Goal: Task Accomplishment & Management: Manage account settings

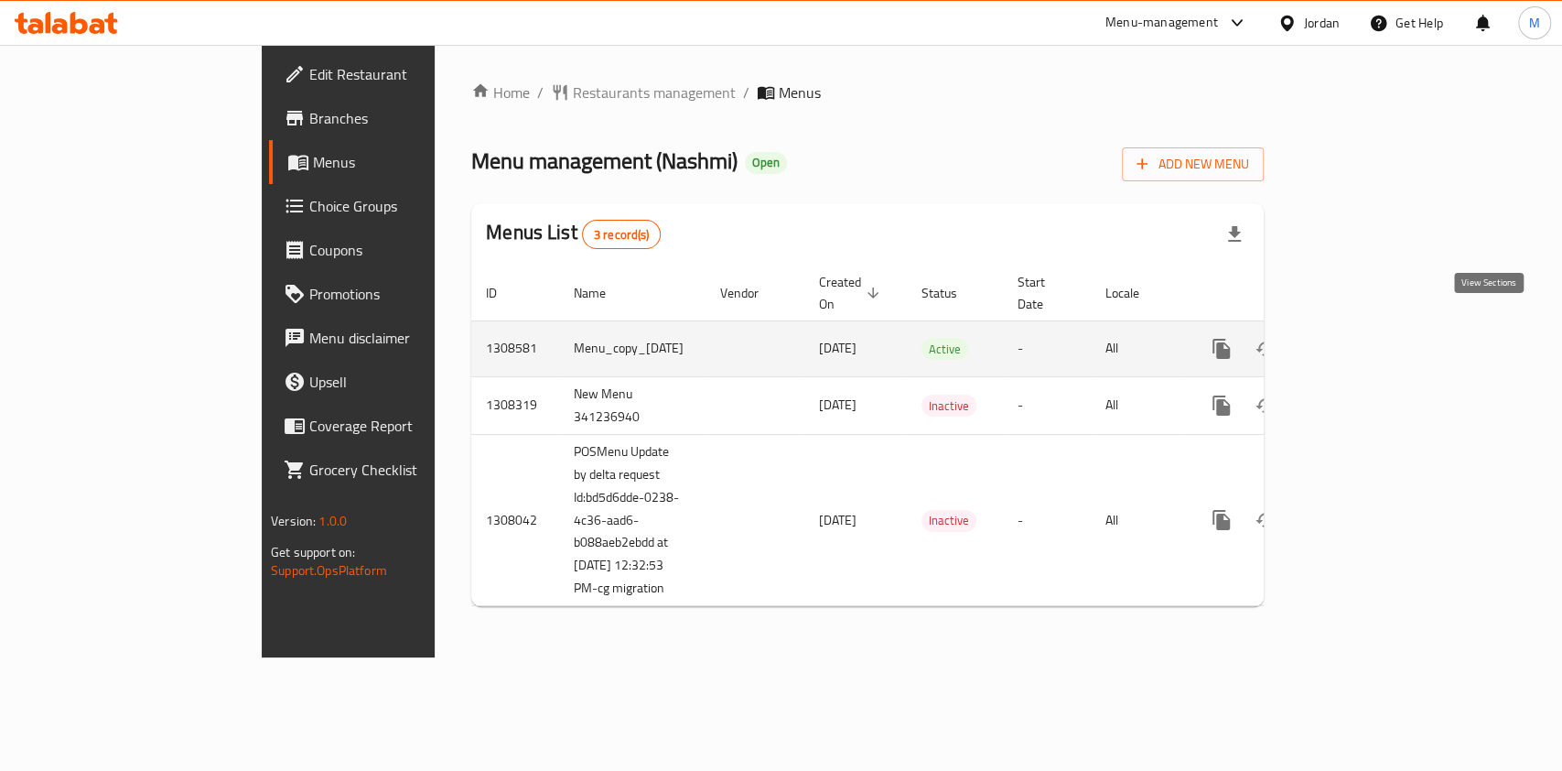
click at [1365, 338] on icon "enhanced table" at bounding box center [1354, 349] width 22 height 22
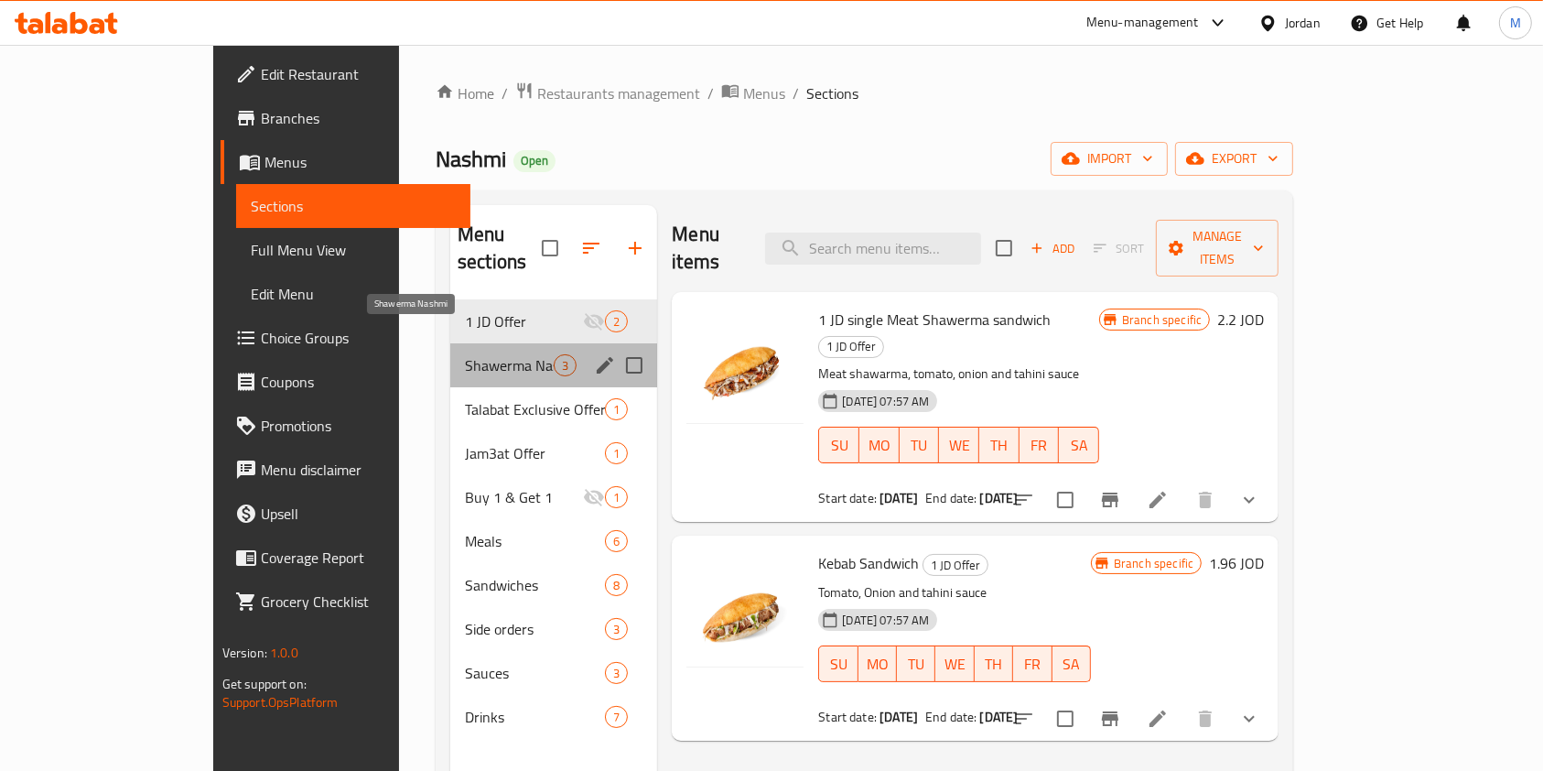
click at [465, 354] on span "Shawerma Nashmi" at bounding box center [509, 365] width 89 height 22
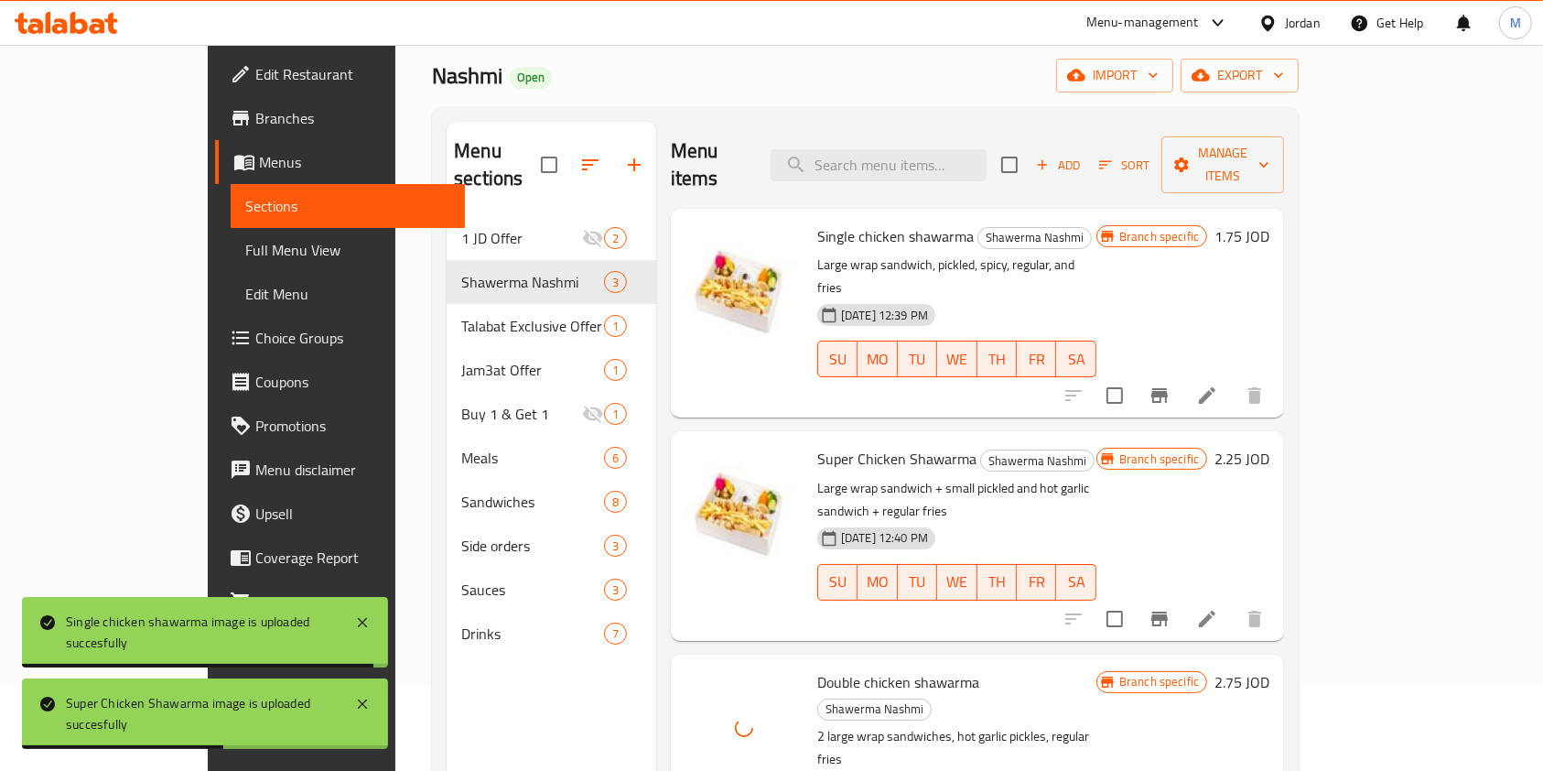
scroll to position [122, 0]
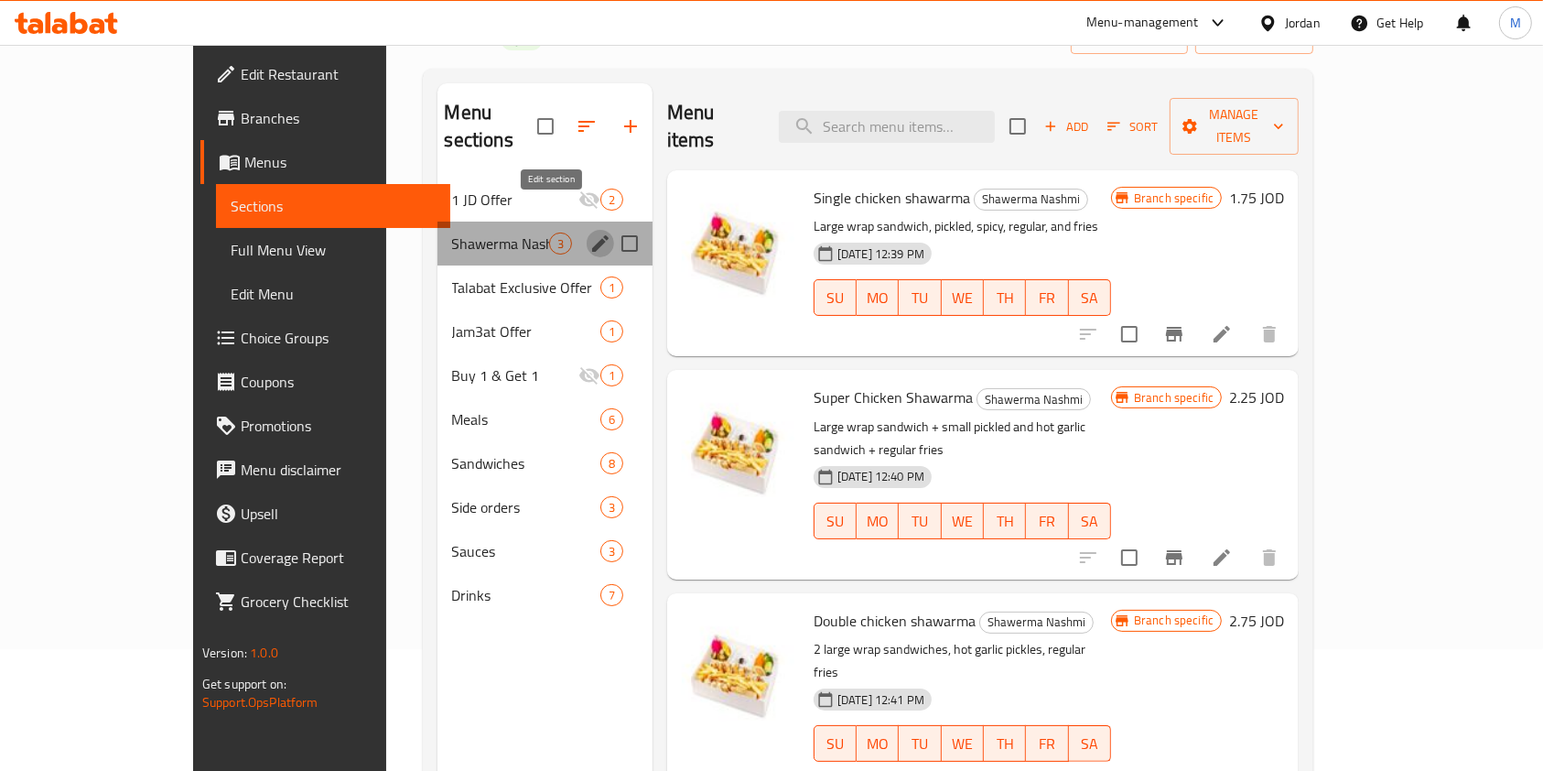
click at [589, 232] on icon "edit" at bounding box center [600, 243] width 22 height 22
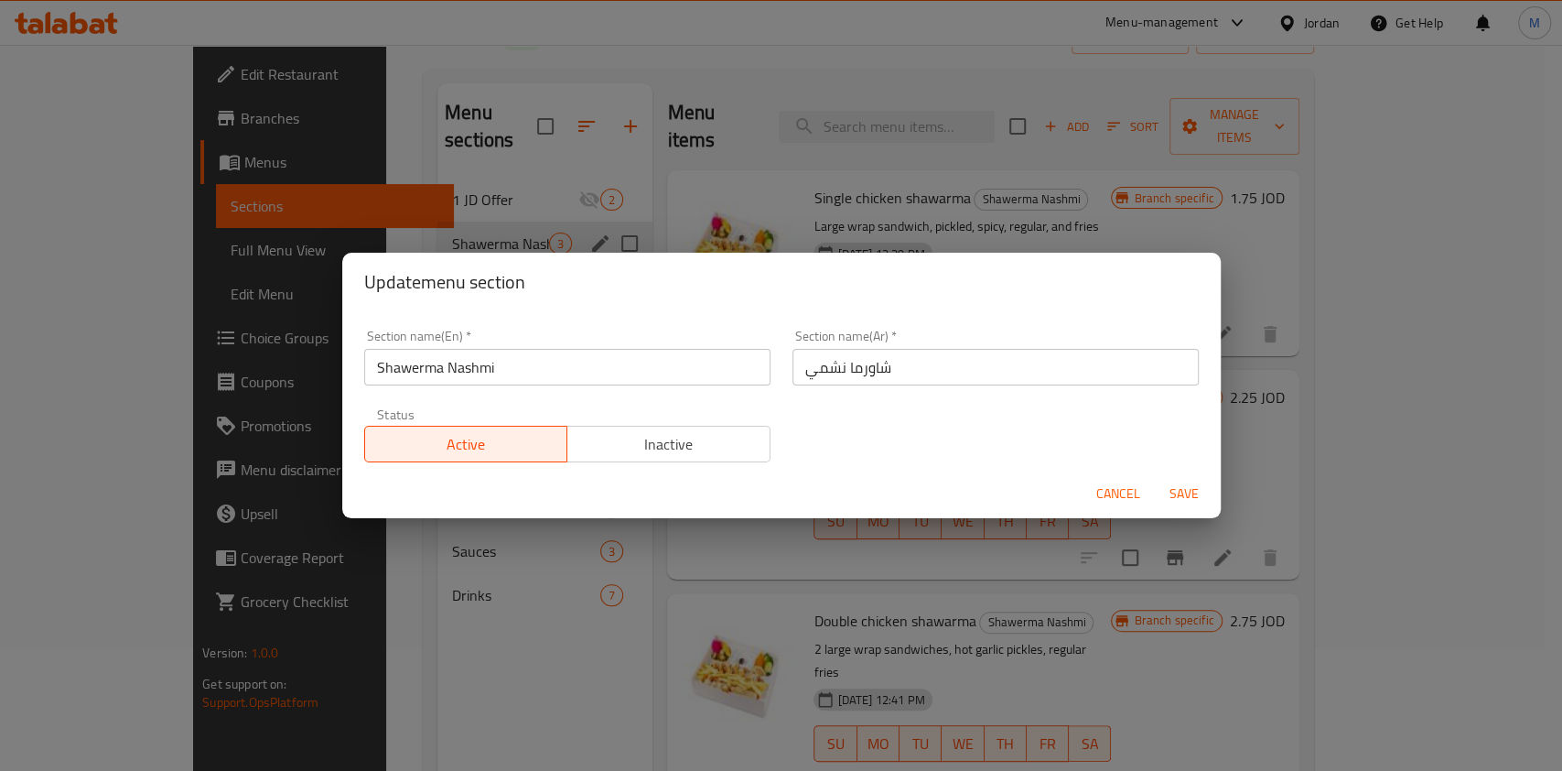
click at [567, 372] on input "Shawerma Nashmi" at bounding box center [567, 367] width 406 height 37
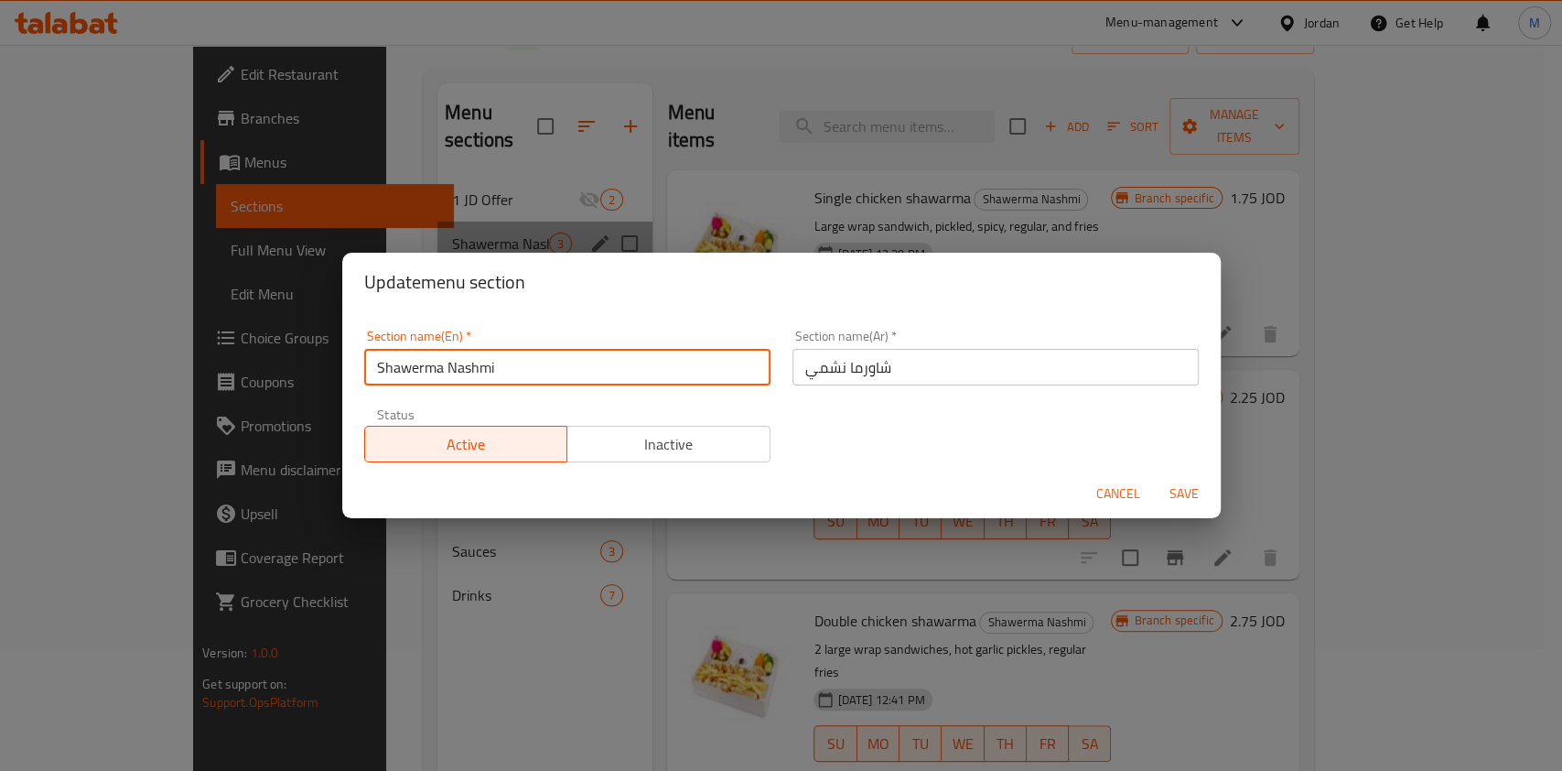
click at [567, 372] on input "Shawerma Nashmi" at bounding box center [567, 367] width 406 height 37
type input "Shawerma Nashmi Meals"
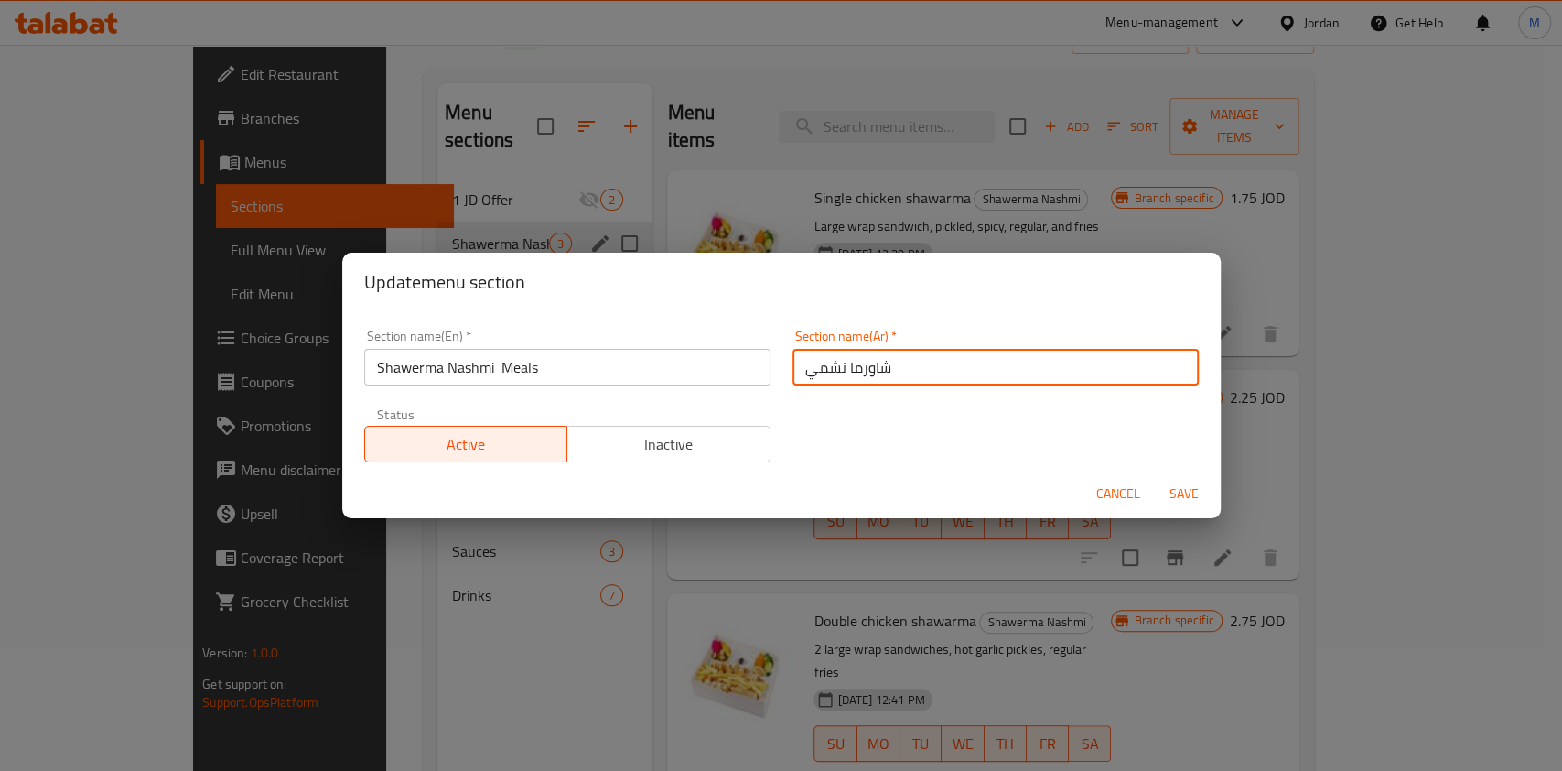
click at [897, 370] on input "شاورما نشمي" at bounding box center [996, 367] width 406 height 37
click at [799, 371] on input "شاورما نشمي" at bounding box center [996, 367] width 406 height 37
type input "وجبات شاورما نشمي"
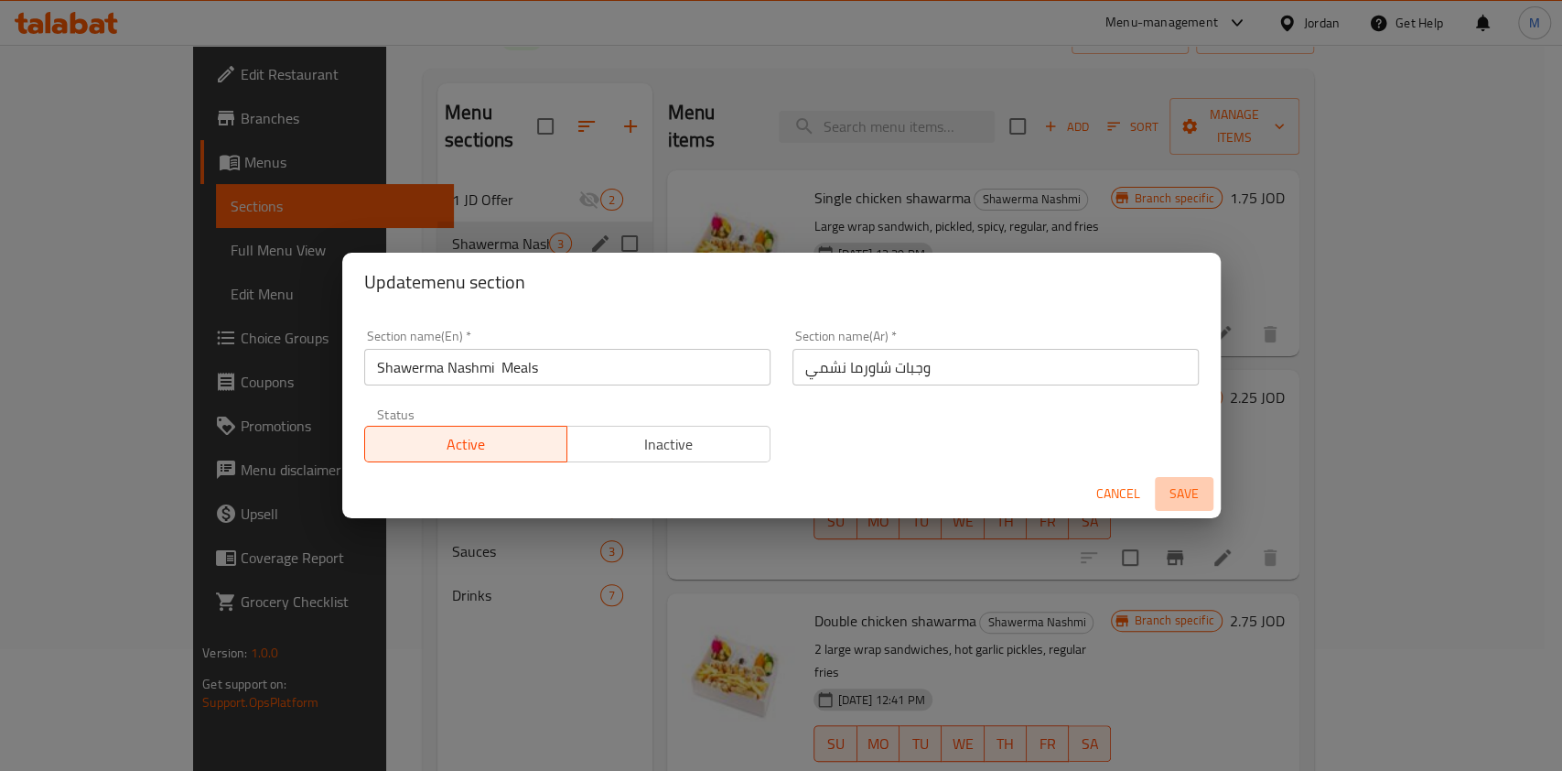
click at [1185, 493] on span "Save" at bounding box center [1184, 493] width 44 height 23
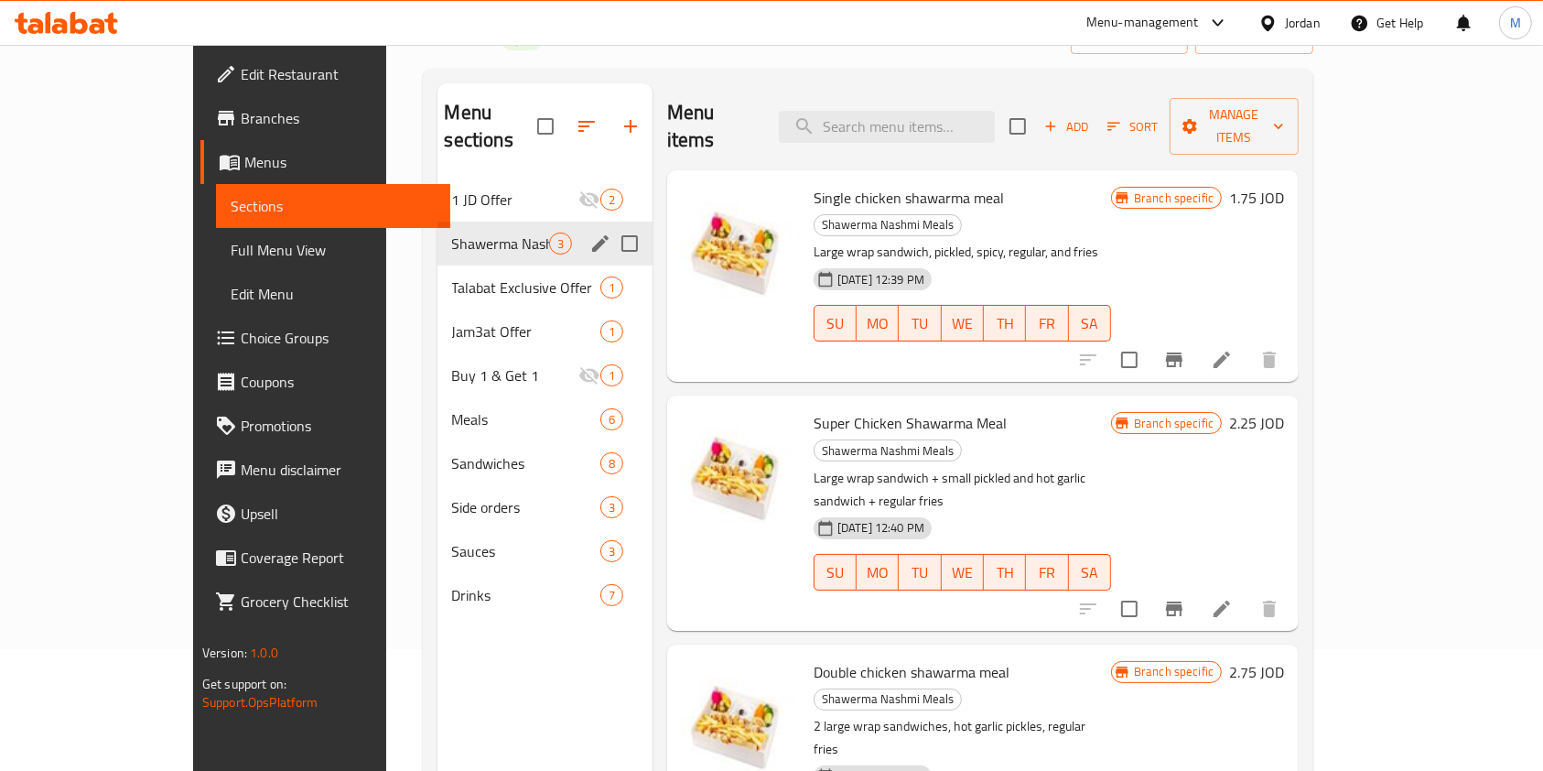
scroll to position [0, 0]
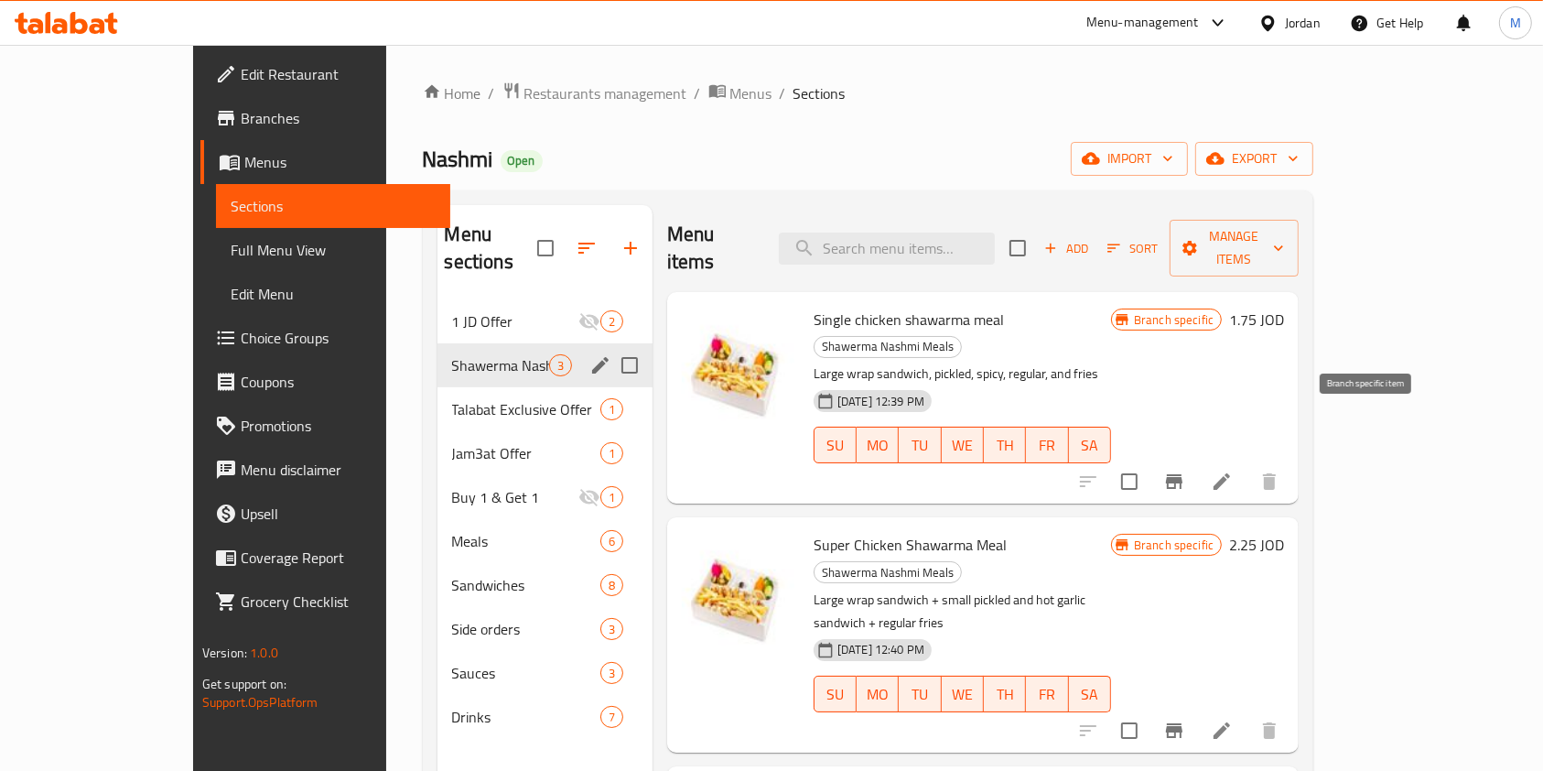
click at [1182, 474] on icon "Branch-specific-item" at bounding box center [1174, 481] width 16 height 15
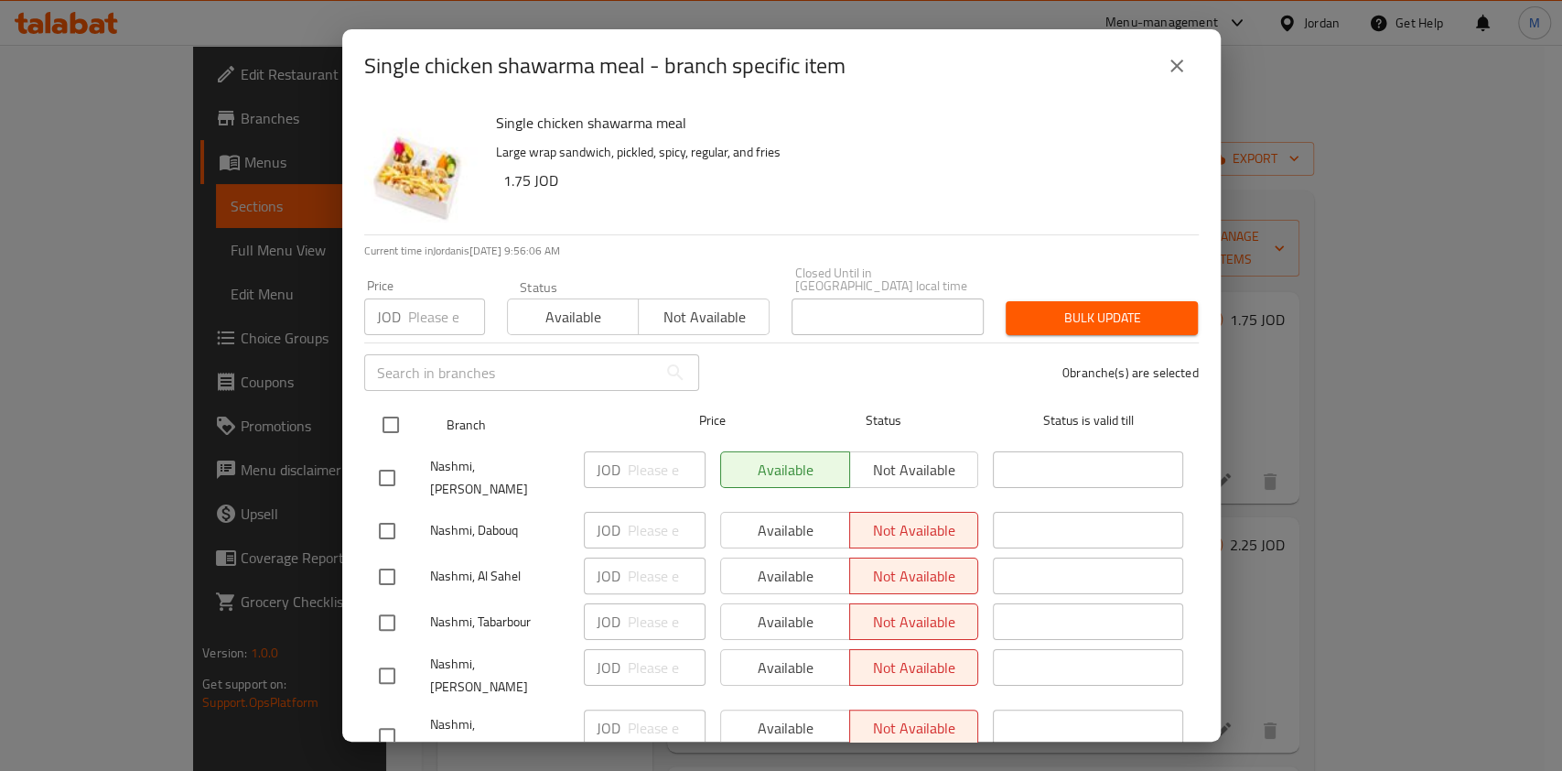
click at [385, 405] on input "checkbox" at bounding box center [391, 424] width 38 height 38
checkbox input "true"
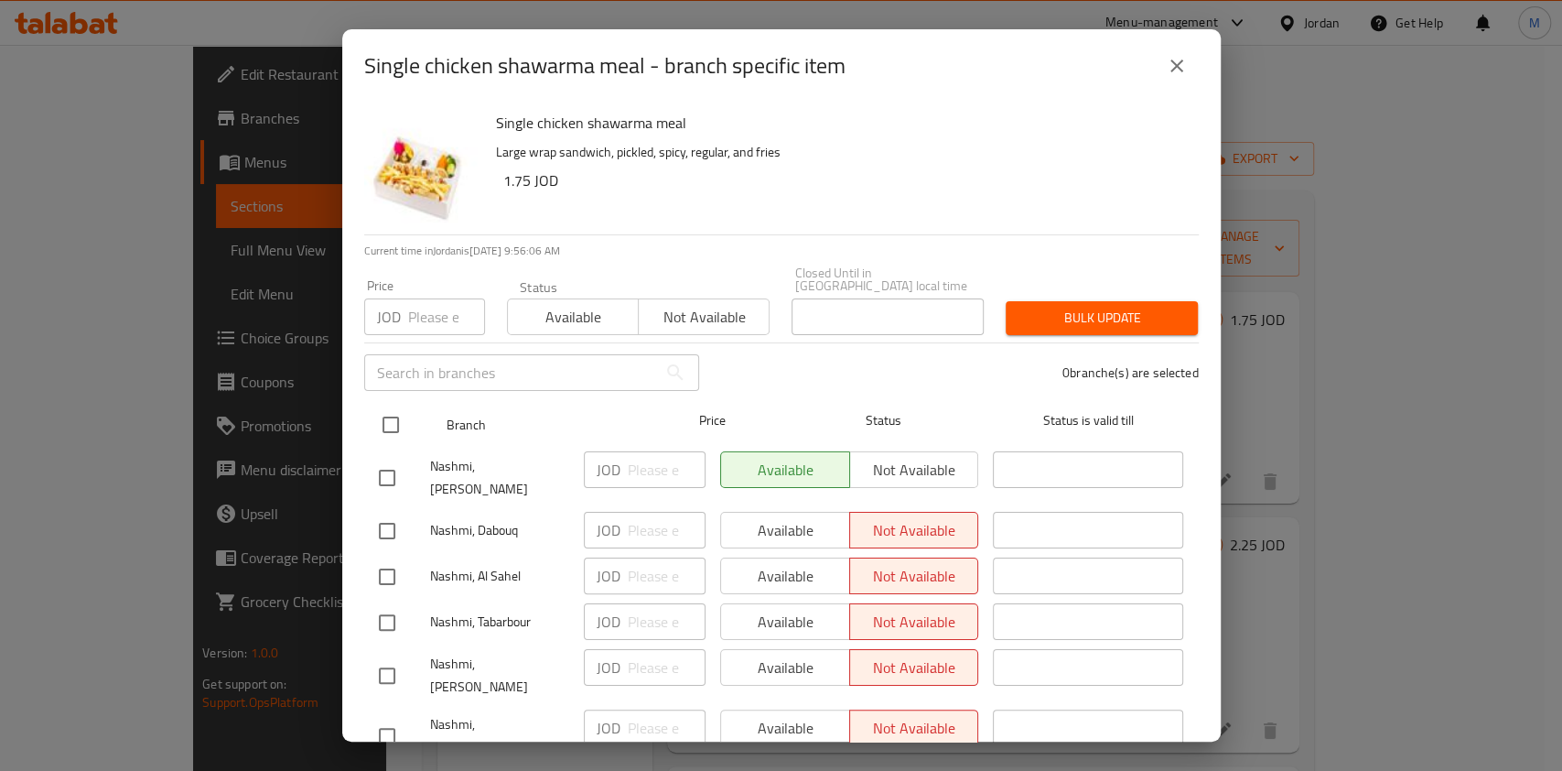
checkbox input "true"
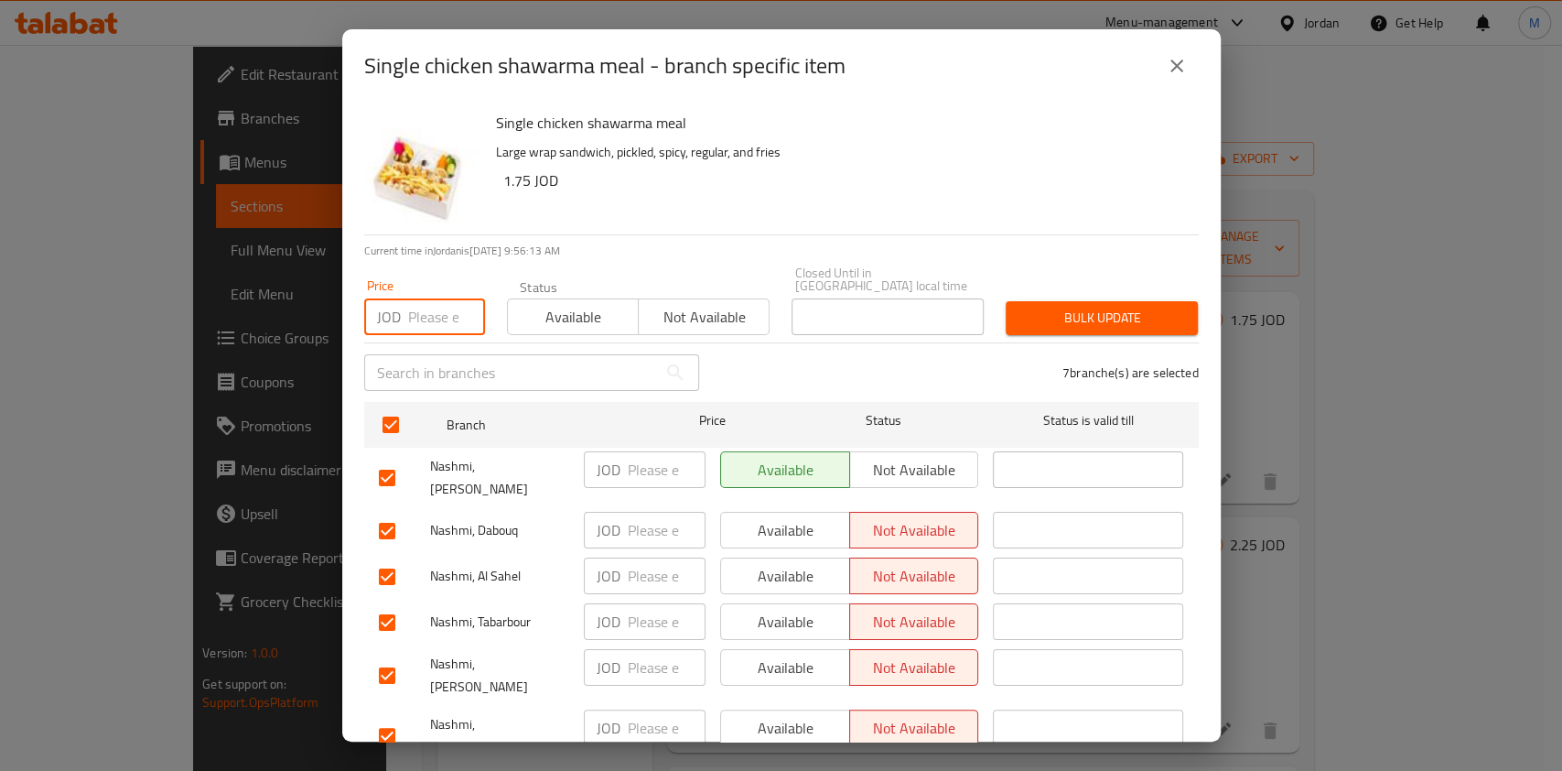
click at [444, 303] on input "number" at bounding box center [446, 316] width 77 height 37
type input "3"
type input "3.5"
click at [1064, 307] on span "Bulk update" at bounding box center [1101, 318] width 163 height 23
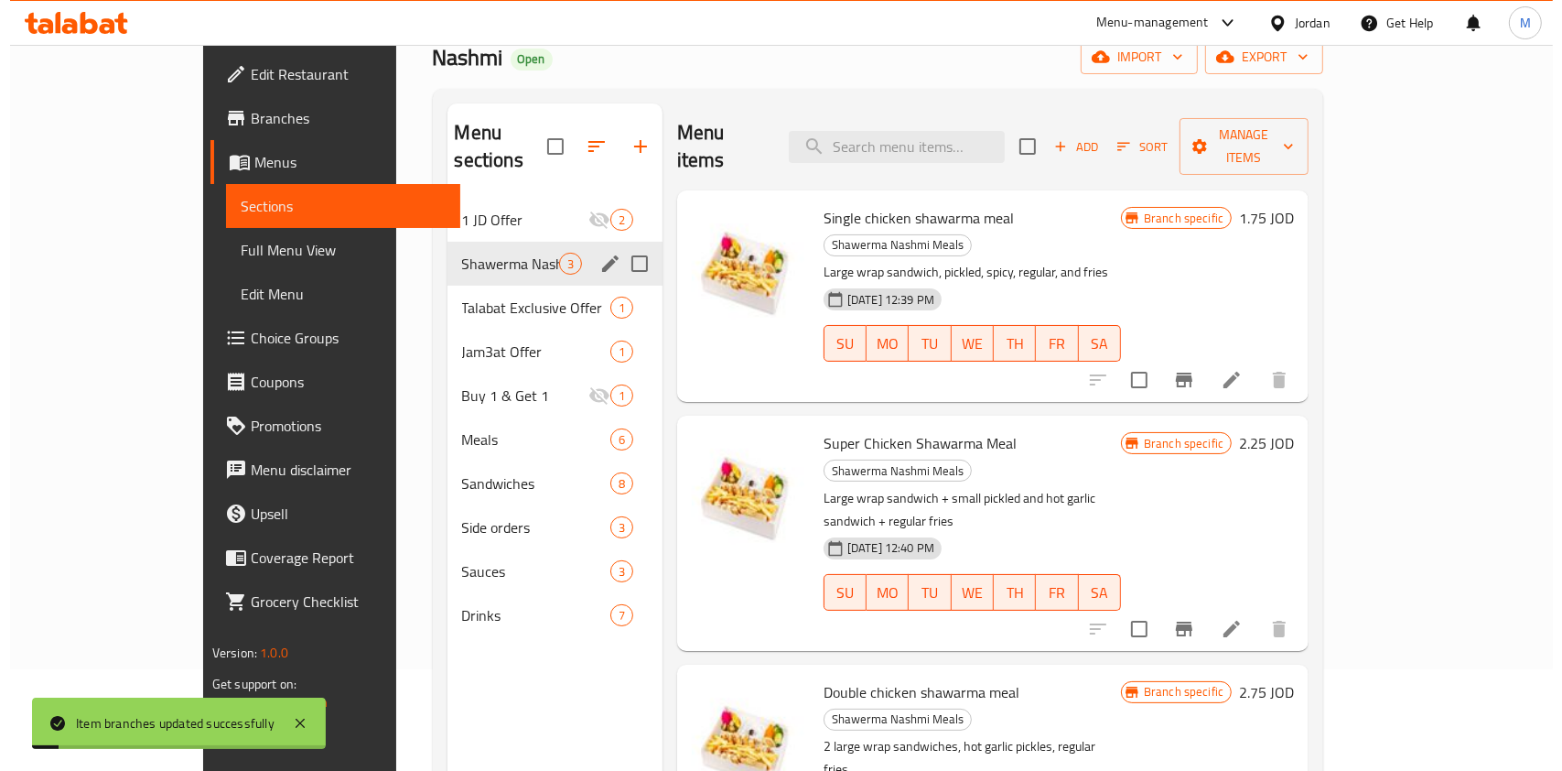
scroll to position [243, 0]
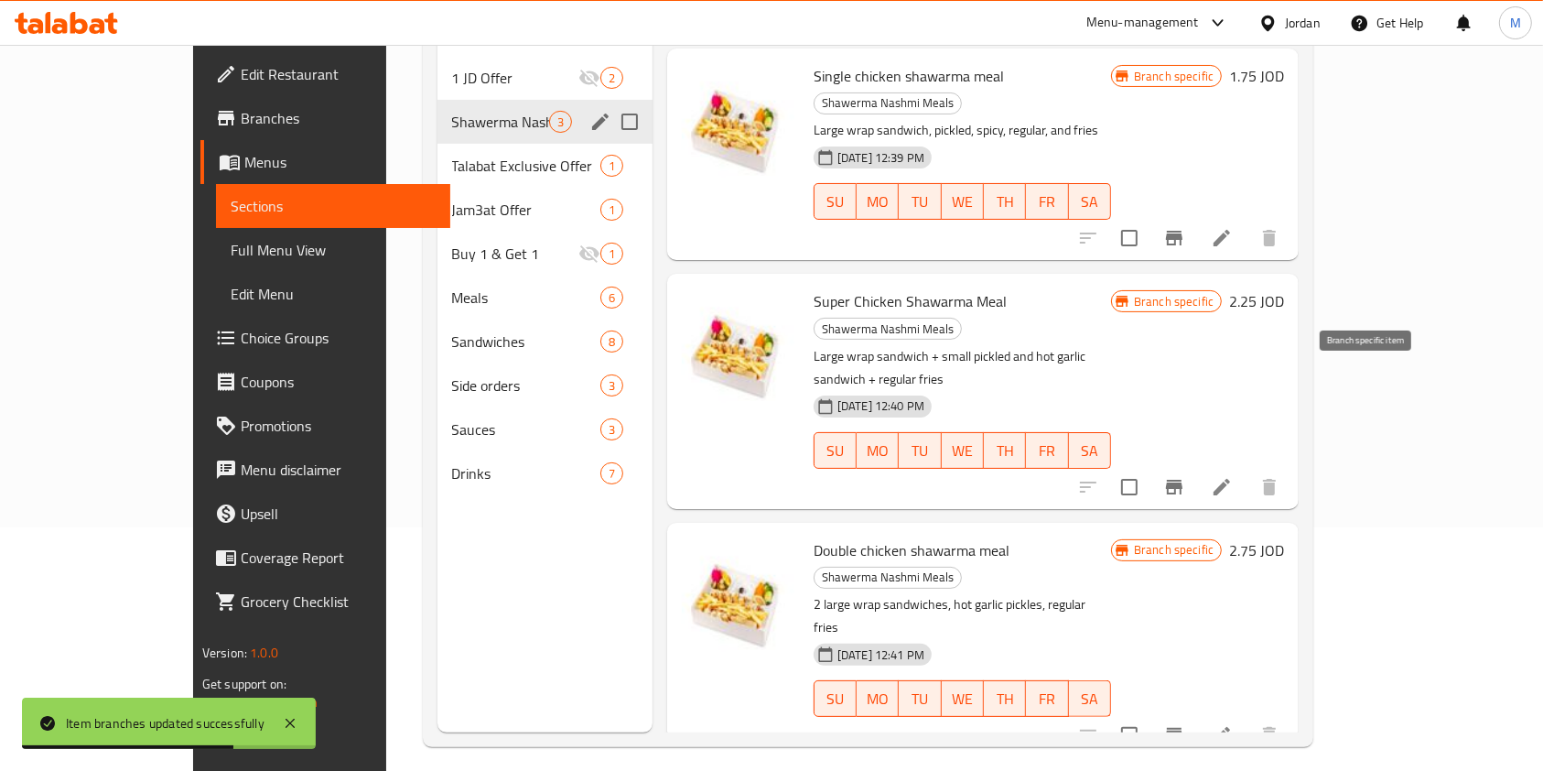
click at [1185, 476] on icon "Branch-specific-item" at bounding box center [1174, 487] width 22 height 22
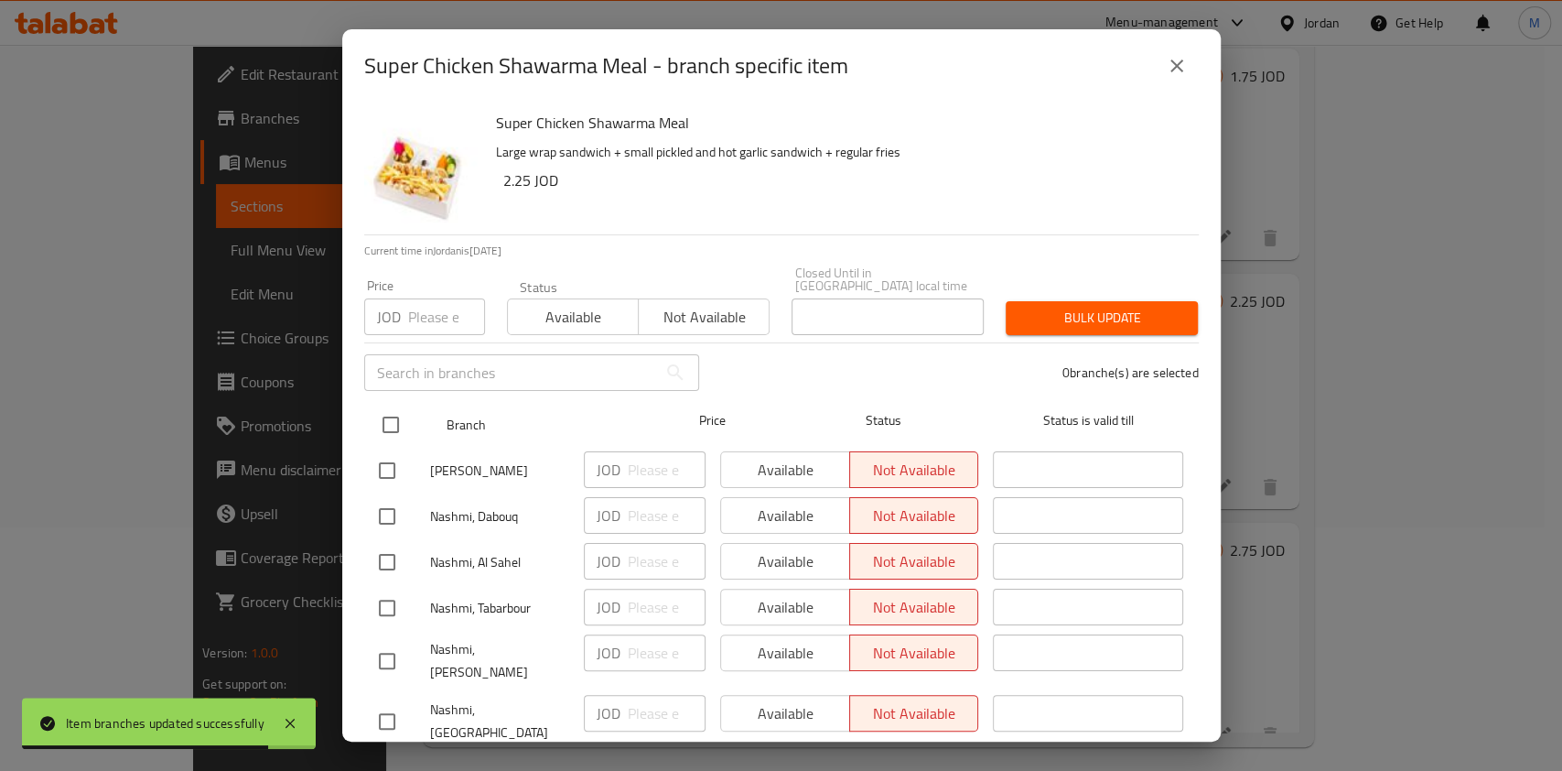
click at [386, 405] on input "checkbox" at bounding box center [391, 424] width 38 height 38
checkbox input "true"
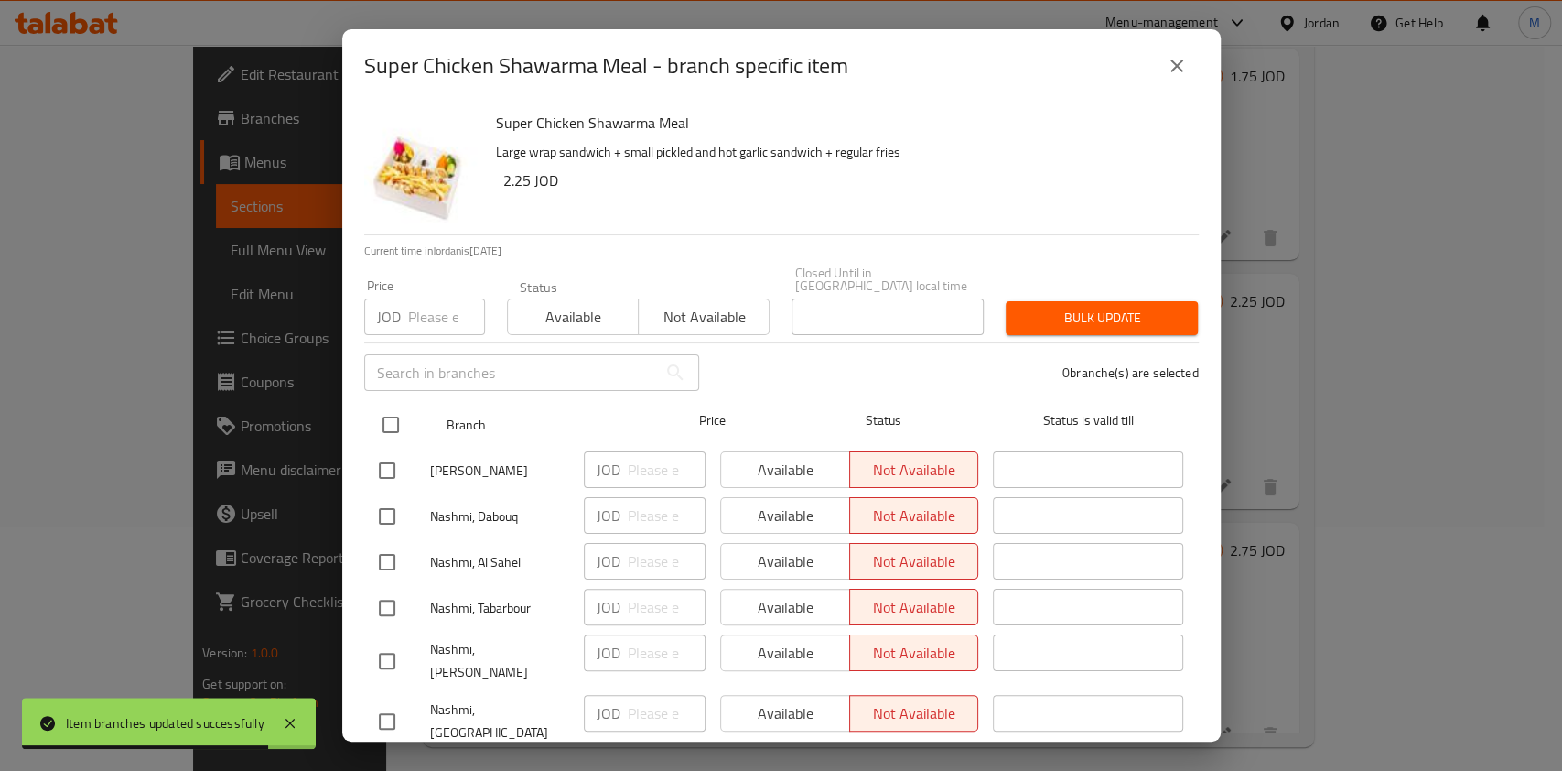
checkbox input "true"
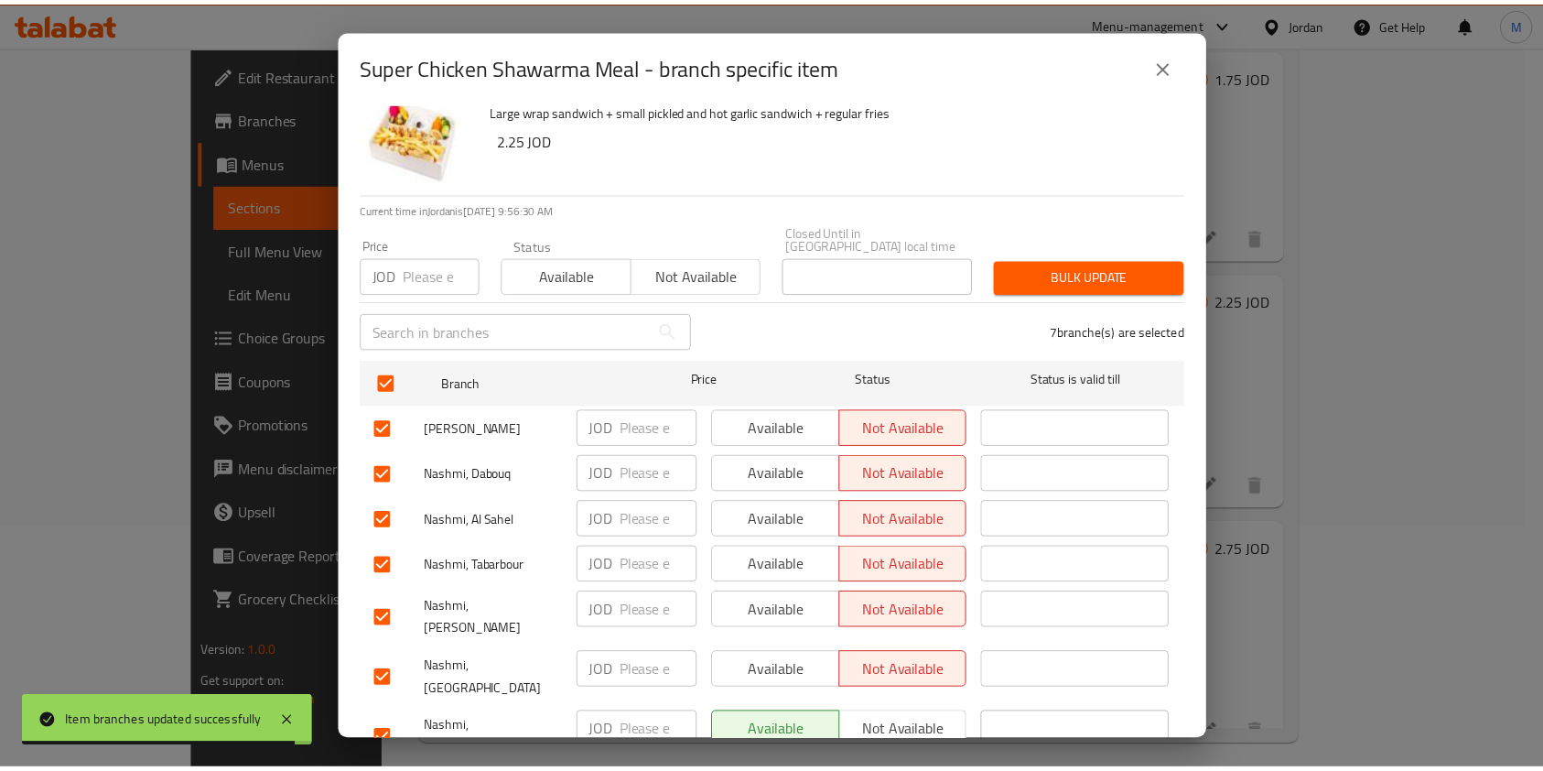
scroll to position [62, 0]
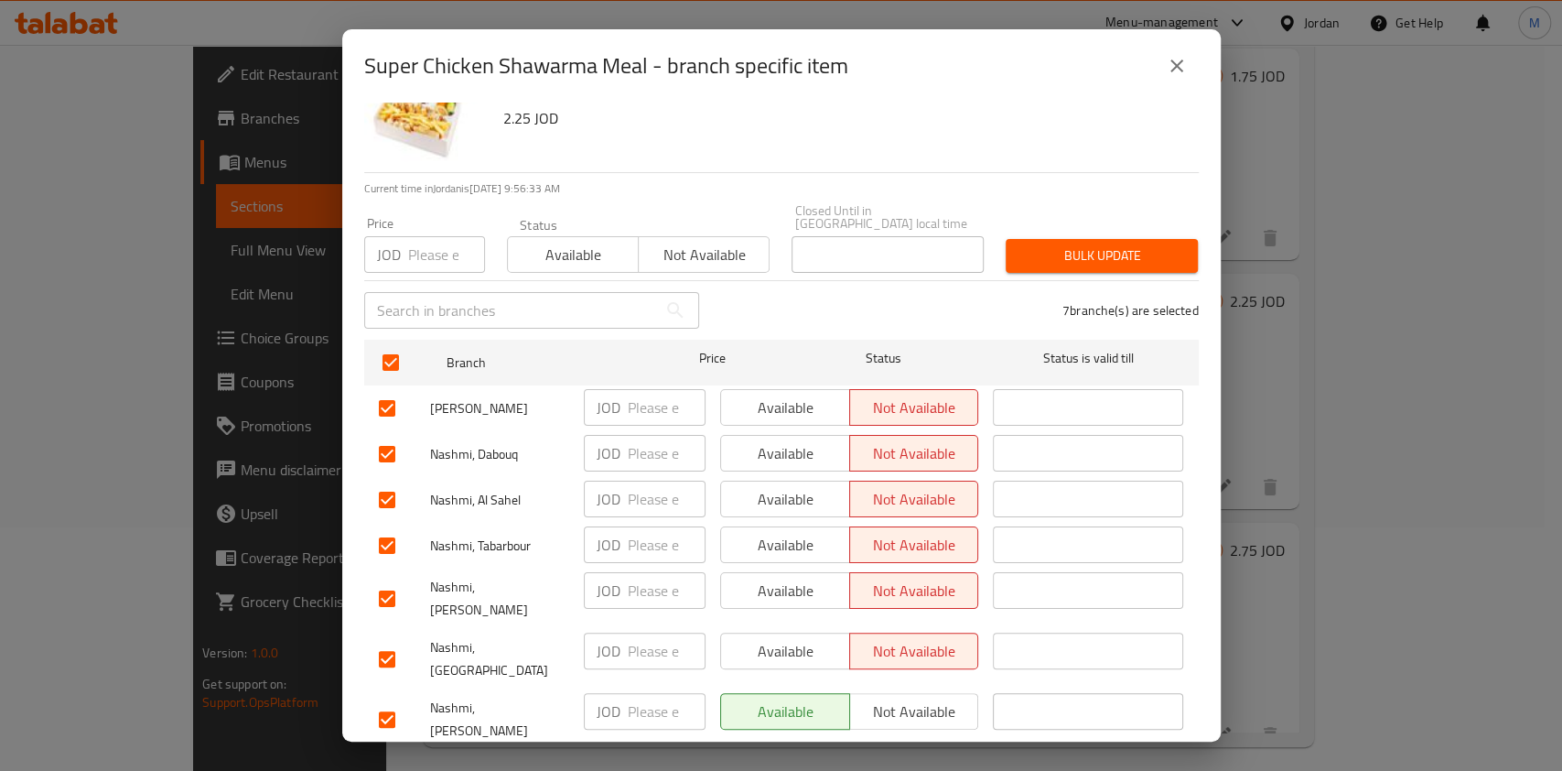
click at [442, 236] on input "number" at bounding box center [446, 254] width 77 height 37
type input "4.5"
click at [1043, 244] on span "Bulk update" at bounding box center [1101, 255] width 163 height 23
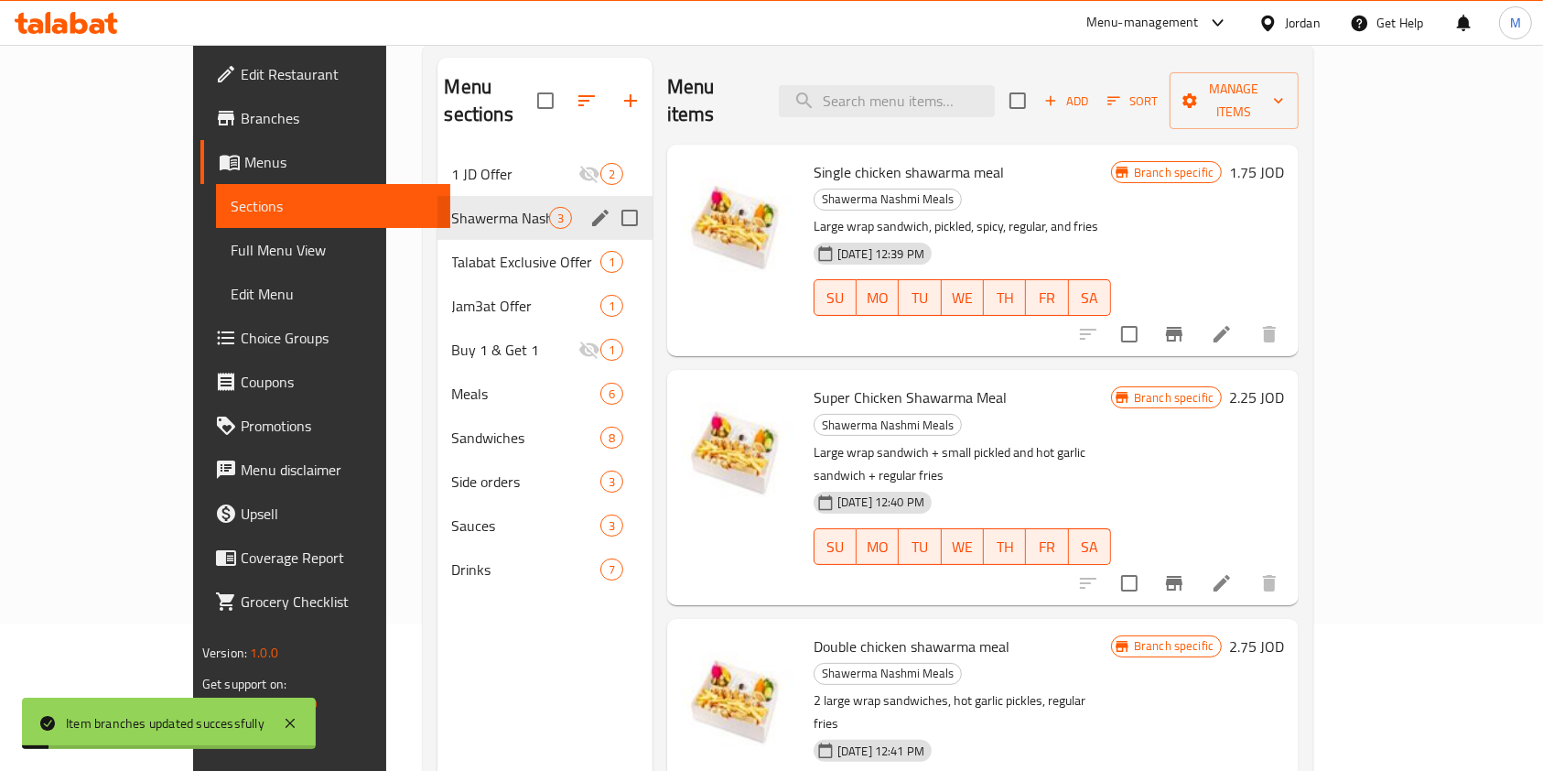
scroll to position [0, 0]
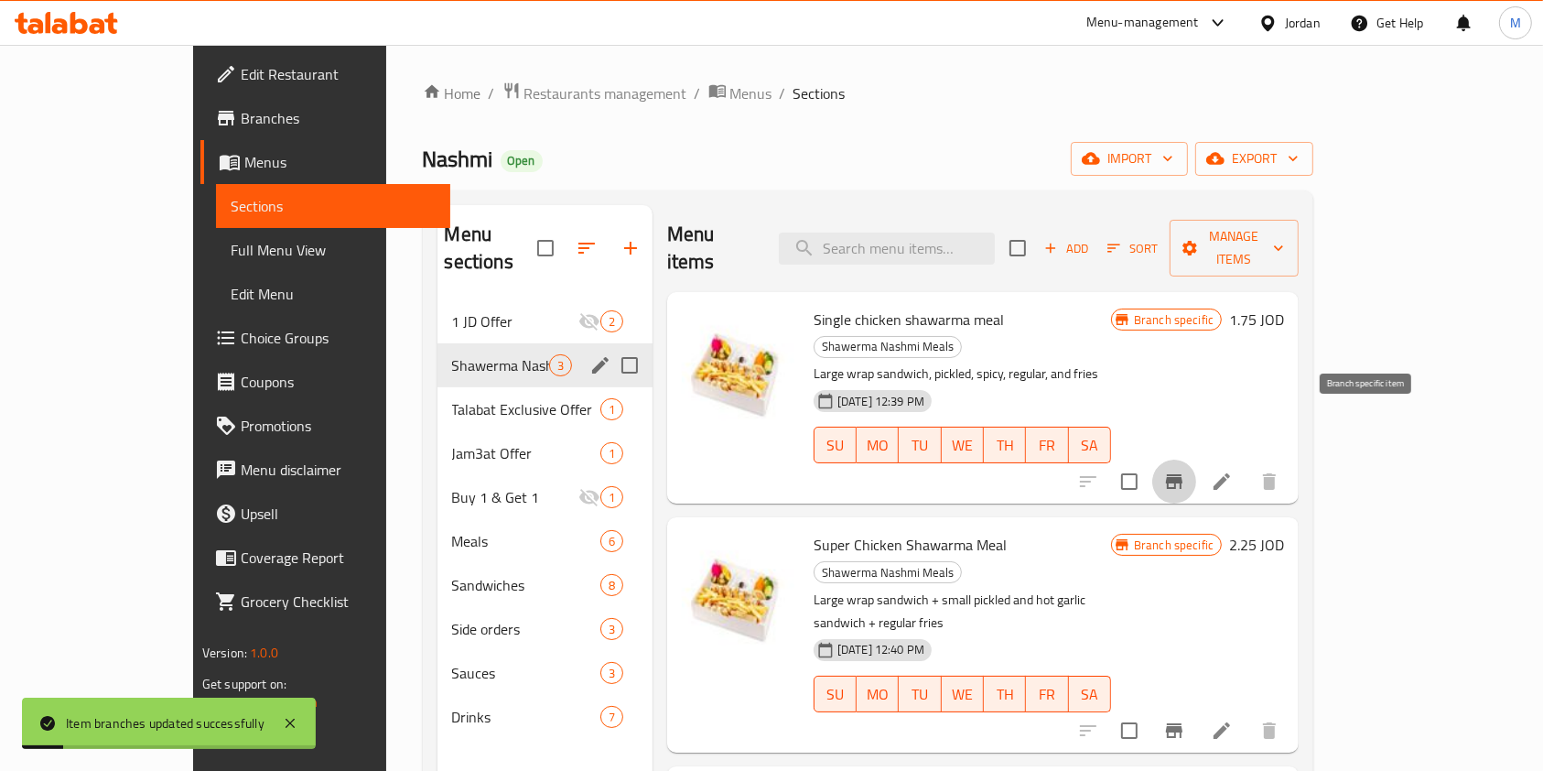
click at [1196, 459] on button "Branch-specific-item" at bounding box center [1174, 481] width 44 height 44
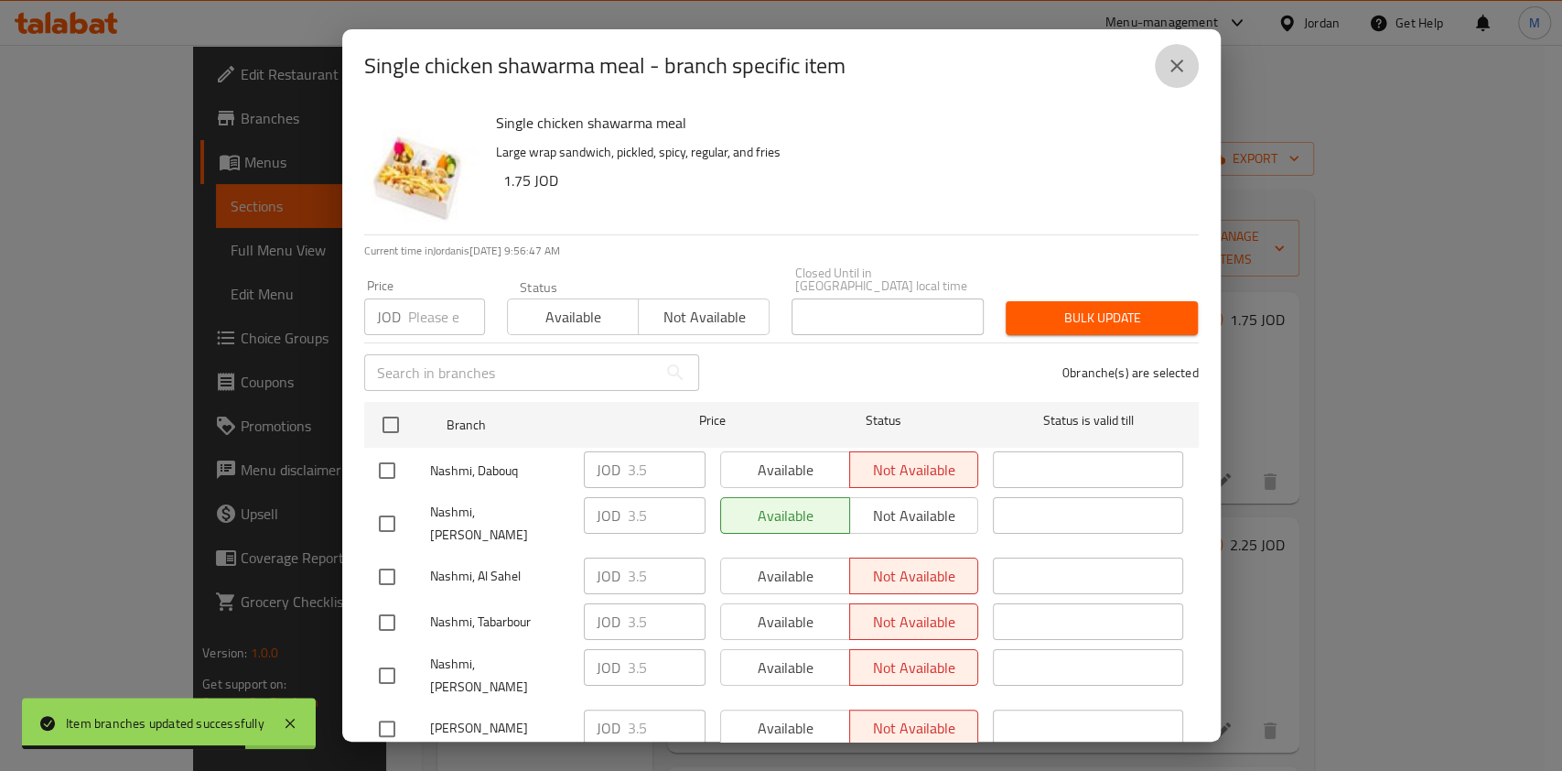
click at [1179, 58] on icon "close" at bounding box center [1177, 66] width 22 height 22
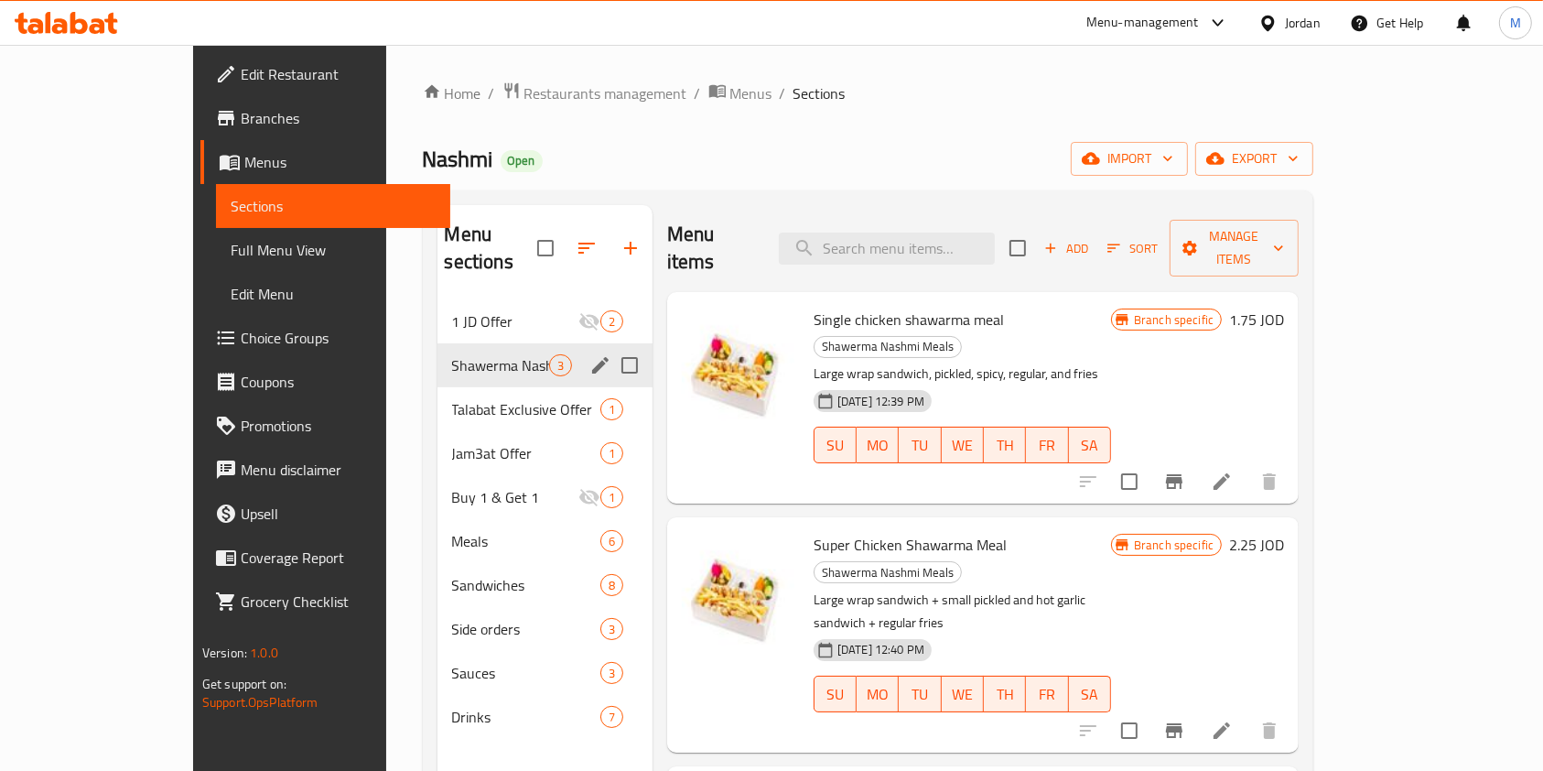
click at [1284, 307] on h6 "1.75 JOD" at bounding box center [1256, 320] width 55 height 26
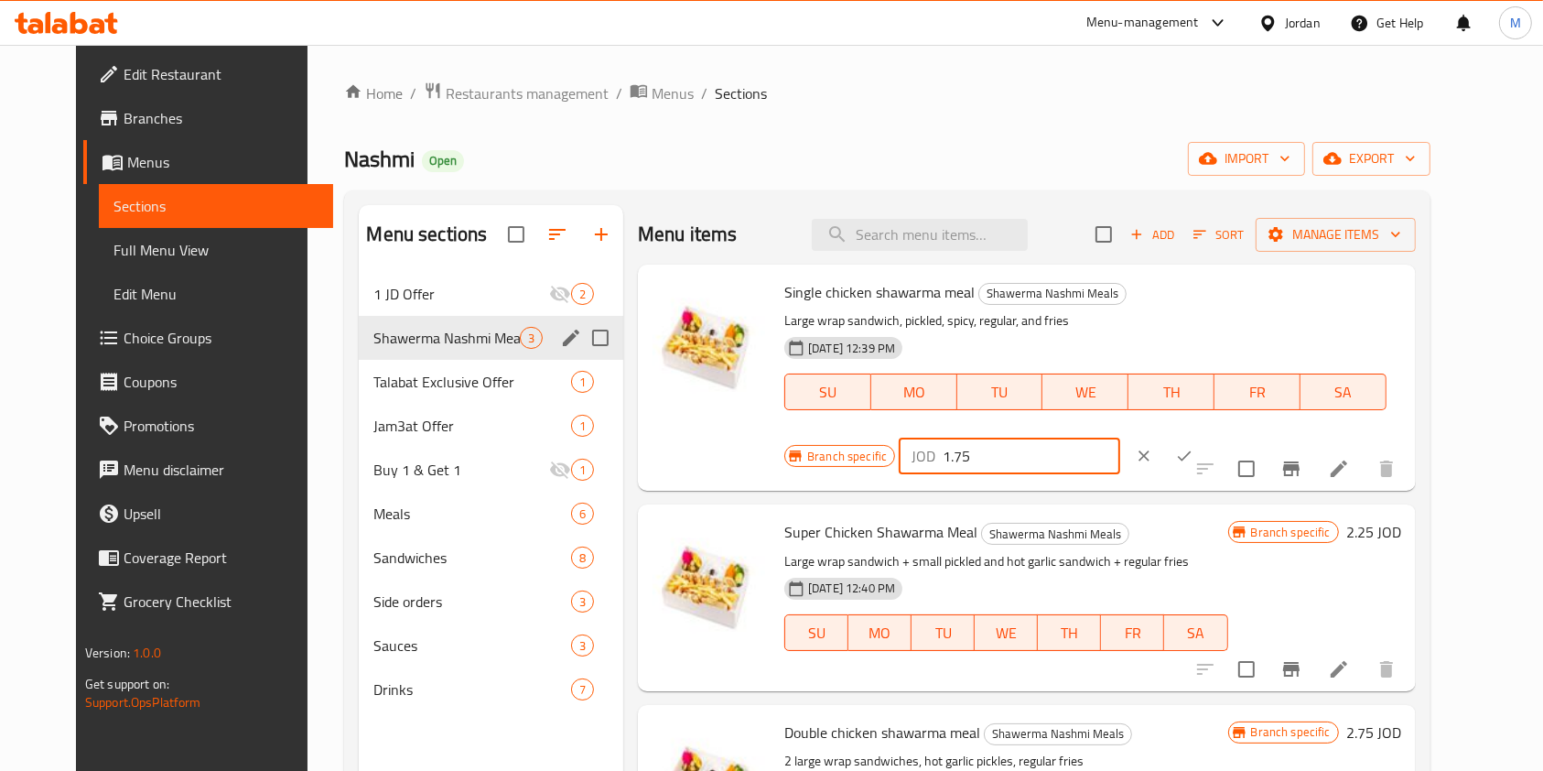
drag, startPoint x: 1299, startPoint y: 300, endPoint x: 981, endPoint y: 362, distance: 323.6
click at [981, 362] on div "Single chicken shawarma meal Shawerma Nashmi Meals Large wrap sandwich, pickled…" at bounding box center [1092, 377] width 631 height 211
type input "3.5"
click at [1204, 436] on button "ok" at bounding box center [1184, 456] width 40 height 40
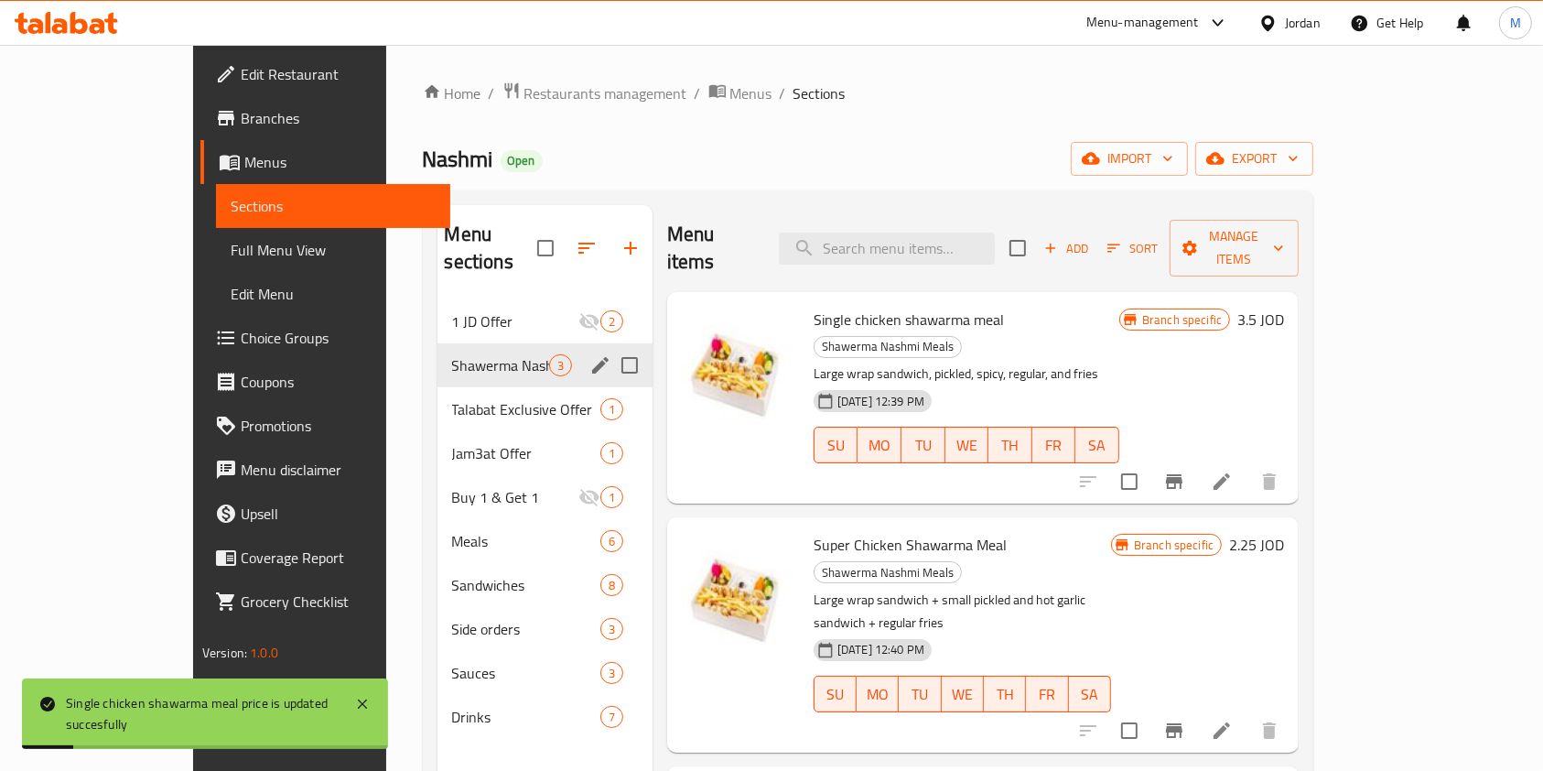
click at [1284, 532] on h6 "2.25 JOD" at bounding box center [1256, 545] width 55 height 26
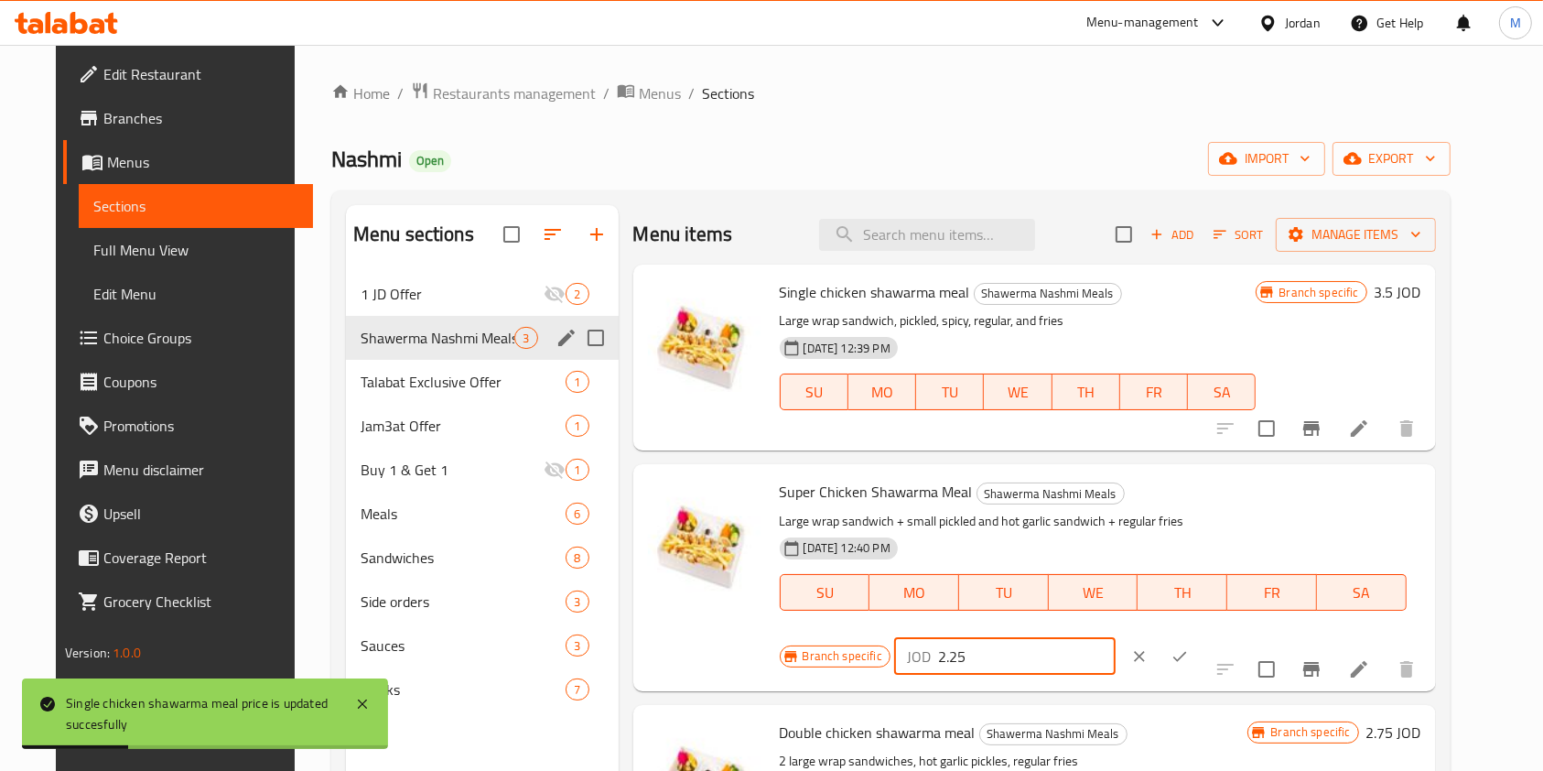
drag, startPoint x: 1294, startPoint y: 502, endPoint x: 978, endPoint y: 532, distance: 317.2
click at [978, 532] on div "Super Chicken Shawarma Meal Shawerma Nashmi Meals Large wrap sandwich + small p…" at bounding box center [1100, 576] width 656 height 211
type input "4.5"
click at [1200, 636] on button "ok" at bounding box center [1180, 656] width 40 height 40
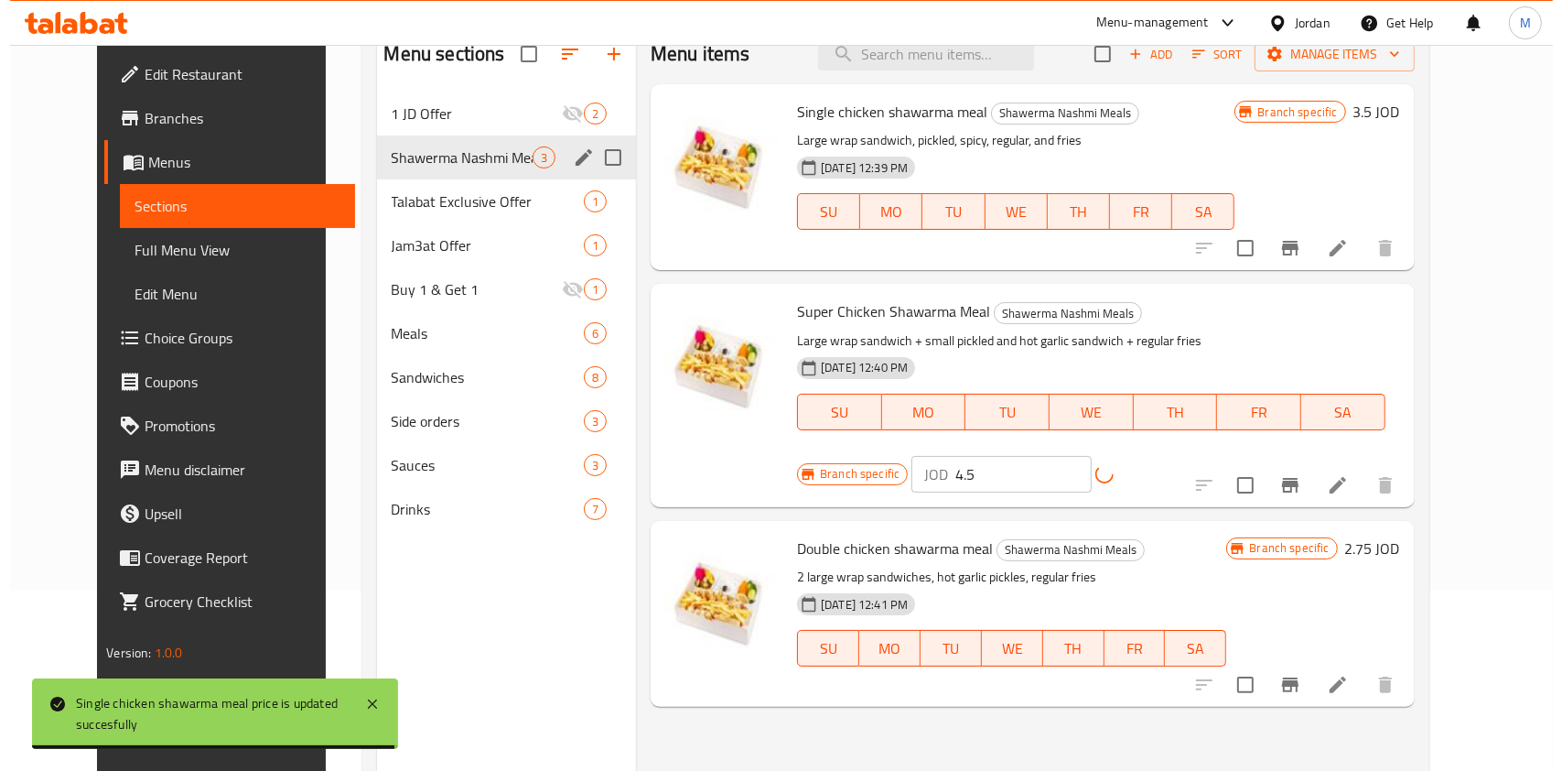
scroll to position [256, 0]
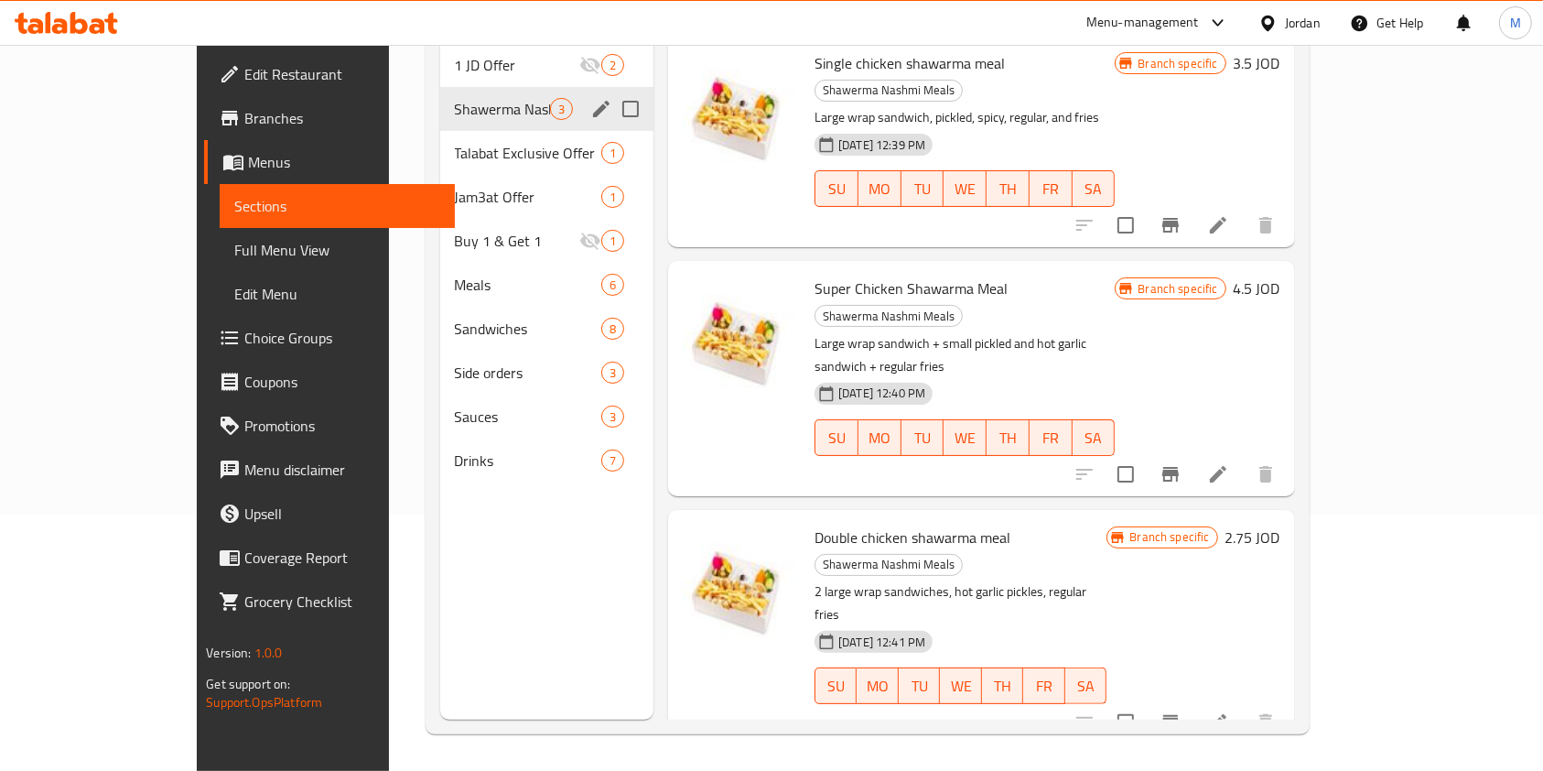
click at [1280, 524] on h6 "2.75 JOD" at bounding box center [1252, 537] width 55 height 26
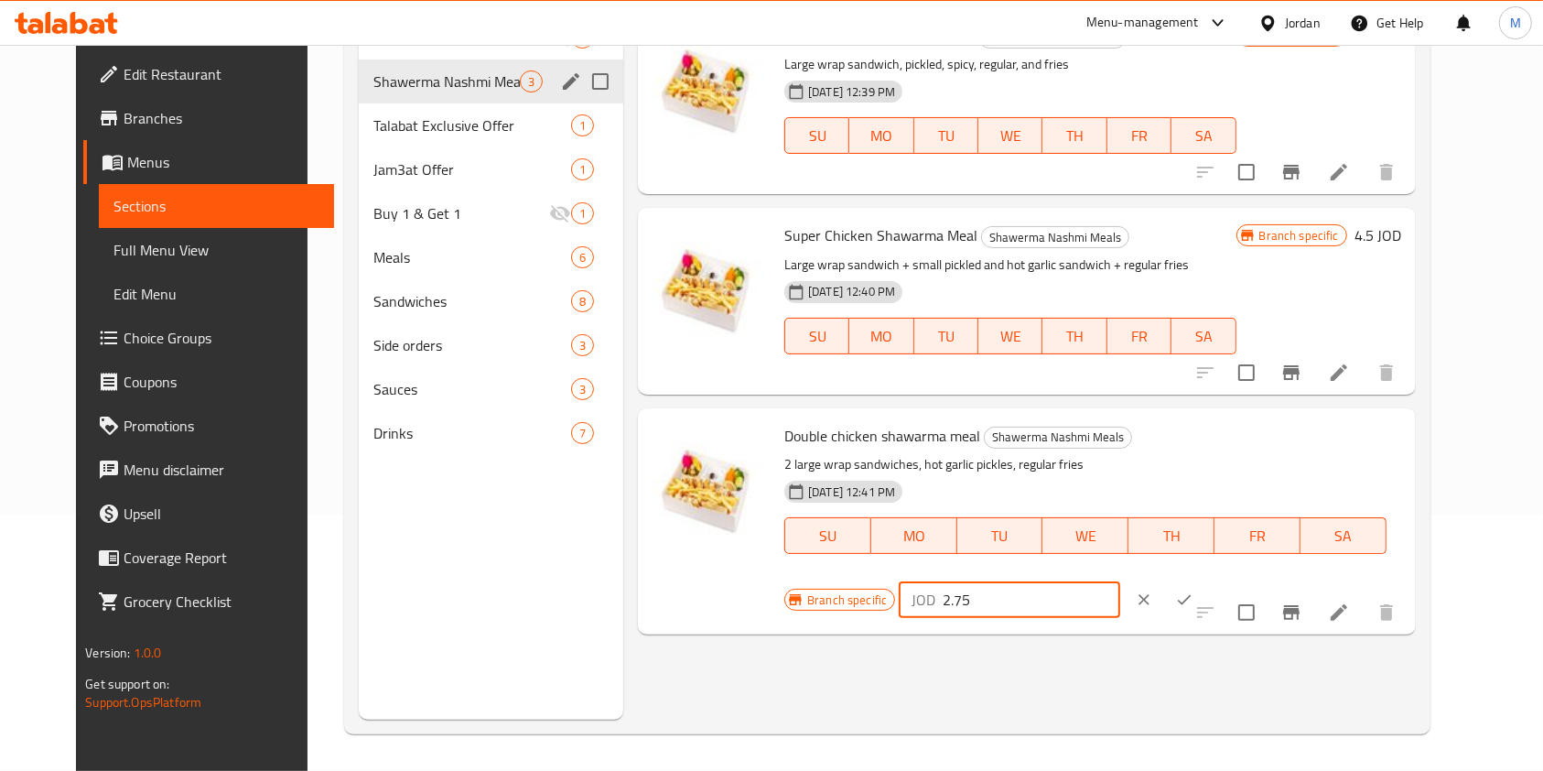
drag, startPoint x: 1277, startPoint y: 462, endPoint x: 1106, endPoint y: 491, distance: 172.6
click at [1106, 579] on div "Branch specific JOD 2.75 ​" at bounding box center [1007, 599] width 447 height 40
type input "5.5"
click at [1204, 579] on button "ok" at bounding box center [1184, 599] width 40 height 40
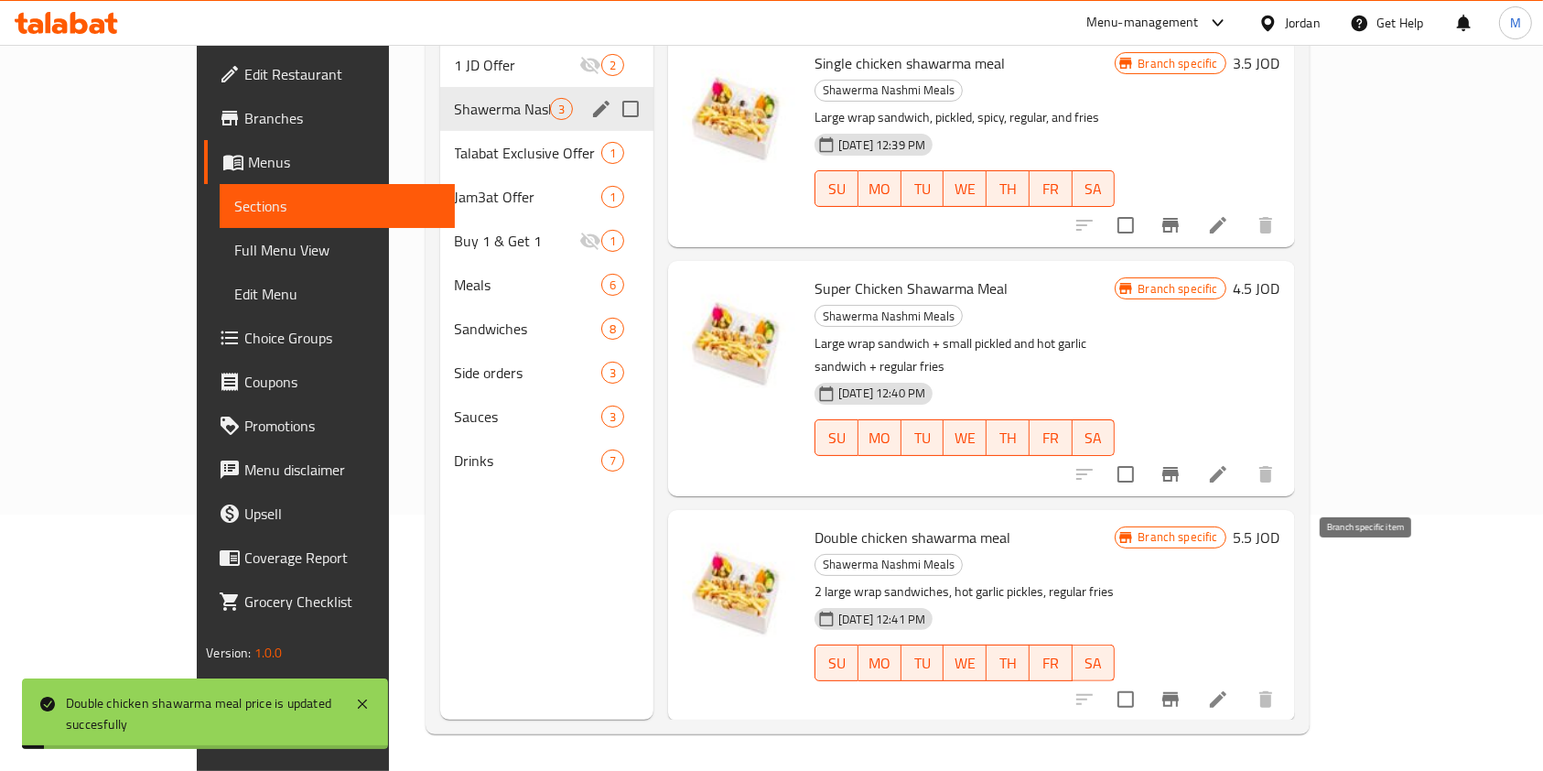
click at [1179, 692] on icon "Branch-specific-item" at bounding box center [1170, 699] width 16 height 15
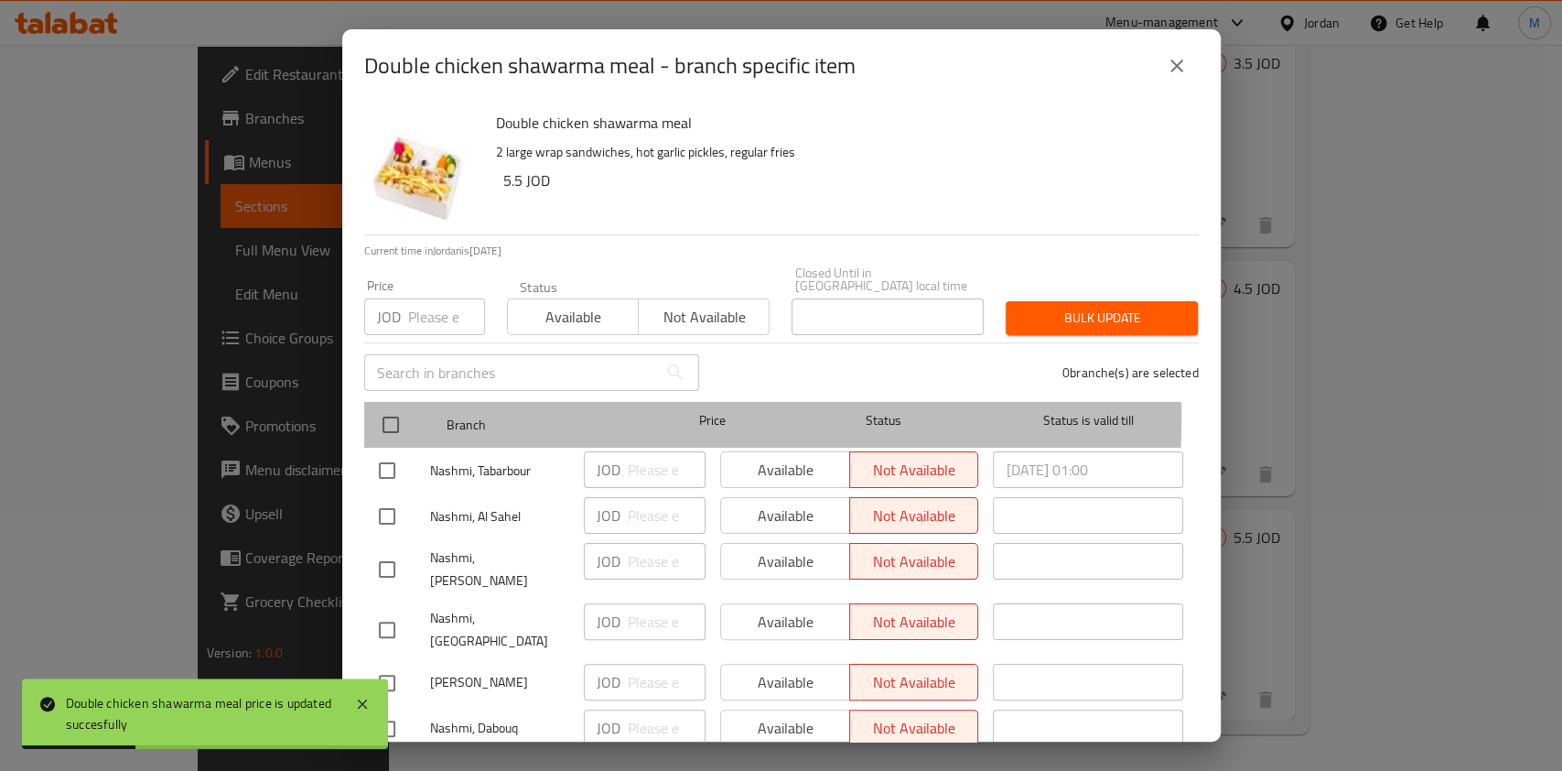
click at [366, 404] on div "Branch Price Status Status is valid till" at bounding box center [781, 425] width 835 height 46
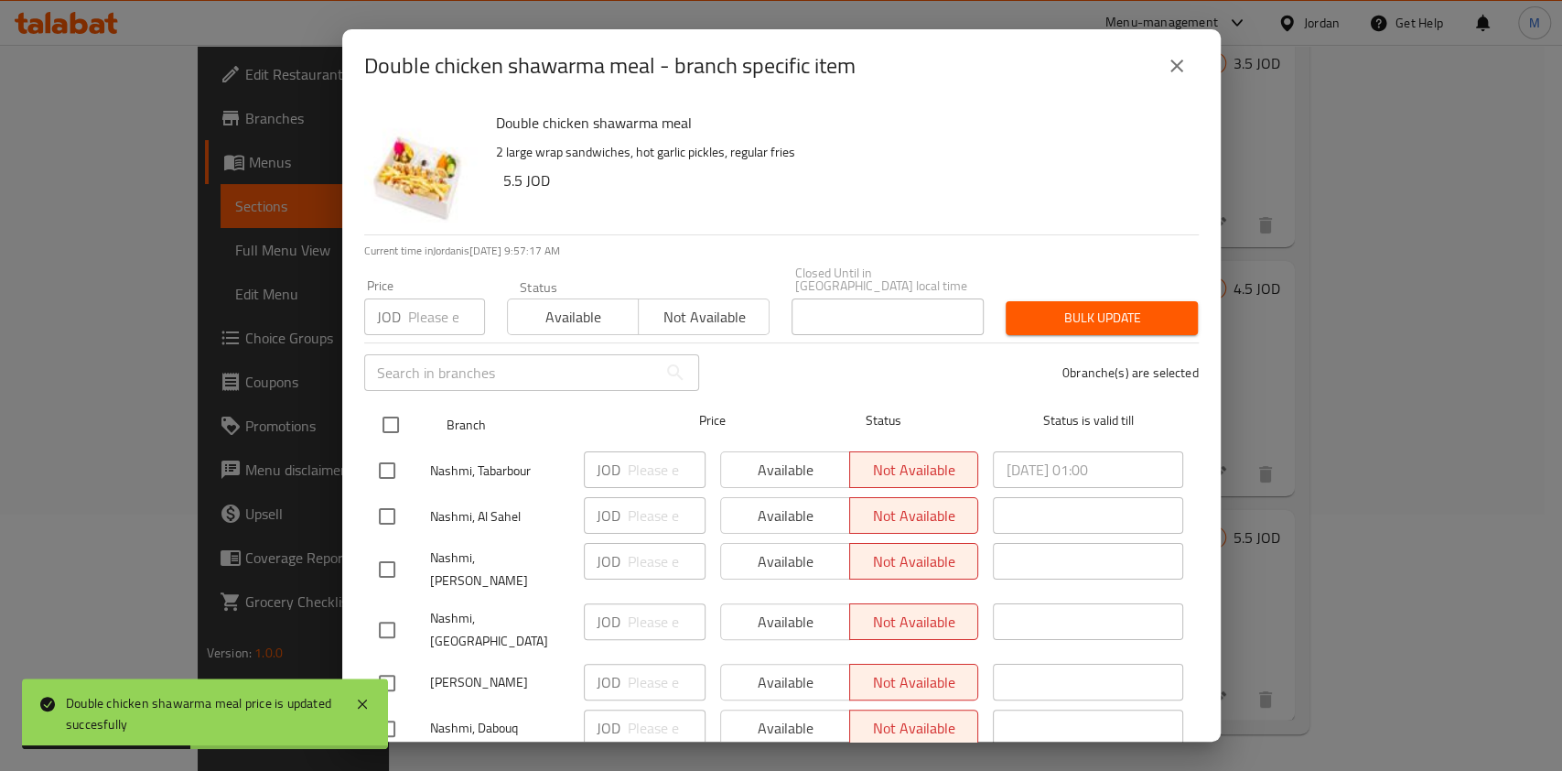
click at [385, 405] on input "checkbox" at bounding box center [391, 424] width 38 height 38
checkbox input "true"
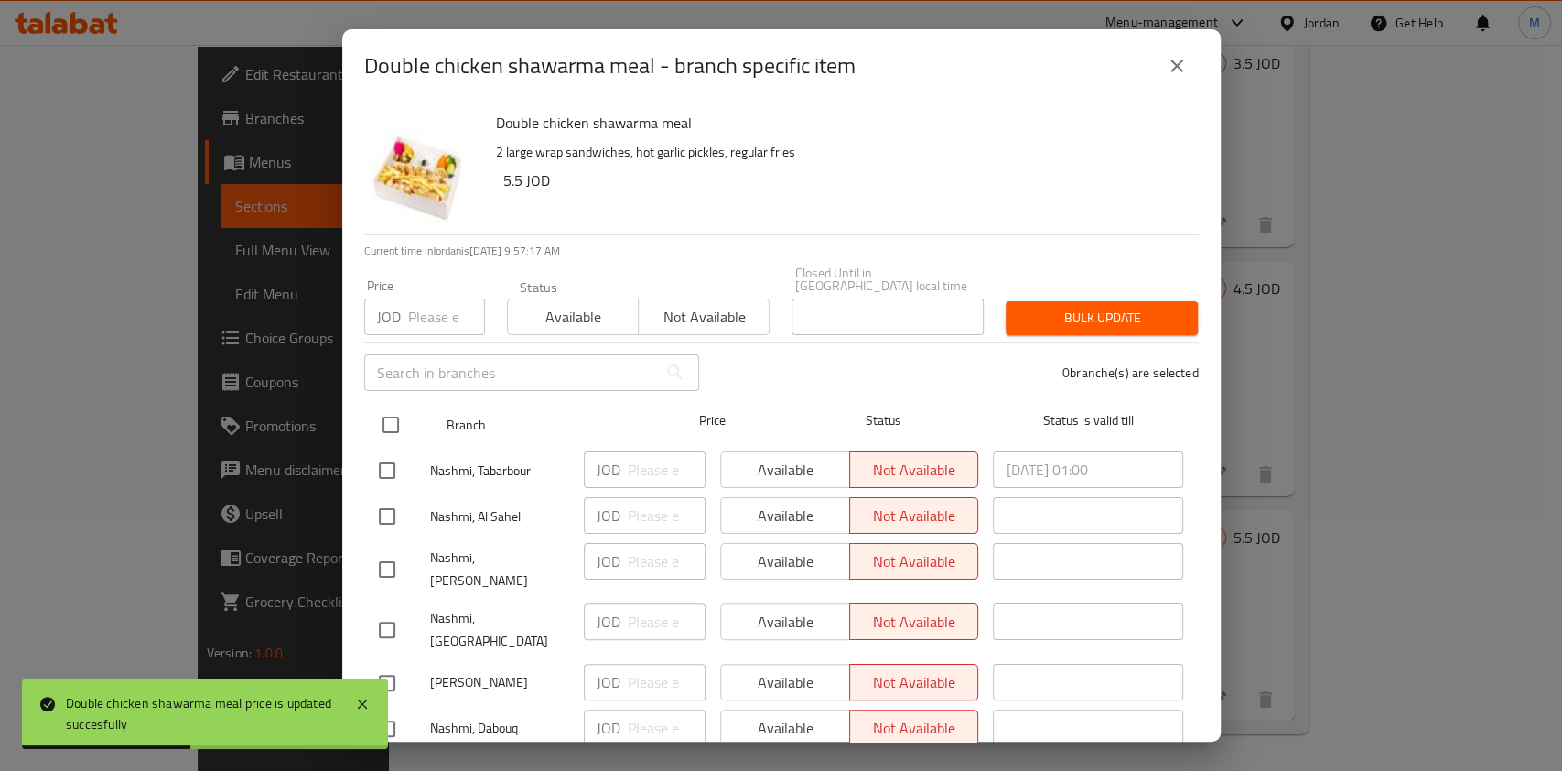
checkbox input "true"
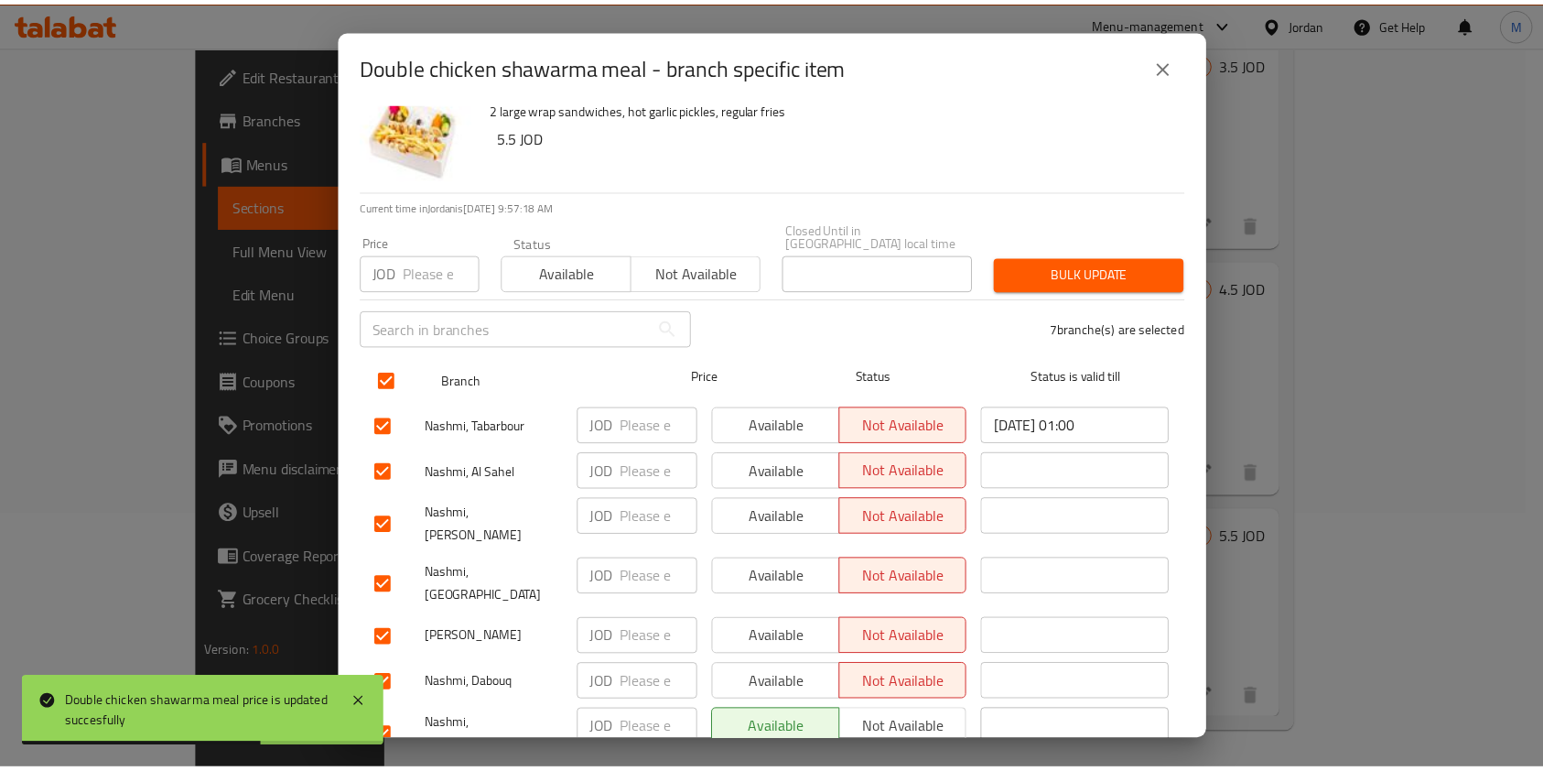
scroll to position [62, 0]
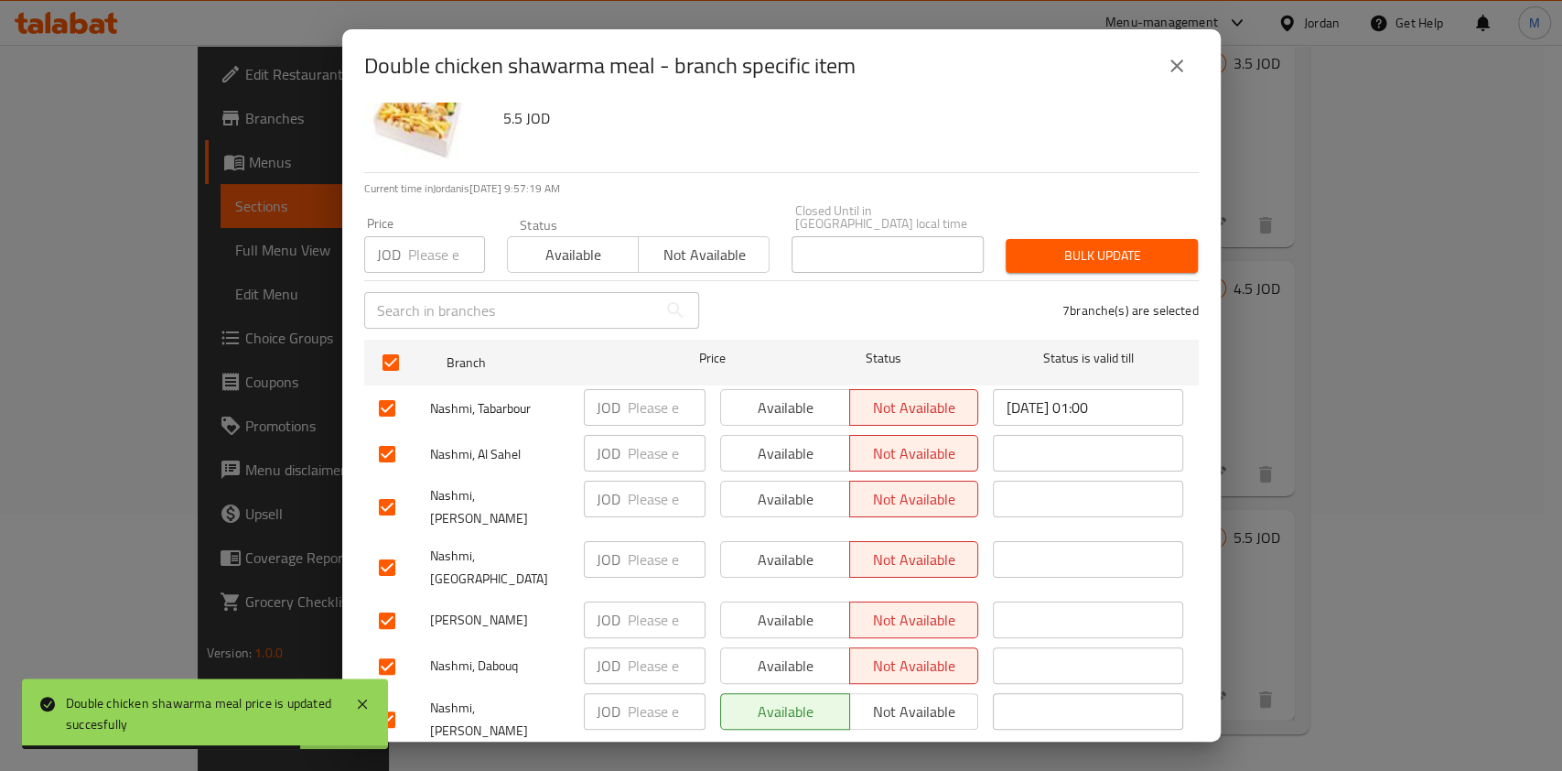
click at [448, 237] on input "number" at bounding box center [446, 254] width 77 height 37
click at [426, 254] on input "number" at bounding box center [446, 254] width 77 height 37
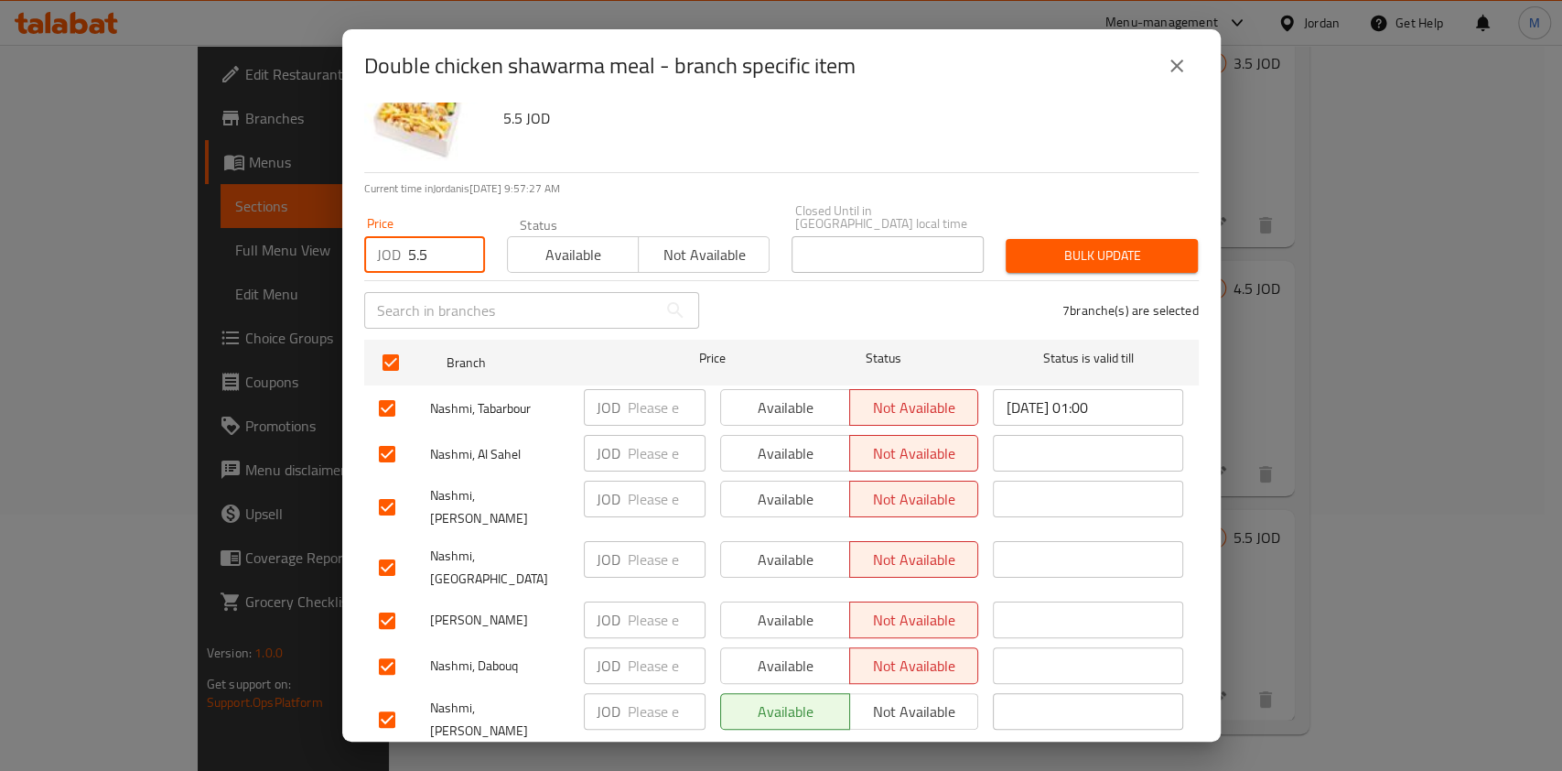
type input "5.5"
click at [1050, 251] on span "Bulk update" at bounding box center [1101, 255] width 163 height 23
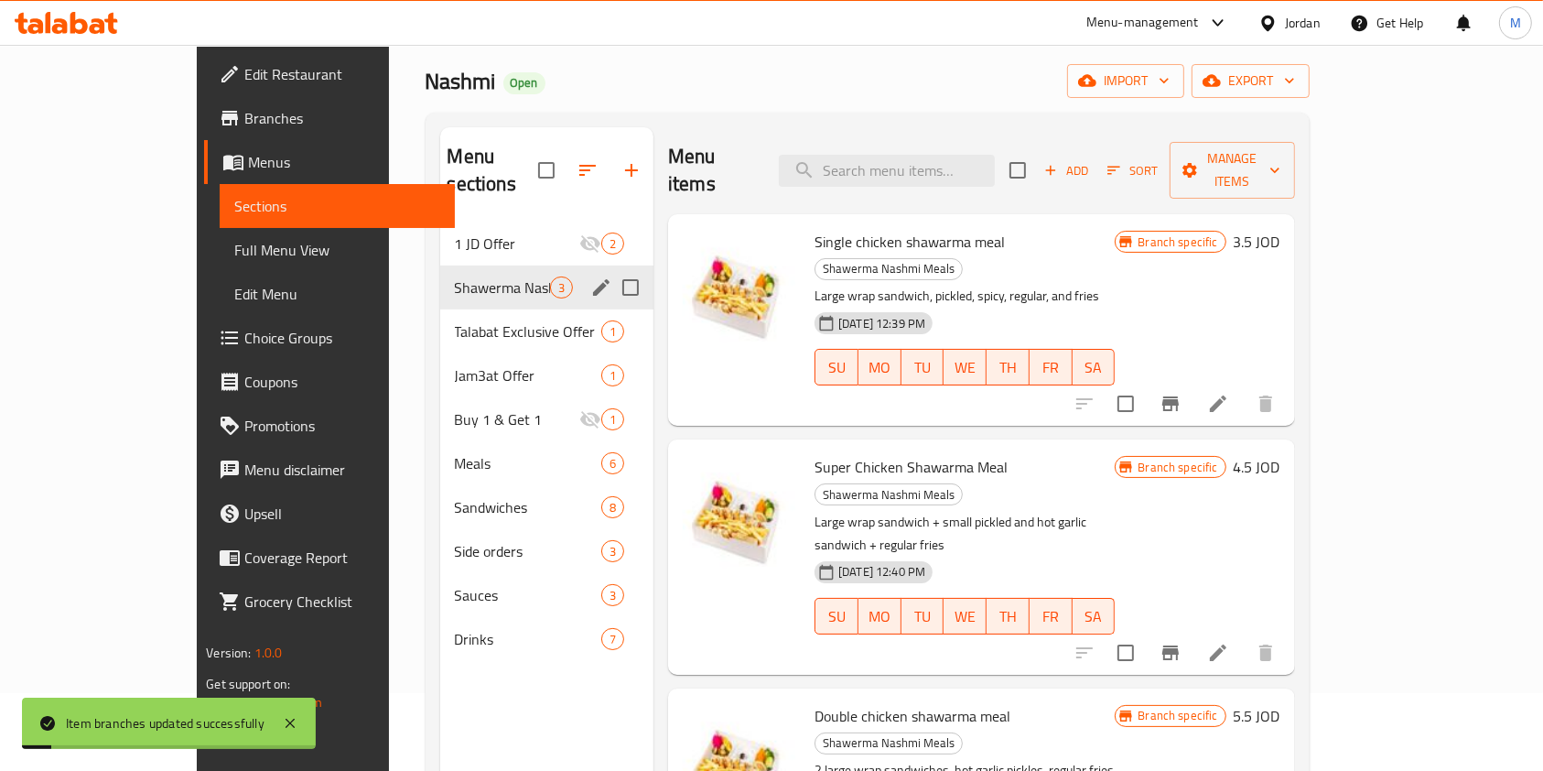
scroll to position [0, 0]
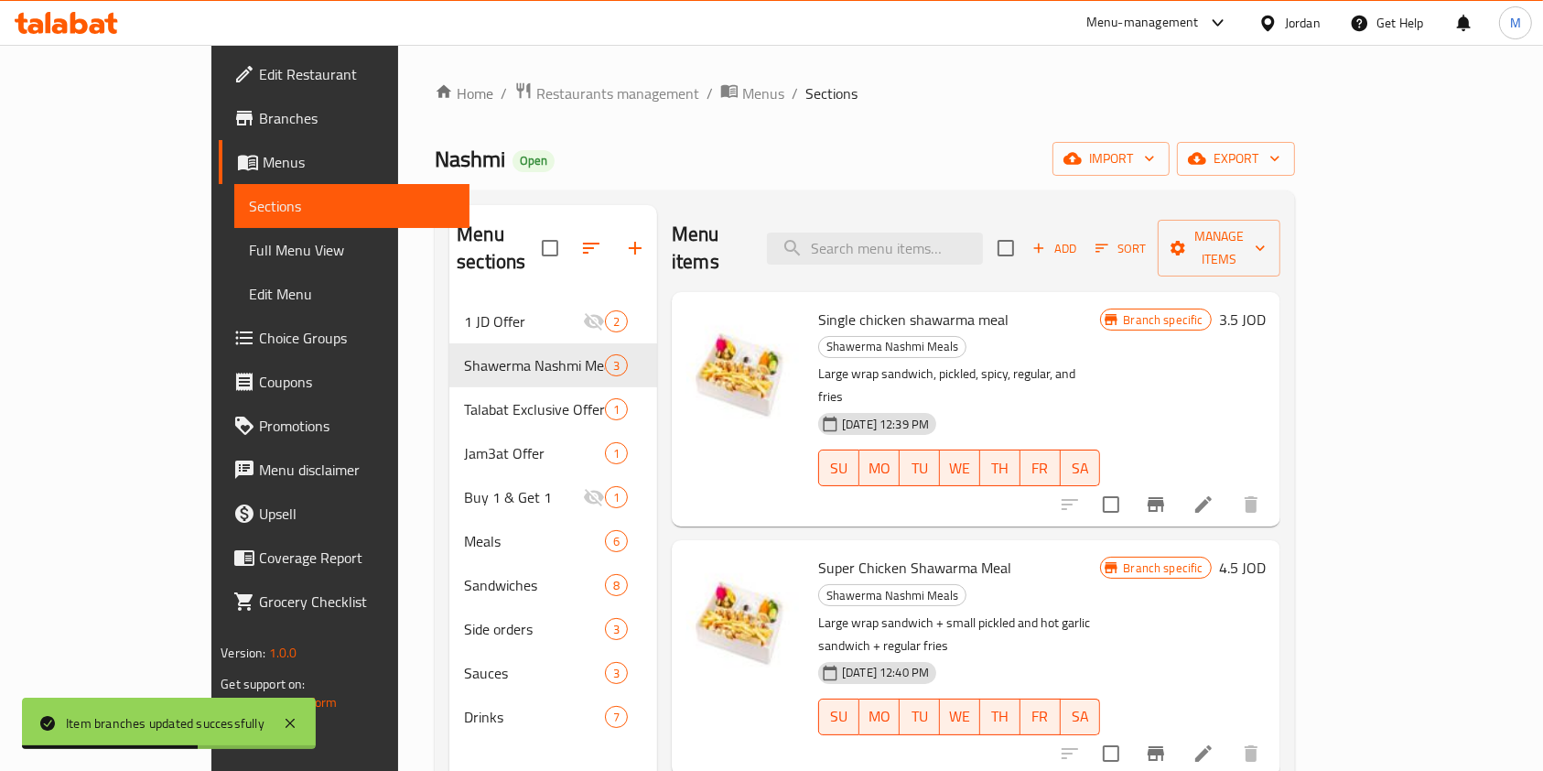
click at [259, 116] on span "Branches" at bounding box center [357, 118] width 196 height 22
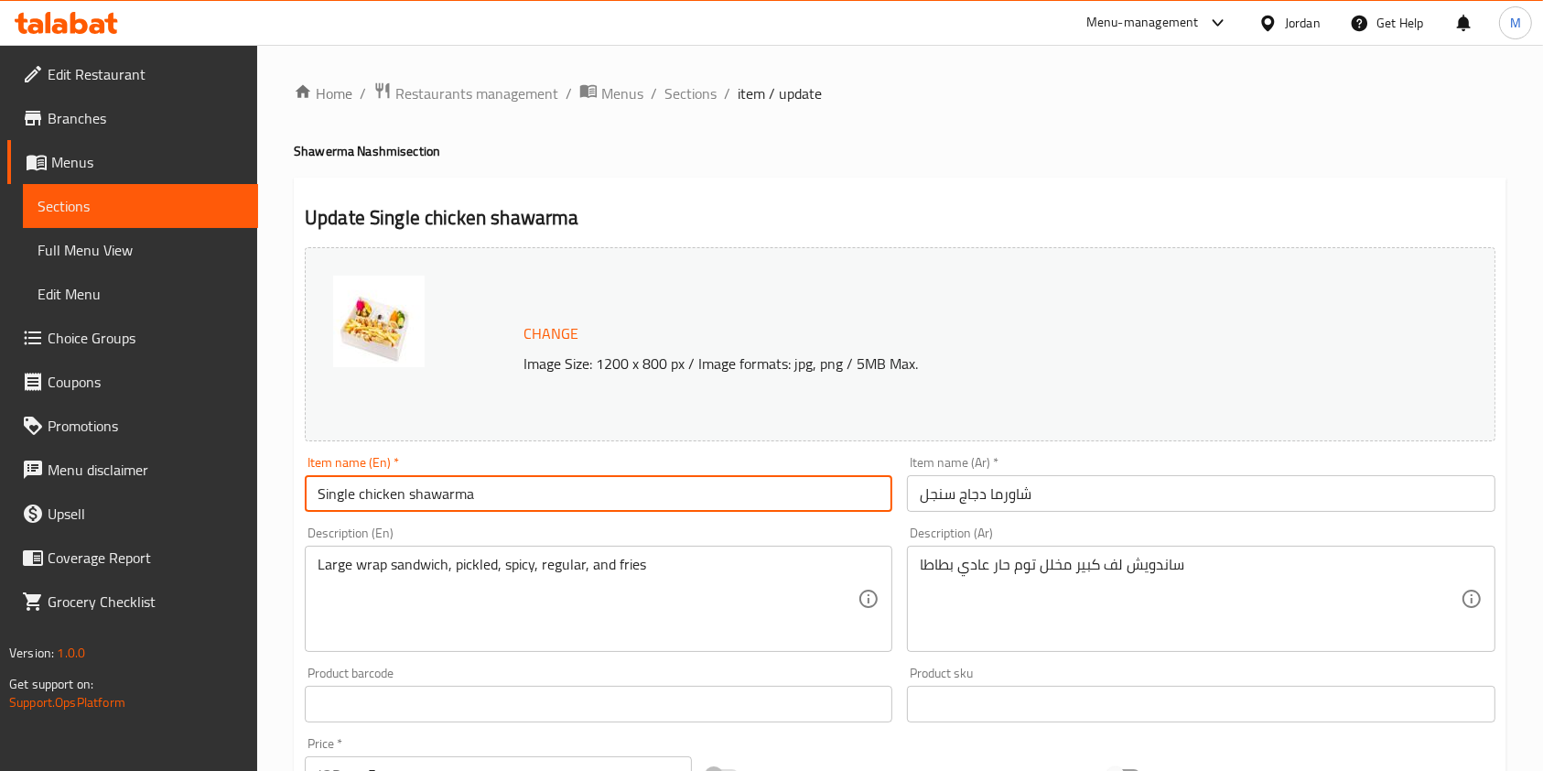
click at [625, 480] on input "Single chicken shawarma" at bounding box center [599, 493] width 588 height 37
type input "Single chicken shawarma meal"
click at [1069, 501] on input "شاورما دجاج سنجل" at bounding box center [1201, 493] width 588 height 37
drag, startPoint x: 527, startPoint y: 500, endPoint x: 267, endPoint y: 553, distance: 265.3
click at [267, 553] on div "Home / Restaurants management / Menus / Sections / item / update Shawerma Nashm…" at bounding box center [900, 682] width 1286 height 1275
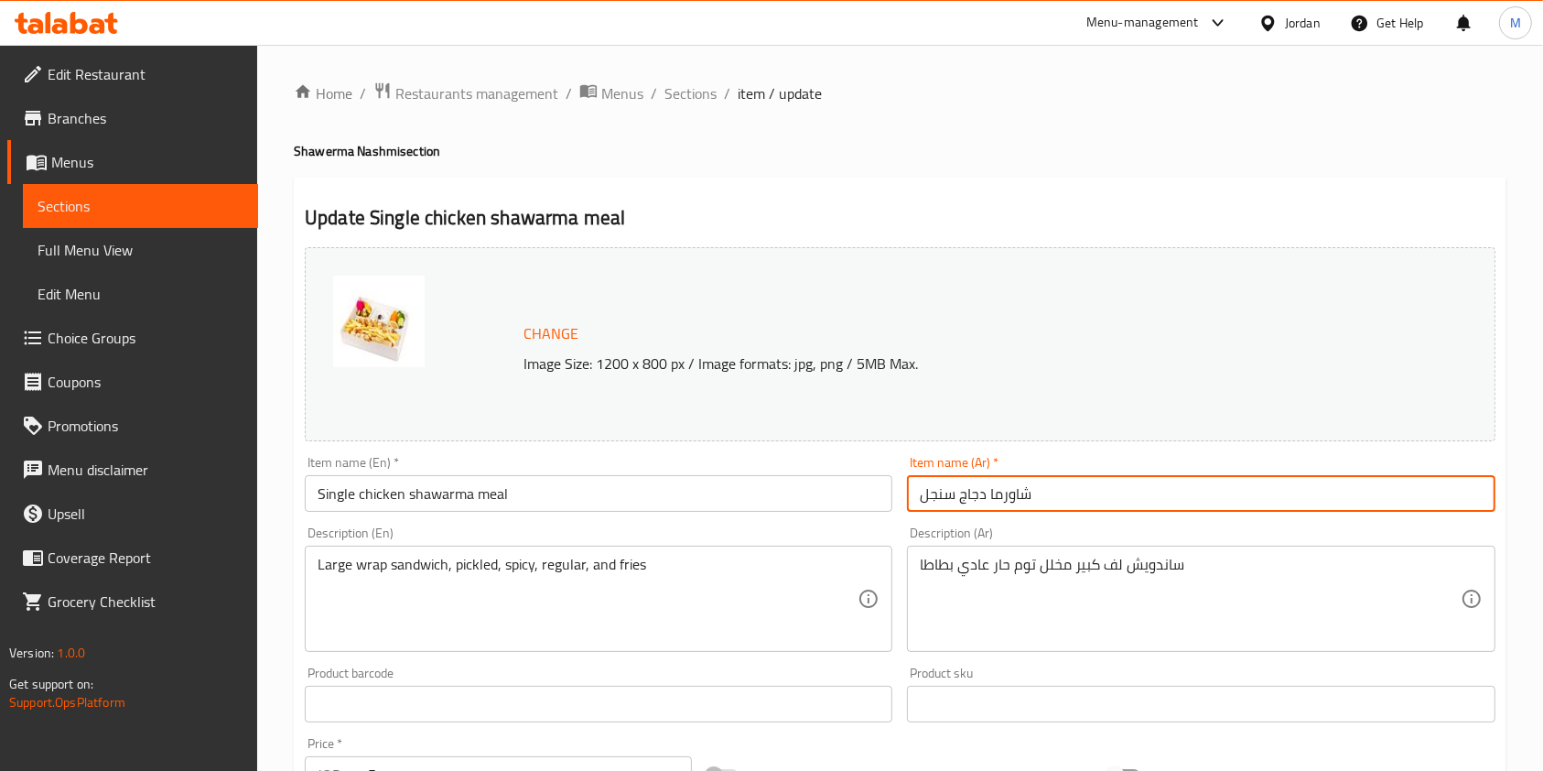
drag, startPoint x: 1073, startPoint y: 491, endPoint x: 748, endPoint y: 509, distance: 325.4
click at [748, 509] on div "Change Image Size: 1200 x 800 px / Image formats: jpg, png / 5MB Max. Item name…" at bounding box center [899, 647] width 1205 height 815
paste input "وجبة شاورما دجاج سنجل"
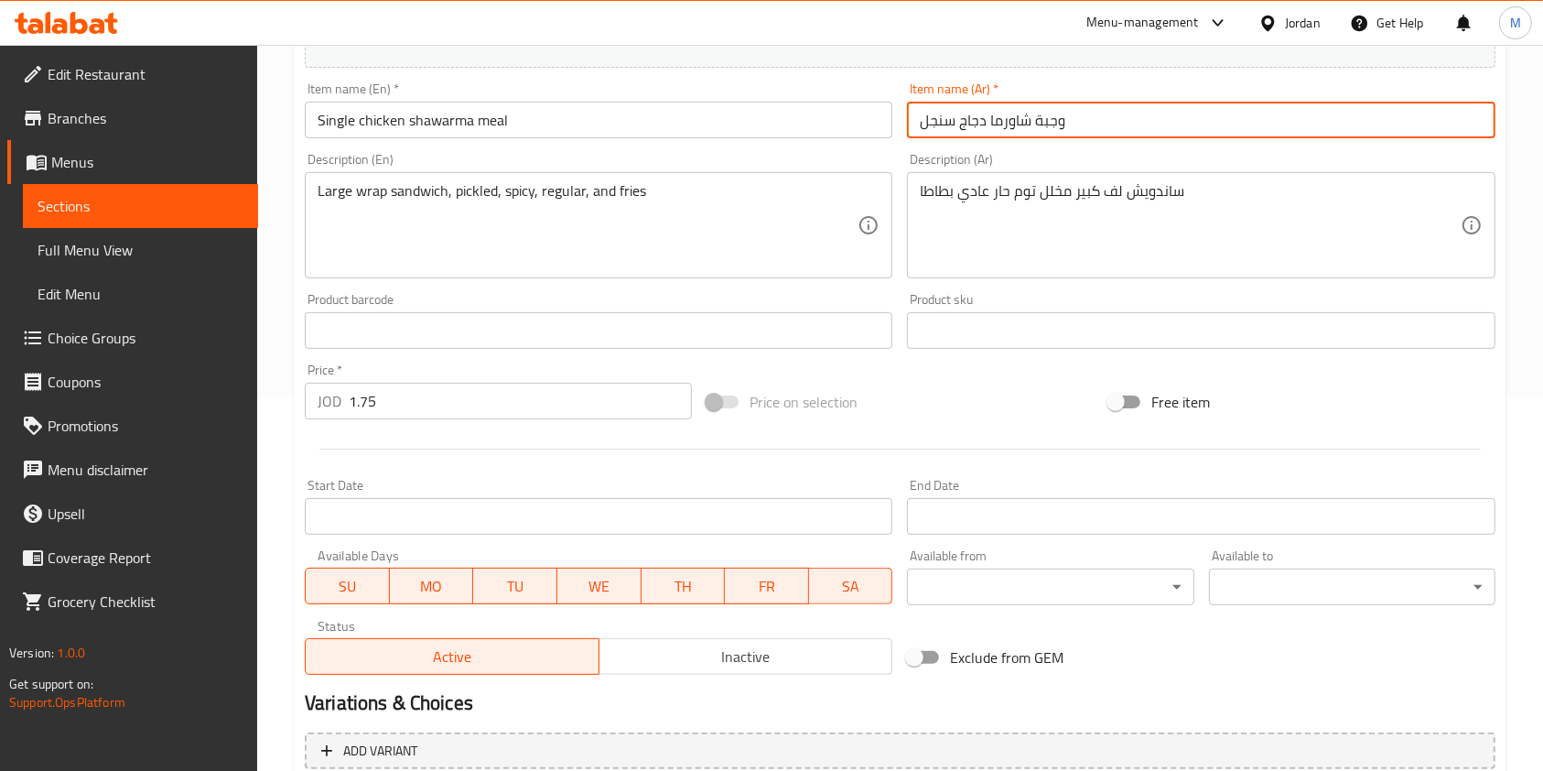
scroll to position [549, 0]
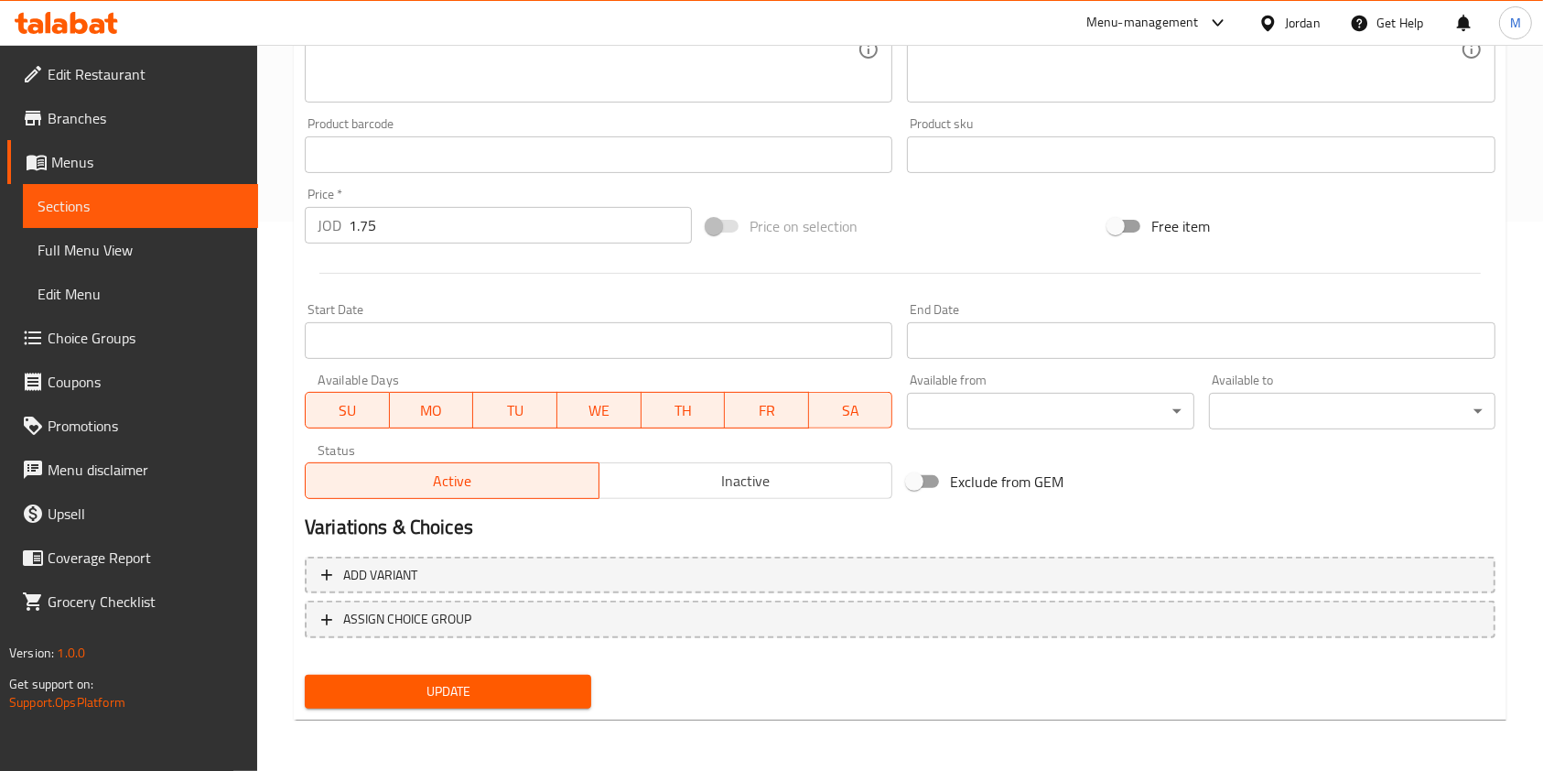
type input "وجبة شاورما دجاج سنجل"
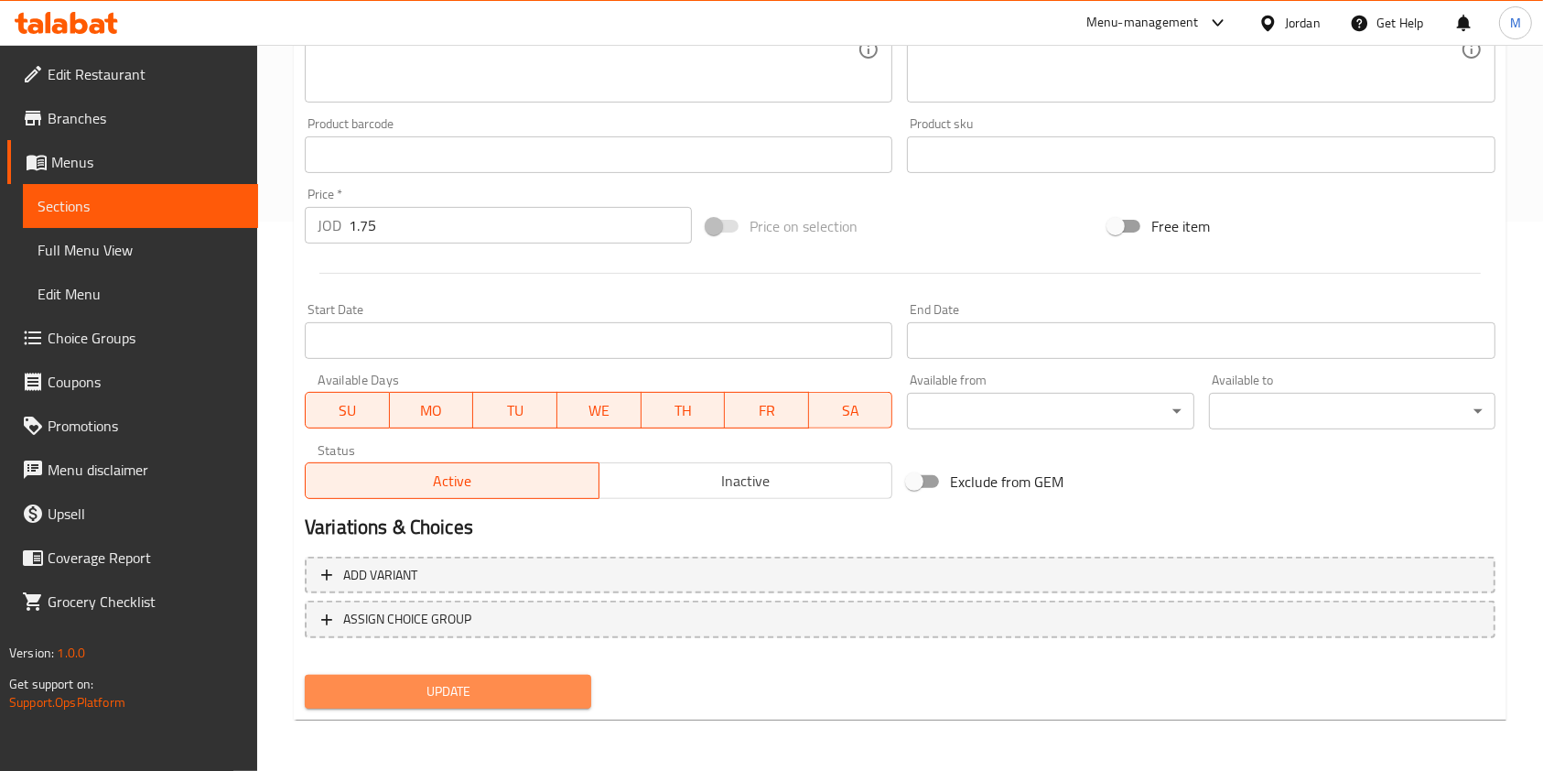
click at [479, 697] on span "Update" at bounding box center [447, 691] width 257 height 23
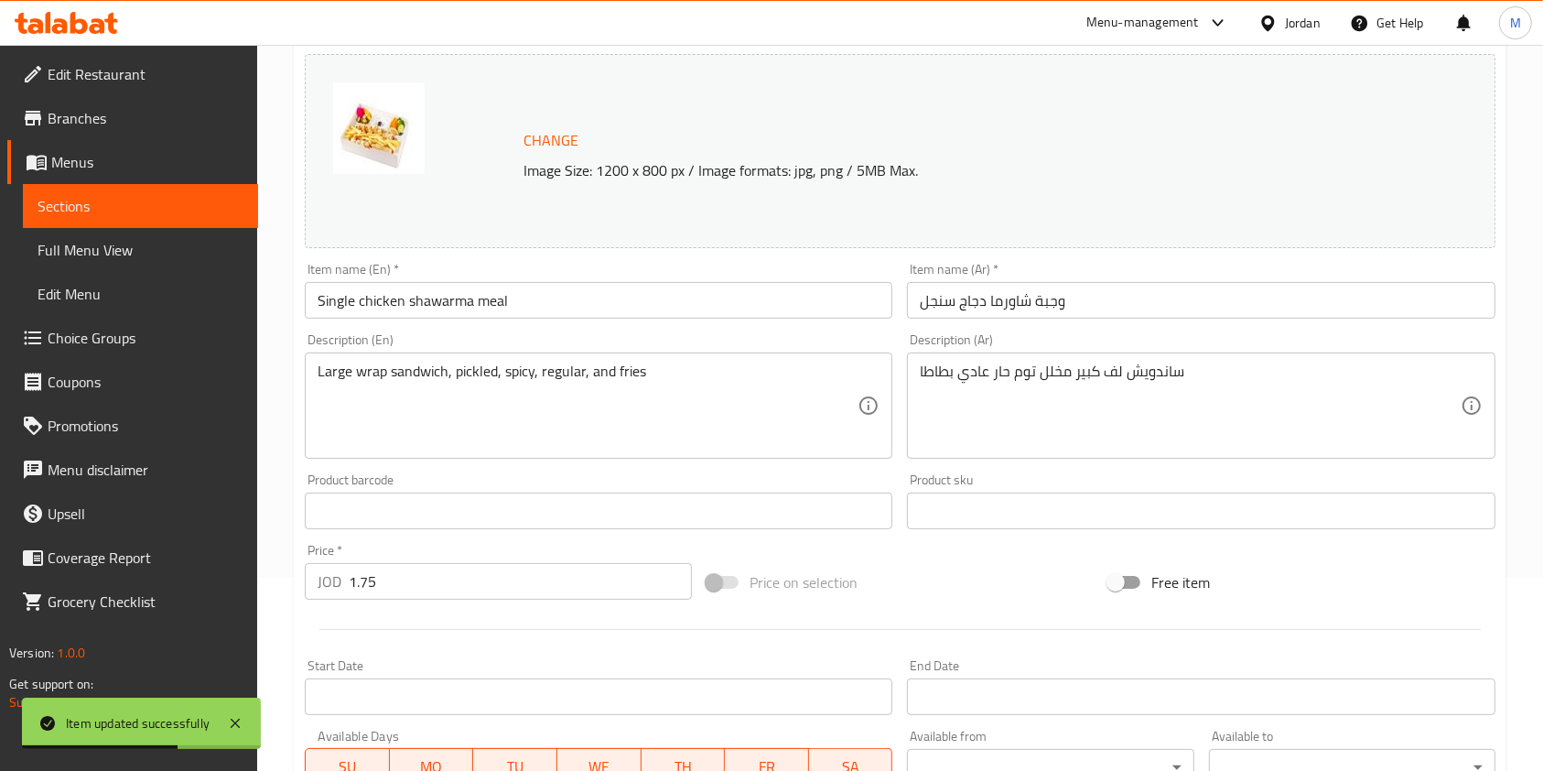
scroll to position [0, 0]
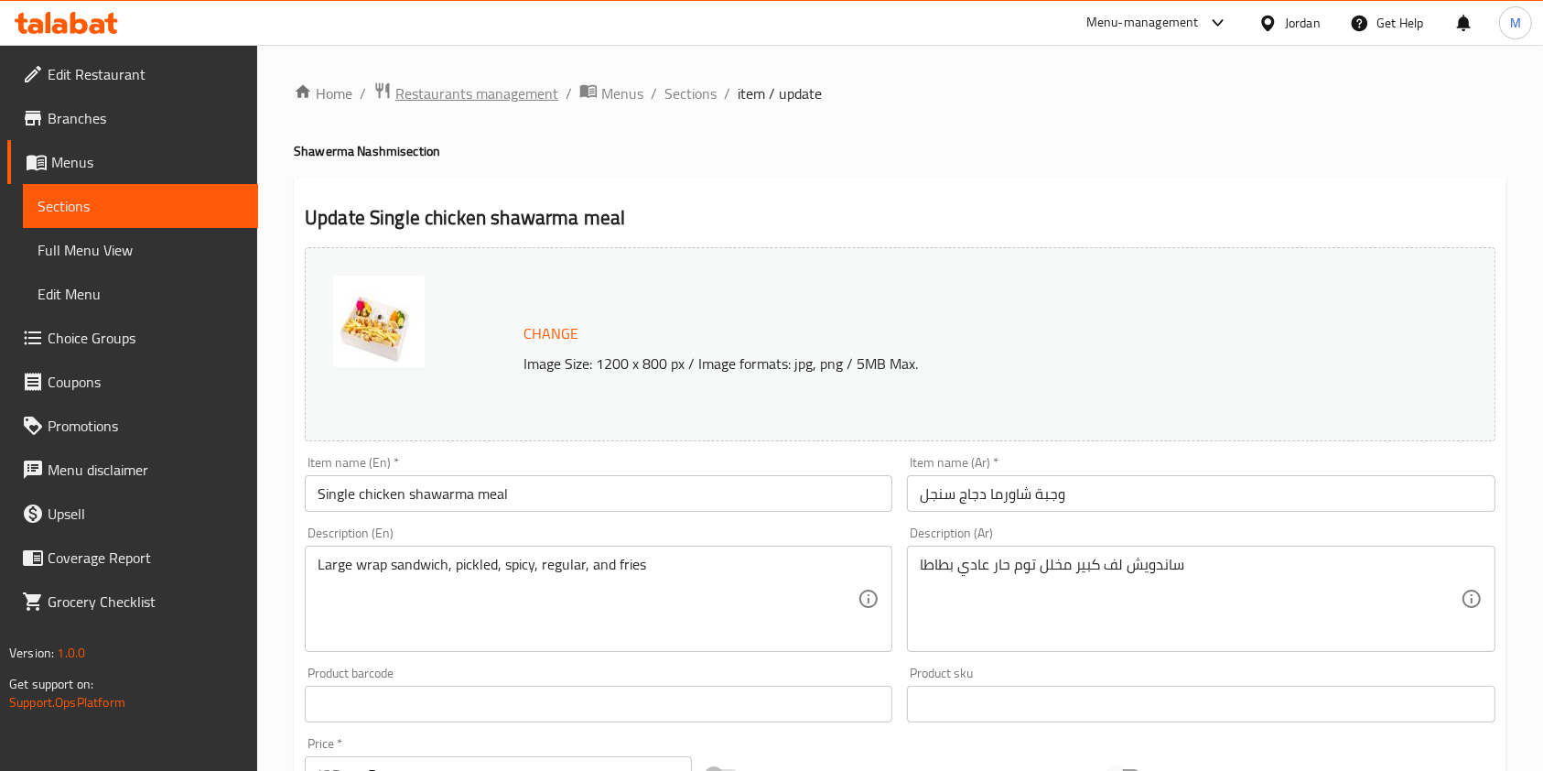
click at [468, 92] on span "Restaurants management" at bounding box center [476, 93] width 163 height 22
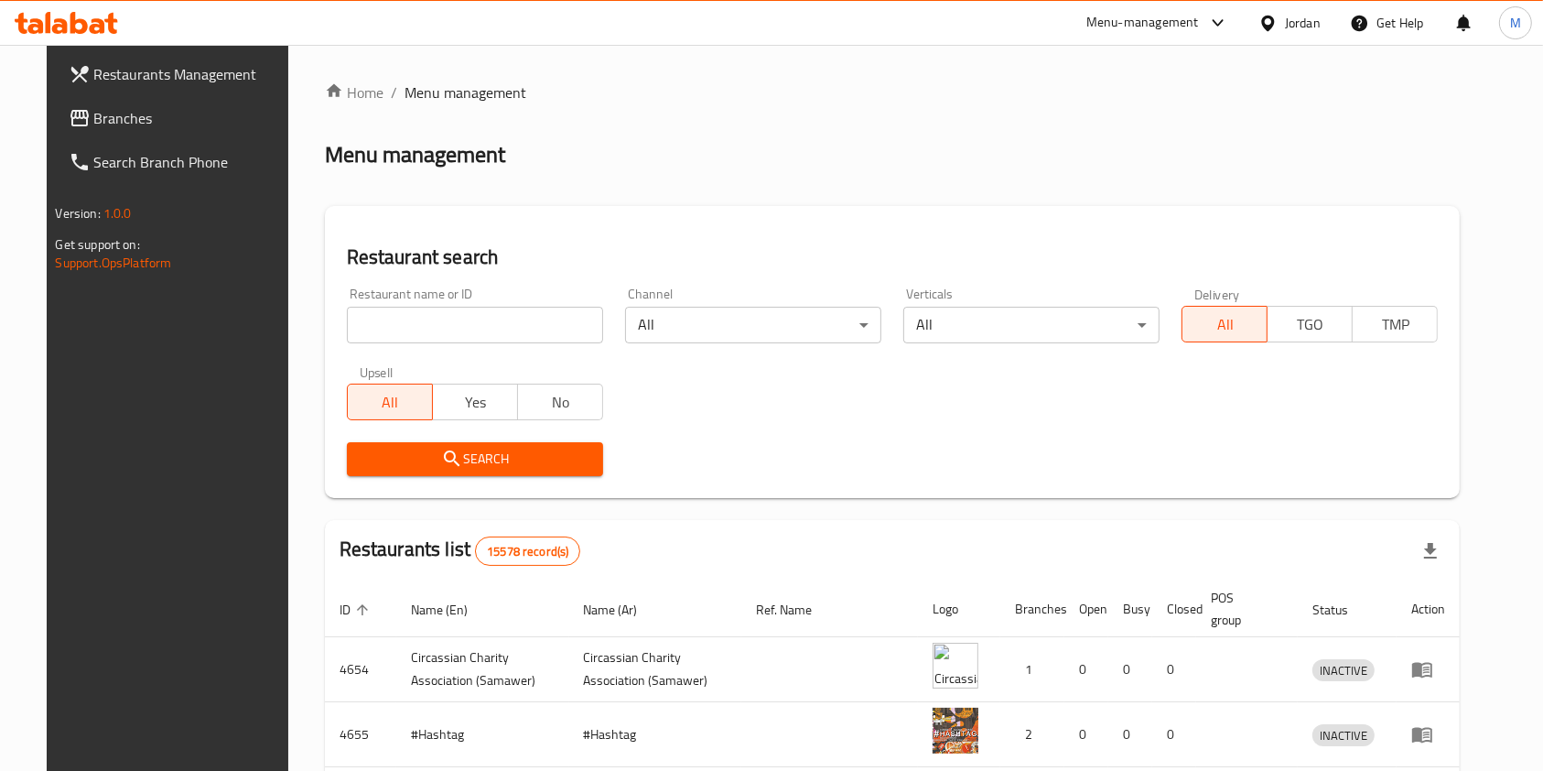
click at [447, 346] on div "Restaurant name or ID Restaurant name or ID" at bounding box center [475, 315] width 278 height 78
click at [469, 319] on input "search" at bounding box center [475, 325] width 256 height 37
type input "ن"
type input "كانون"
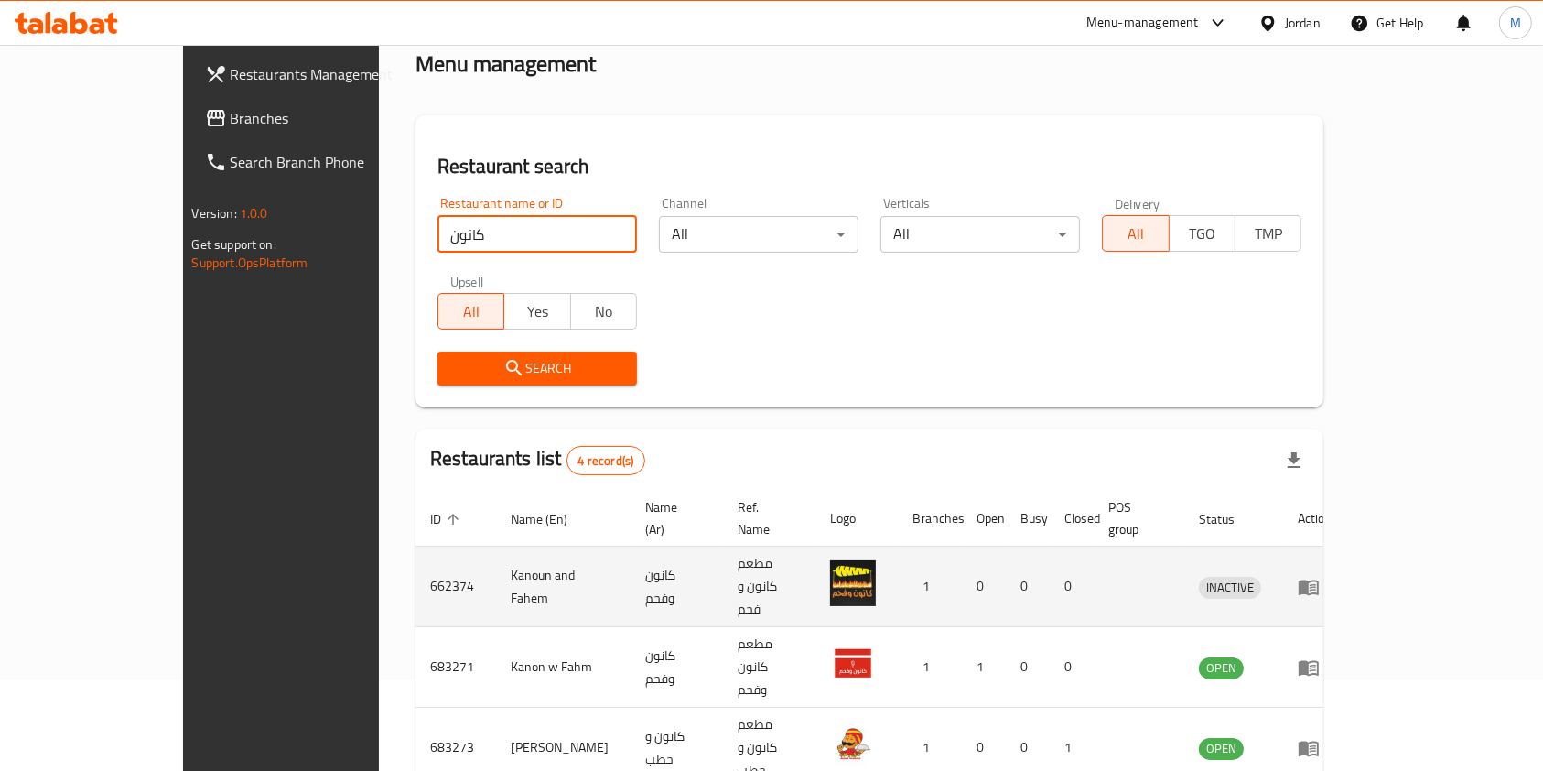
scroll to position [201, 0]
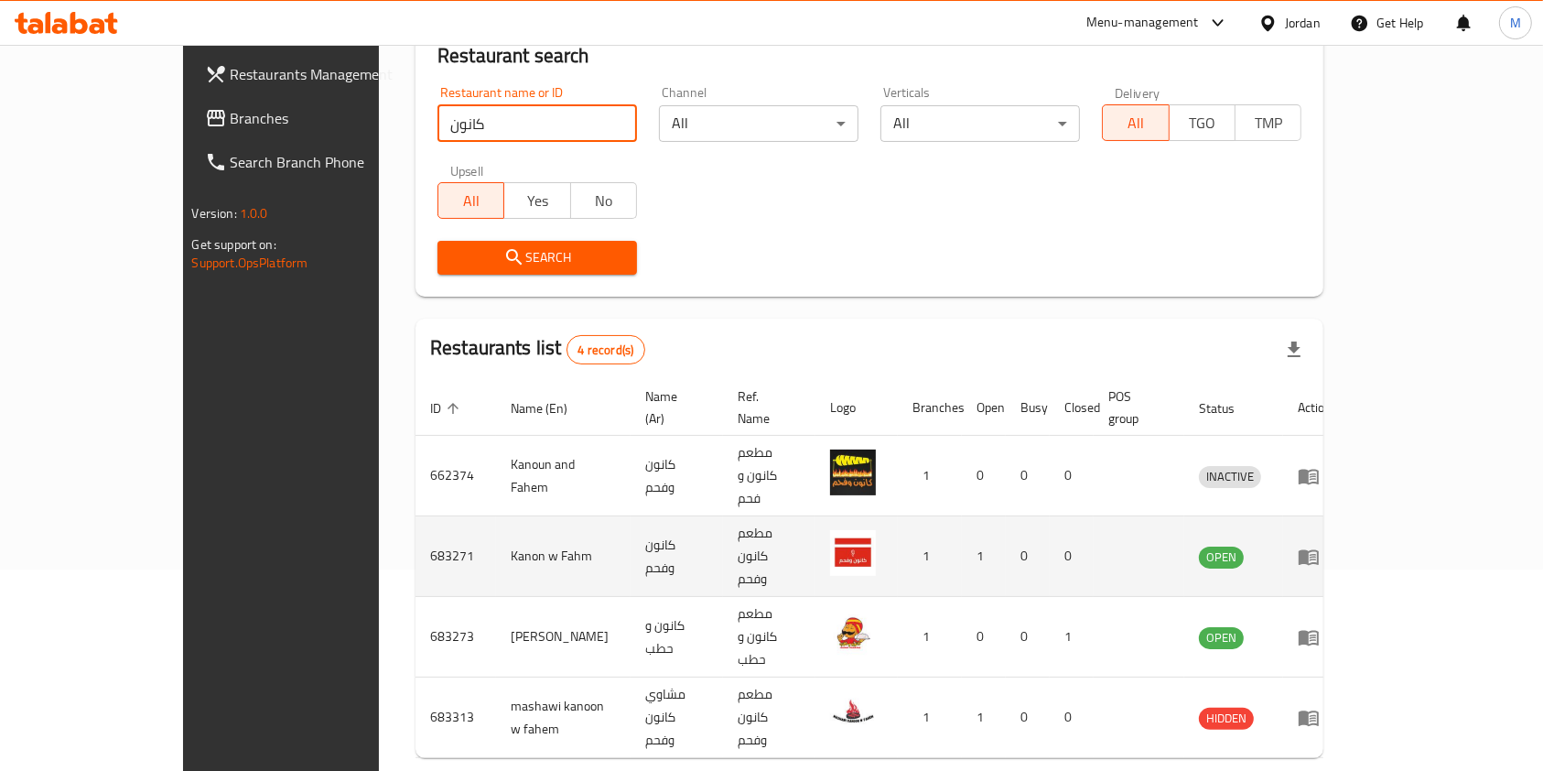
click at [415, 516] on td "683271" at bounding box center [455, 556] width 81 height 81
copy td "683271"
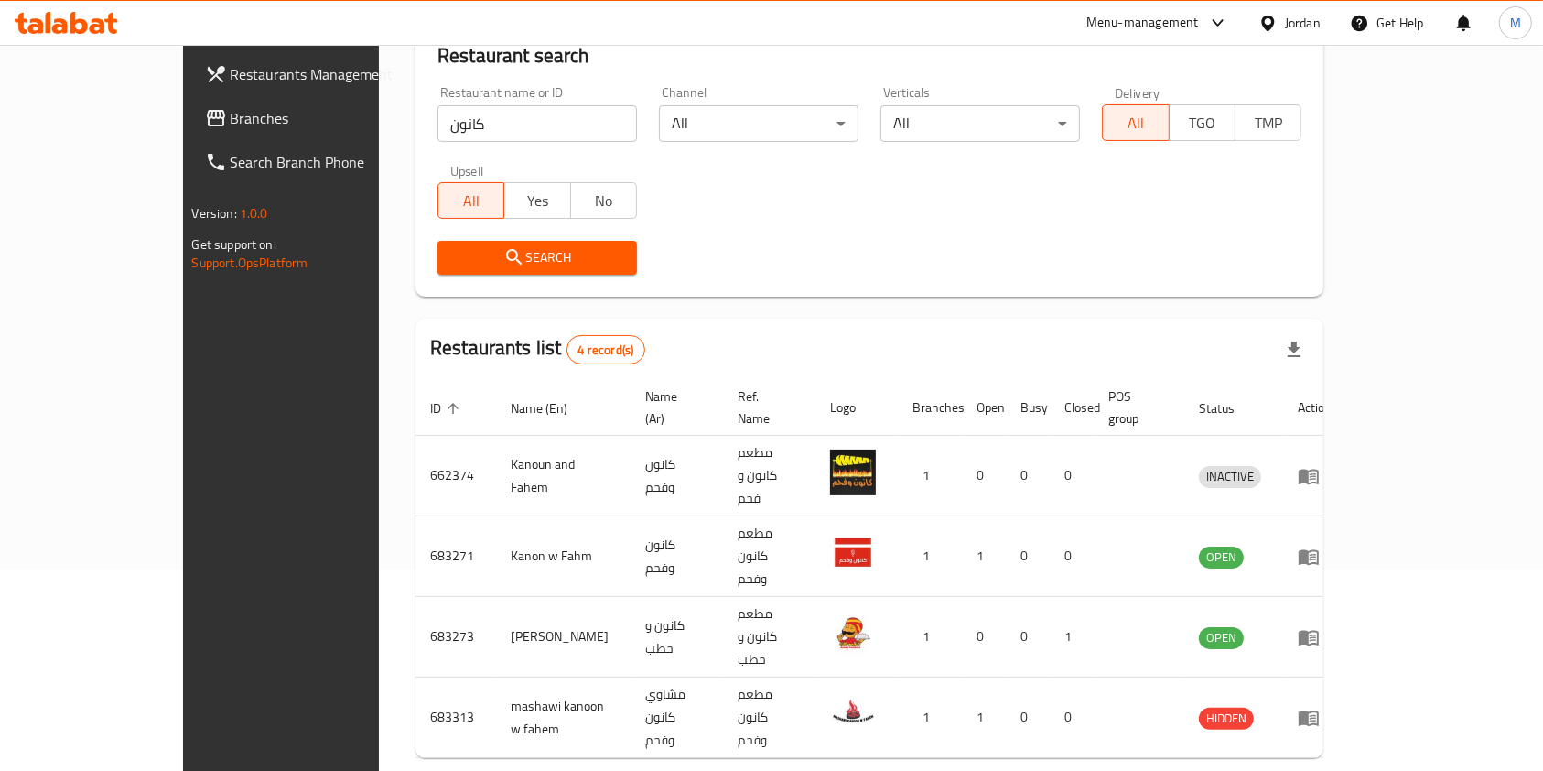
drag, startPoint x: 214, startPoint y: 11, endPoint x: 264, endPoint y: 13, distance: 49.5
click at [225, 9] on div "Menu-management Jordan Get Help M" at bounding box center [771, 23] width 1543 height 44
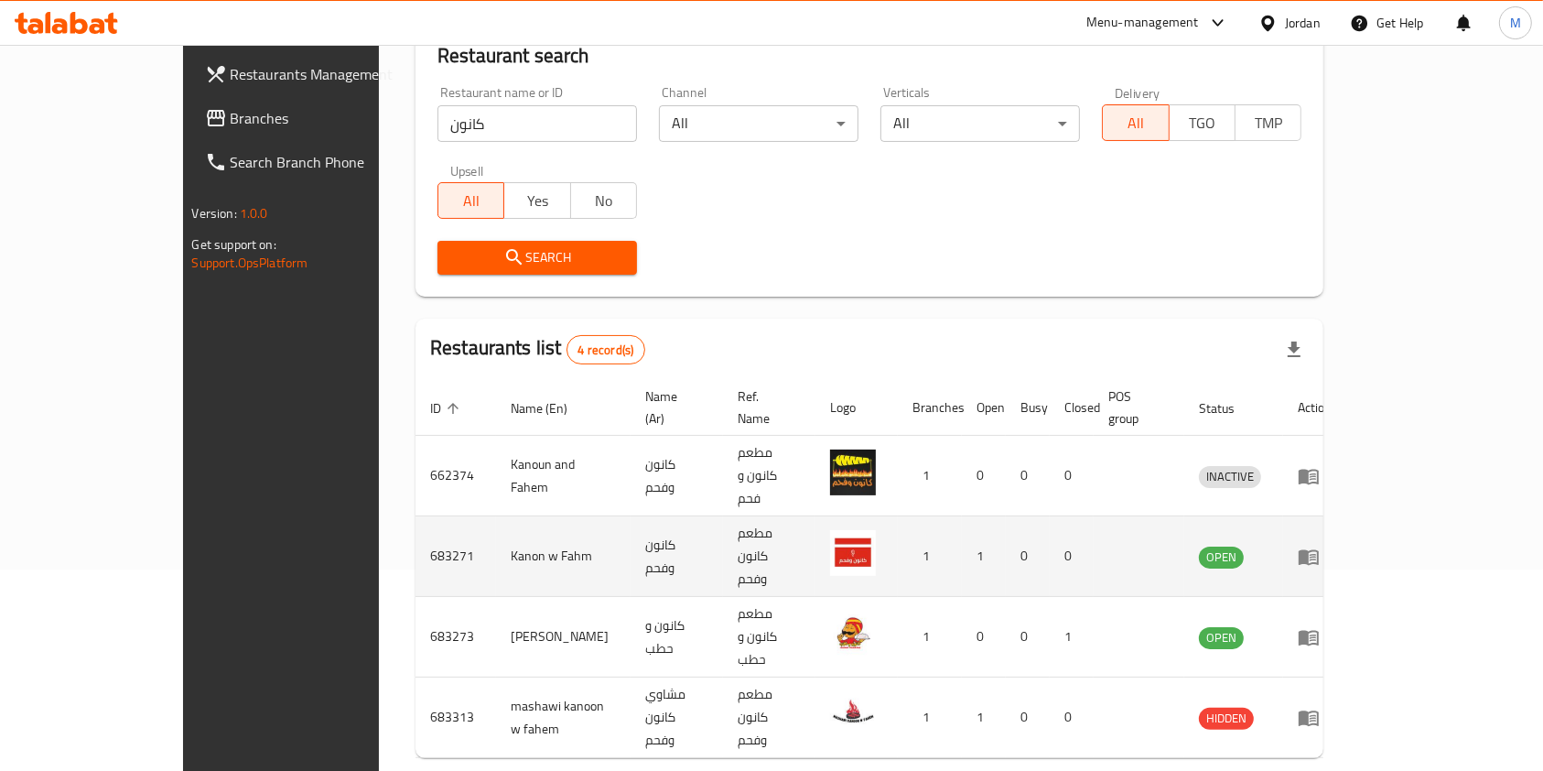
click at [496, 516] on td "Kanon w Fahm" at bounding box center [563, 556] width 135 height 81
copy td "Kanon w Fahm"
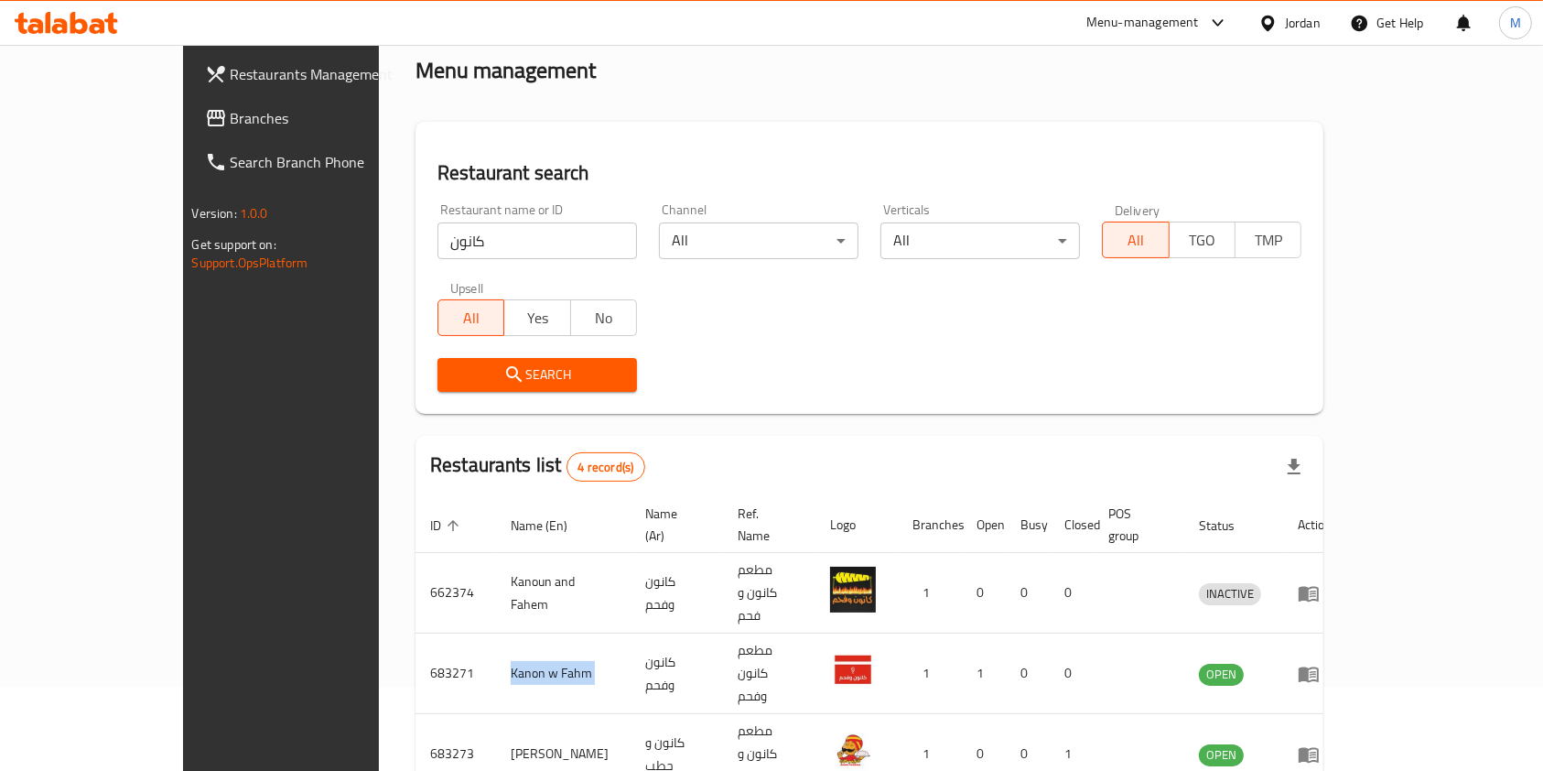
scroll to position [0, 0]
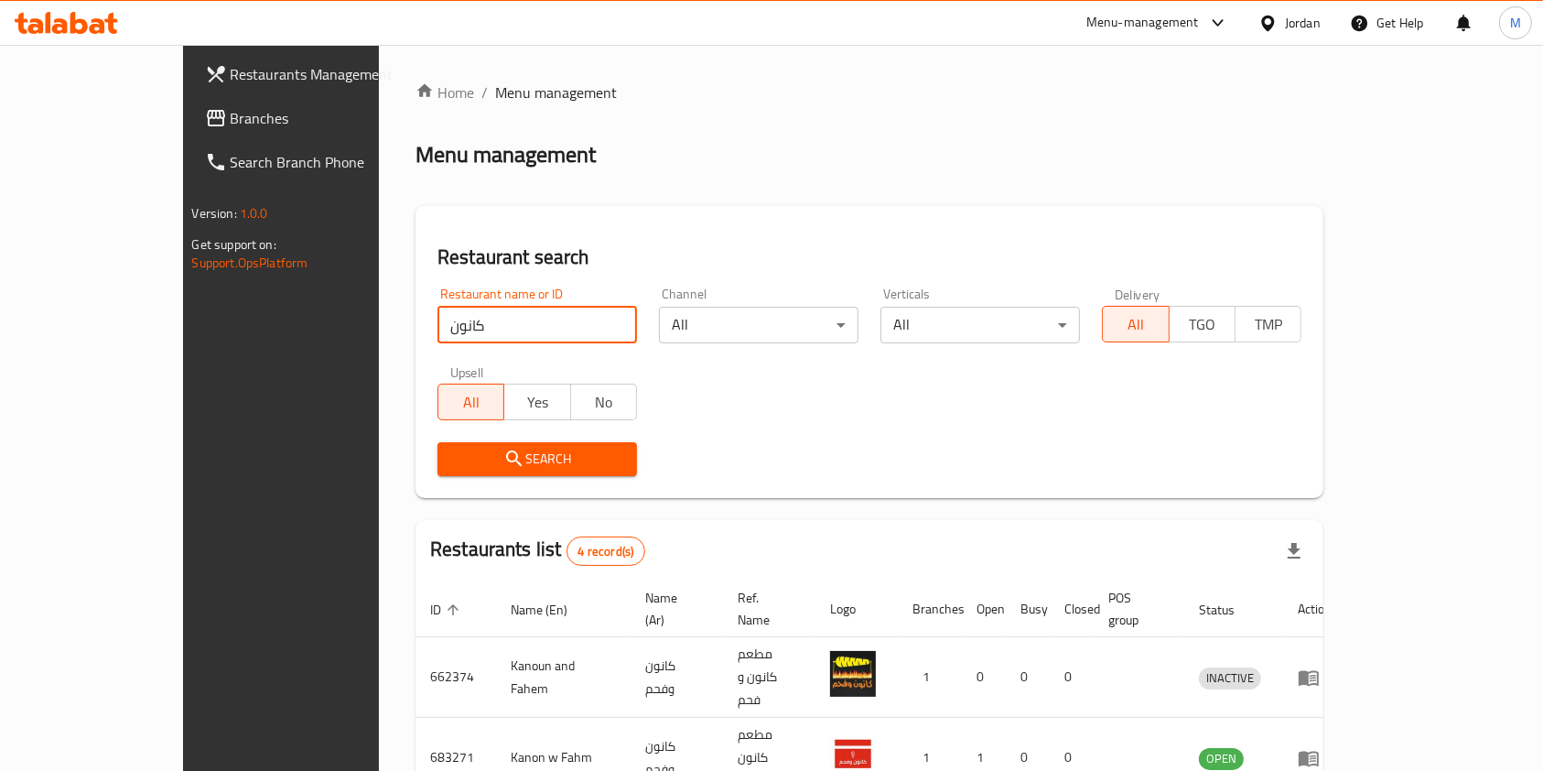
drag, startPoint x: 447, startPoint y: 325, endPoint x: 128, endPoint y: 359, distance: 320.3
click at [183, 359] on div "Restaurants Management Branches Search Branch Phone Version: 1.0.0 Get support …" at bounding box center [772, 551] width 1178 height 1013
drag, startPoint x: 1158, startPoint y: 48, endPoint x: 1170, endPoint y: 32, distance: 19.6
click at [1164, 45] on div "​ Menu-management Jordan Get Help M Restaurants Management Branches Search Bran…" at bounding box center [771, 408] width 1543 height 726
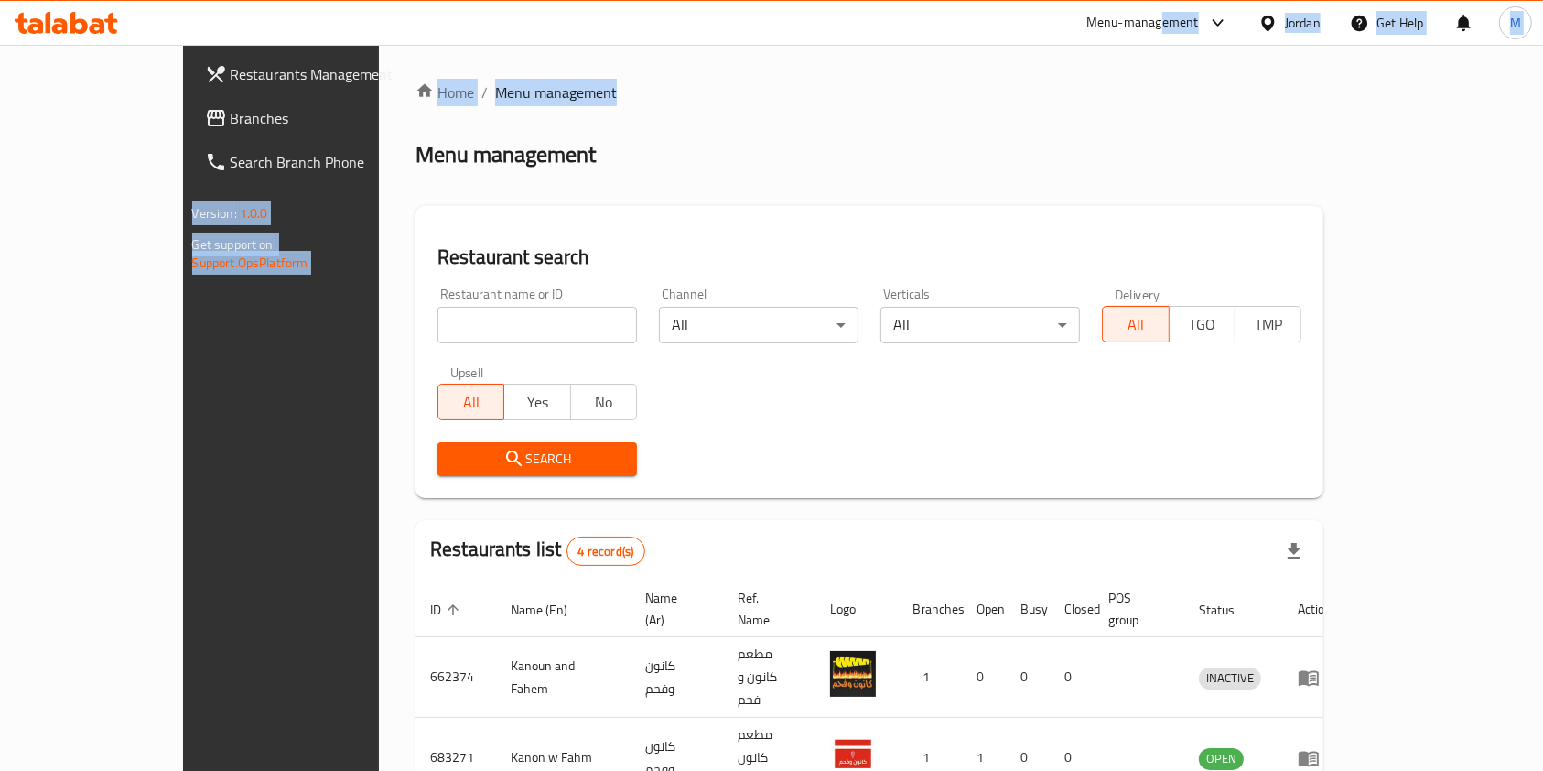
click at [1173, 27] on div "Menu-management" at bounding box center [1142, 23] width 113 height 22
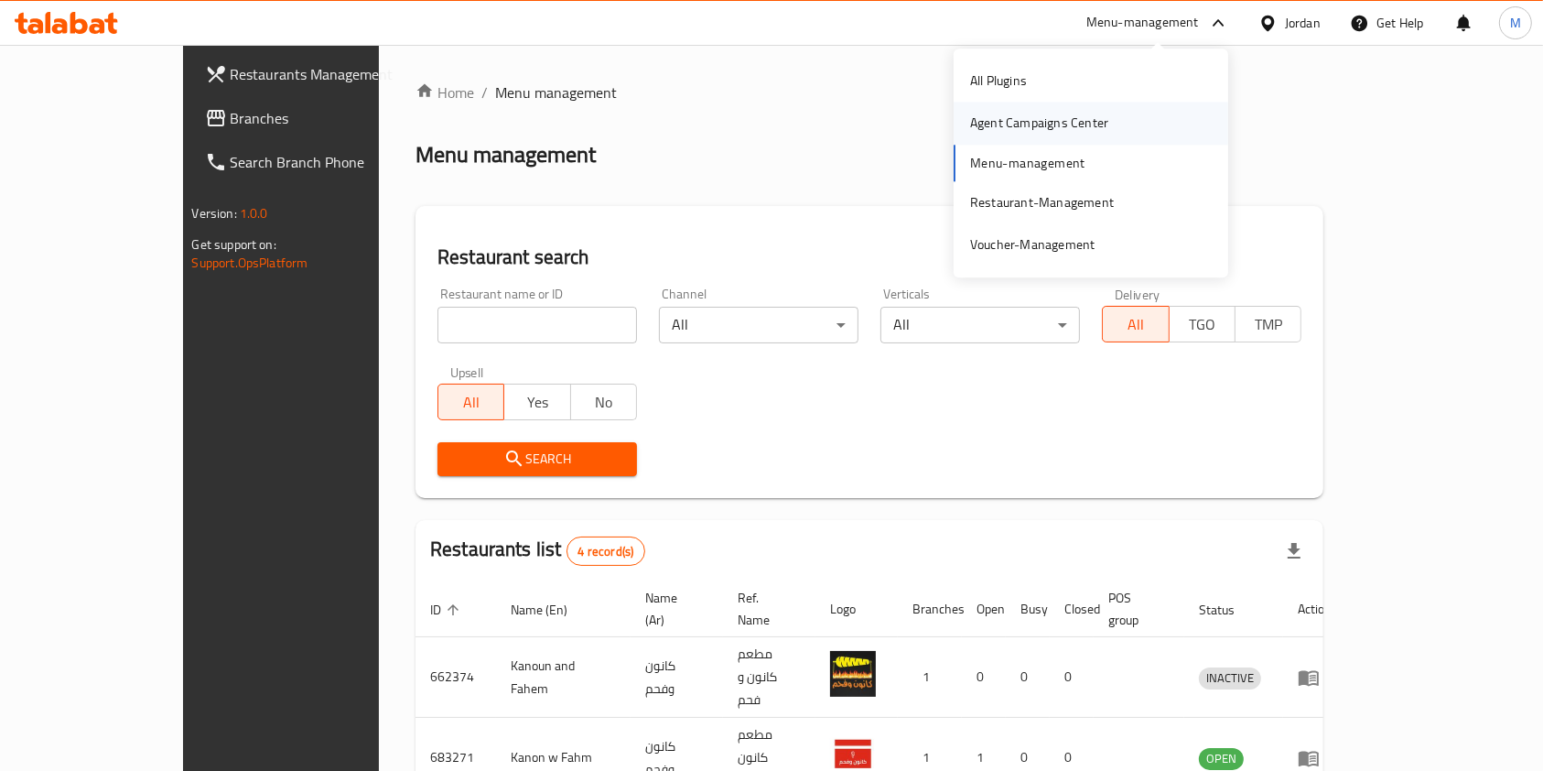
click at [1077, 125] on div "Agent Campaigns Center" at bounding box center [1039, 123] width 138 height 20
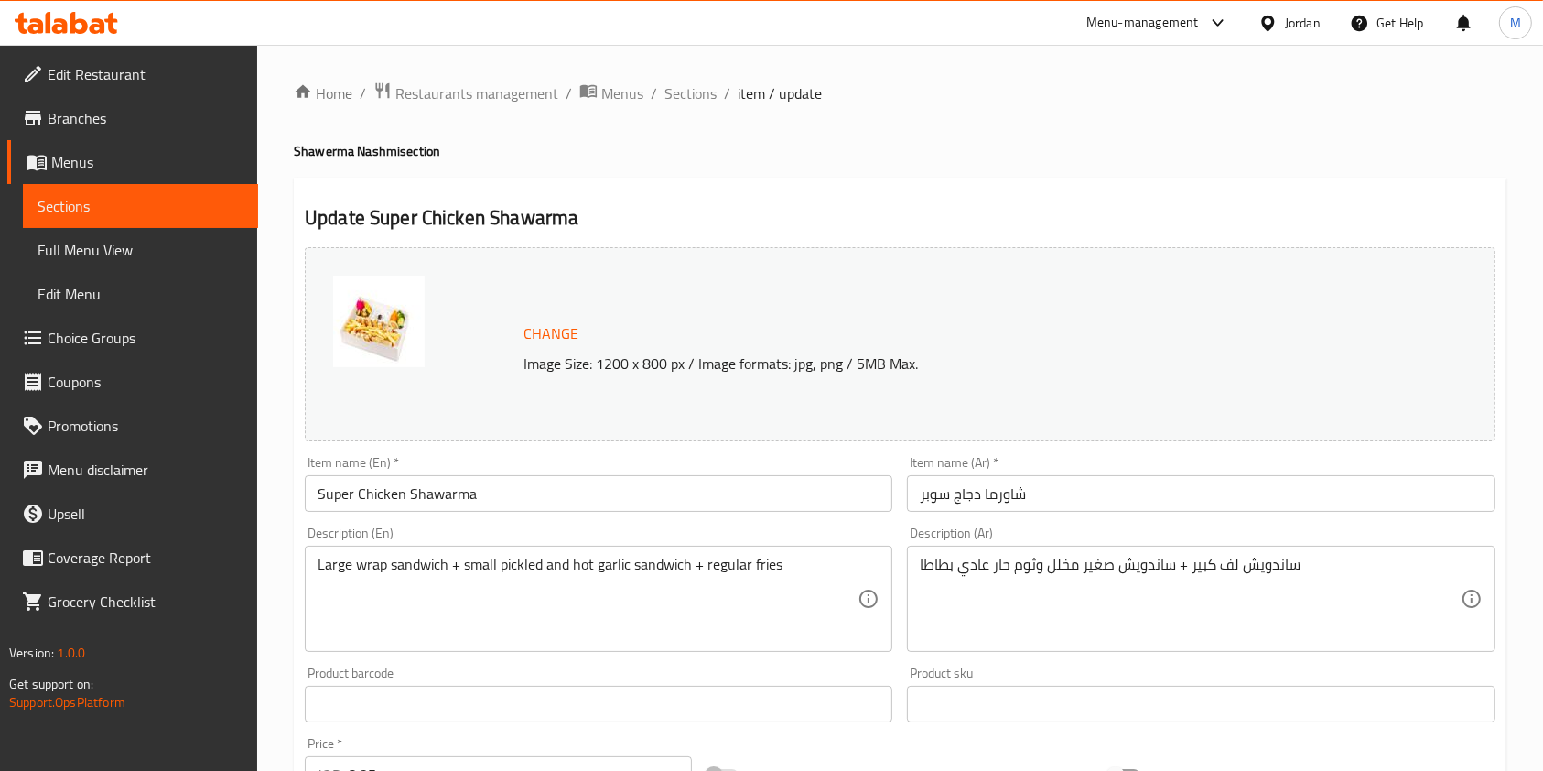
click at [610, 491] on input "Super Chicken Shawarma" at bounding box center [599, 493] width 588 height 37
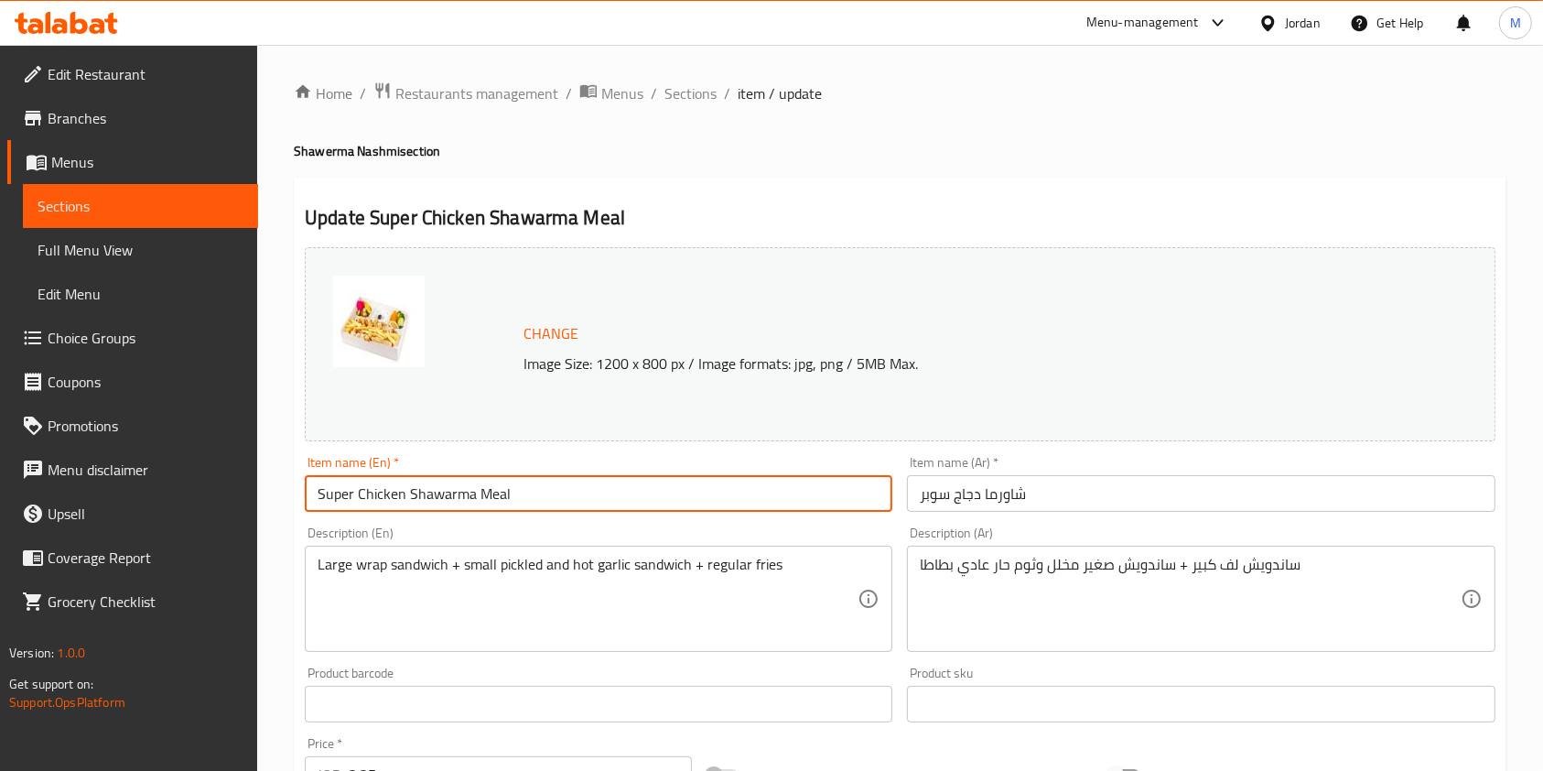
type input "Super Chicken Shawarma Meal"
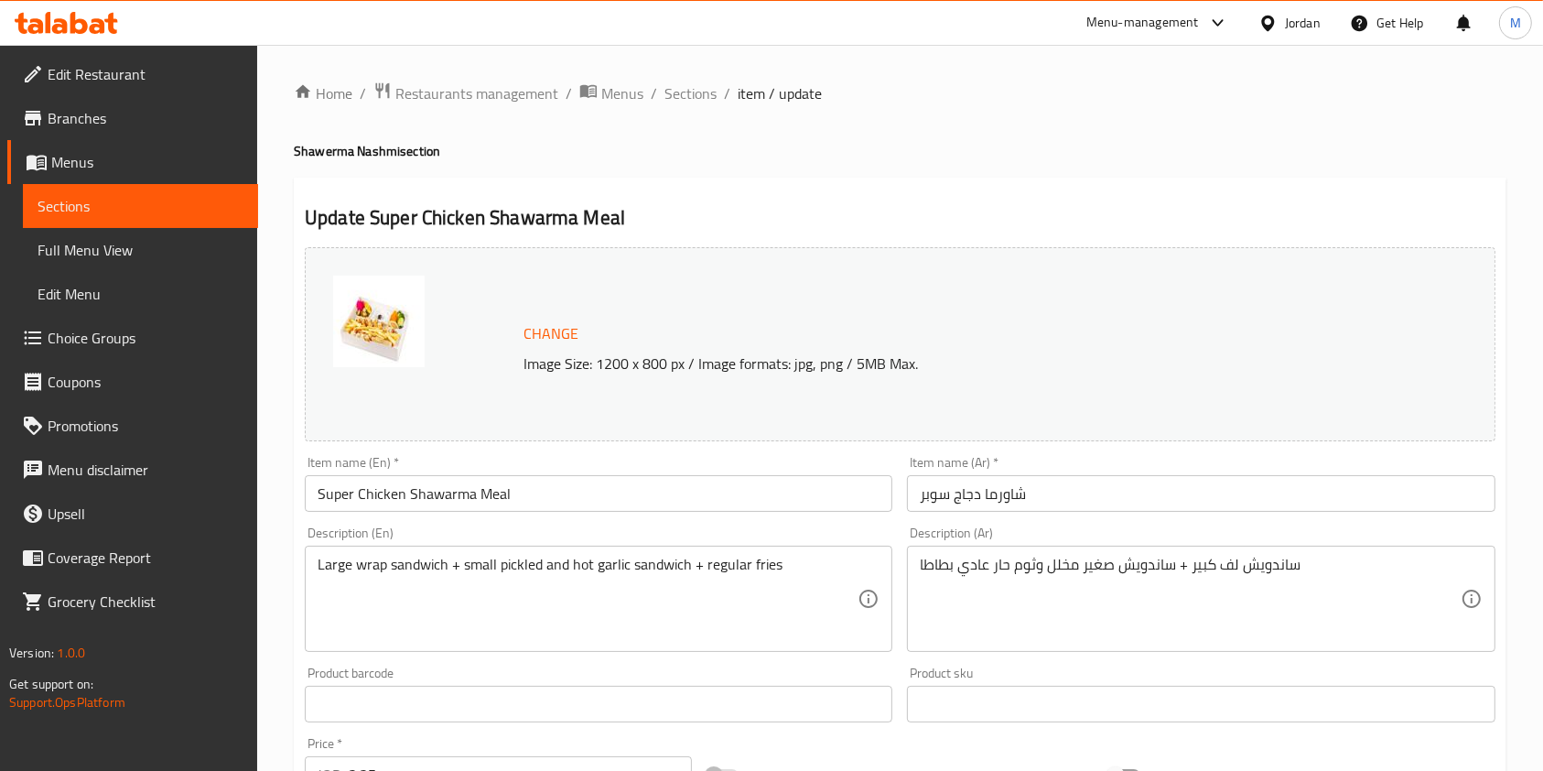
click at [616, 509] on div "Item name (En)   * Super Chicken Shawarma Meal Item name (En) *" at bounding box center [598, 483] width 602 height 70
click at [615, 509] on input "Super Chicken Shawarma Meal" at bounding box center [599, 493] width 588 height 37
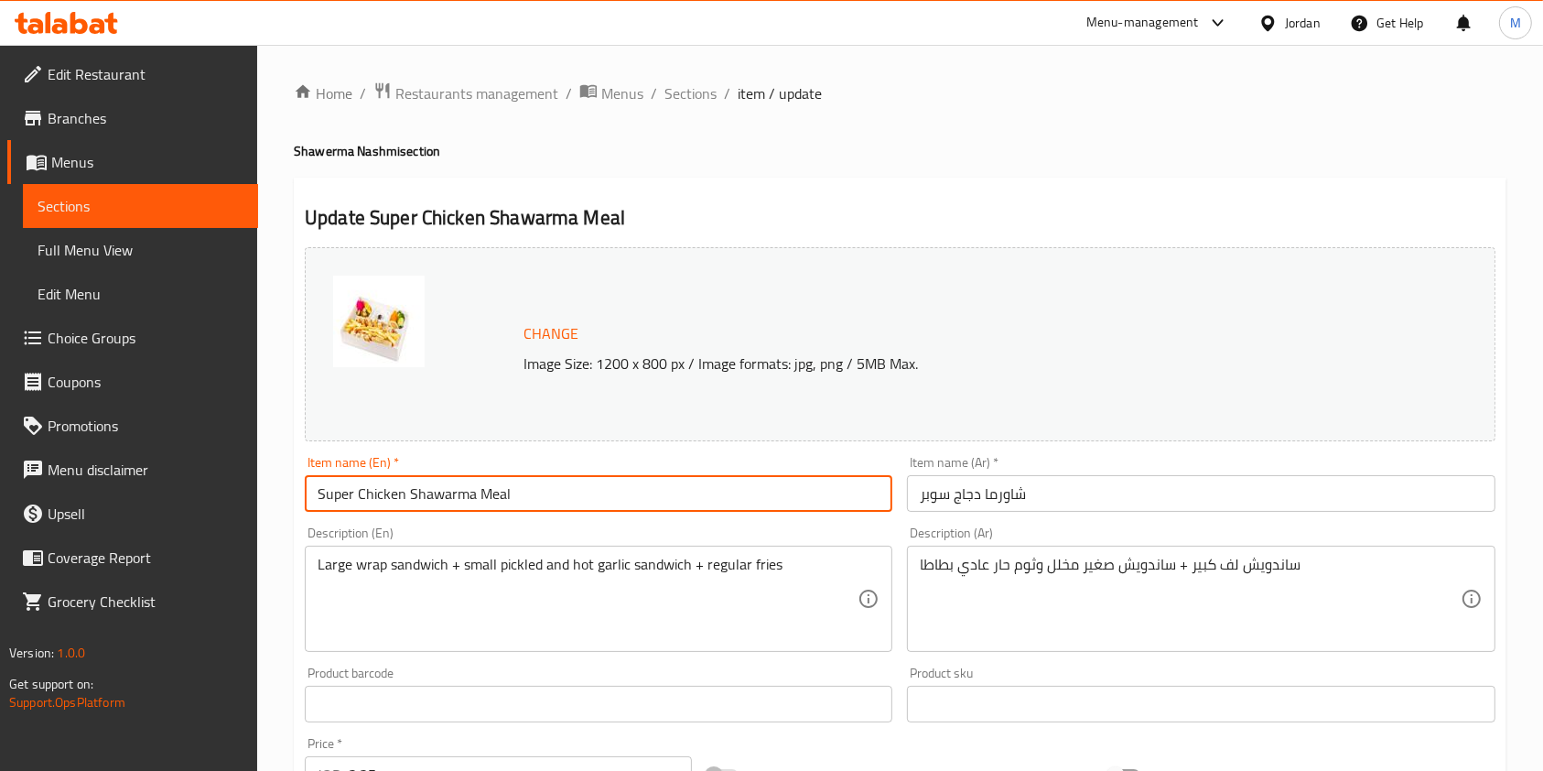
drag, startPoint x: 609, startPoint y: 494, endPoint x: 48, endPoint y: 497, distance: 561.0
click at [48, 497] on div "Edit Restaurant Branches Menus Sections Full Menu View Edit Menu Choice Groups …" at bounding box center [771, 682] width 1543 height 1275
drag, startPoint x: 1076, startPoint y: 503, endPoint x: 719, endPoint y: 512, distance: 357.0
click at [719, 512] on div "Change Image Size: 1200 x 800 px / Image formats: jpg, png / 5MB Max. Item name…" at bounding box center [899, 647] width 1205 height 815
paste input "وجبة شاورما دجاج سوبر"
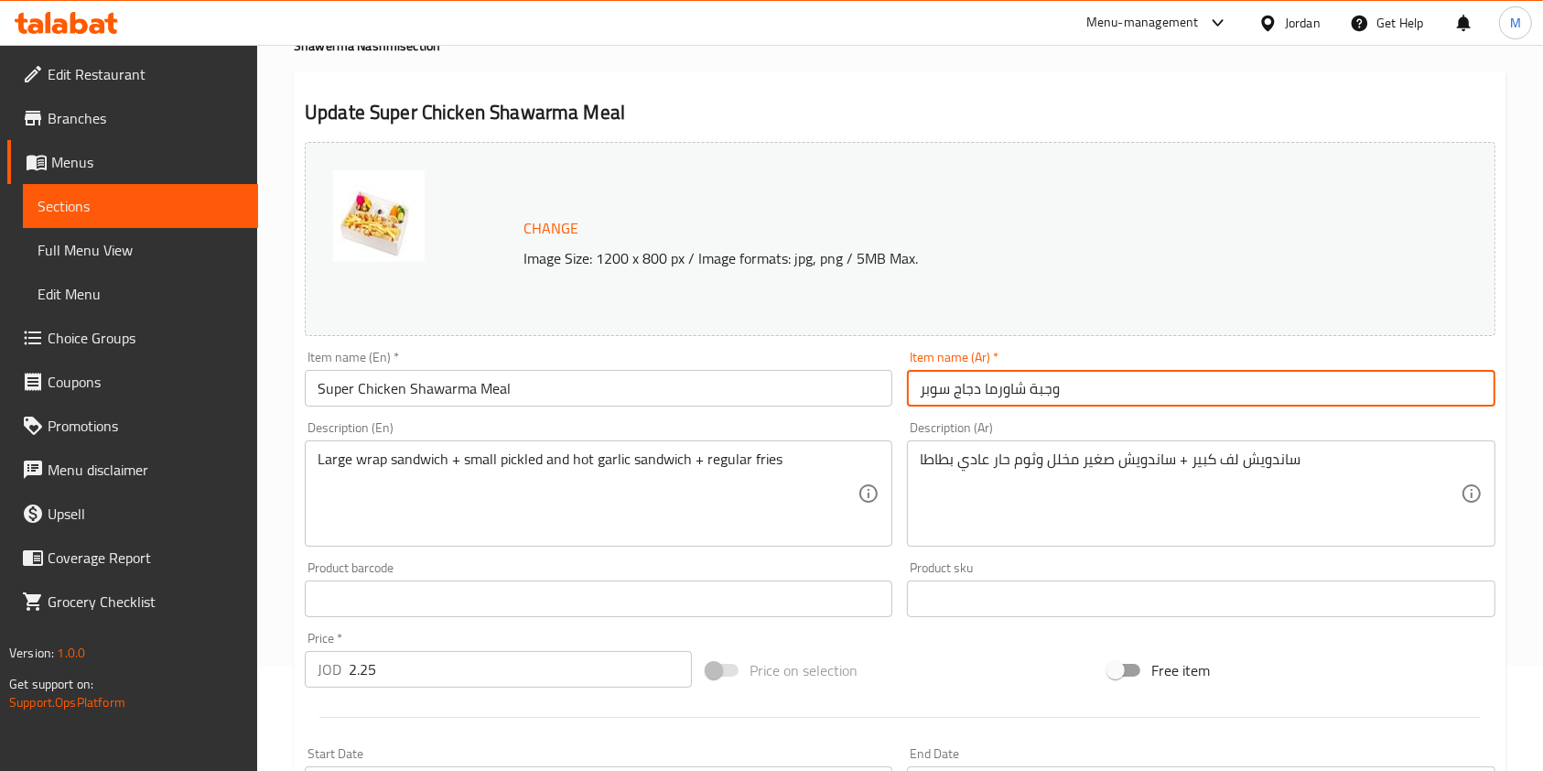
scroll to position [549, 0]
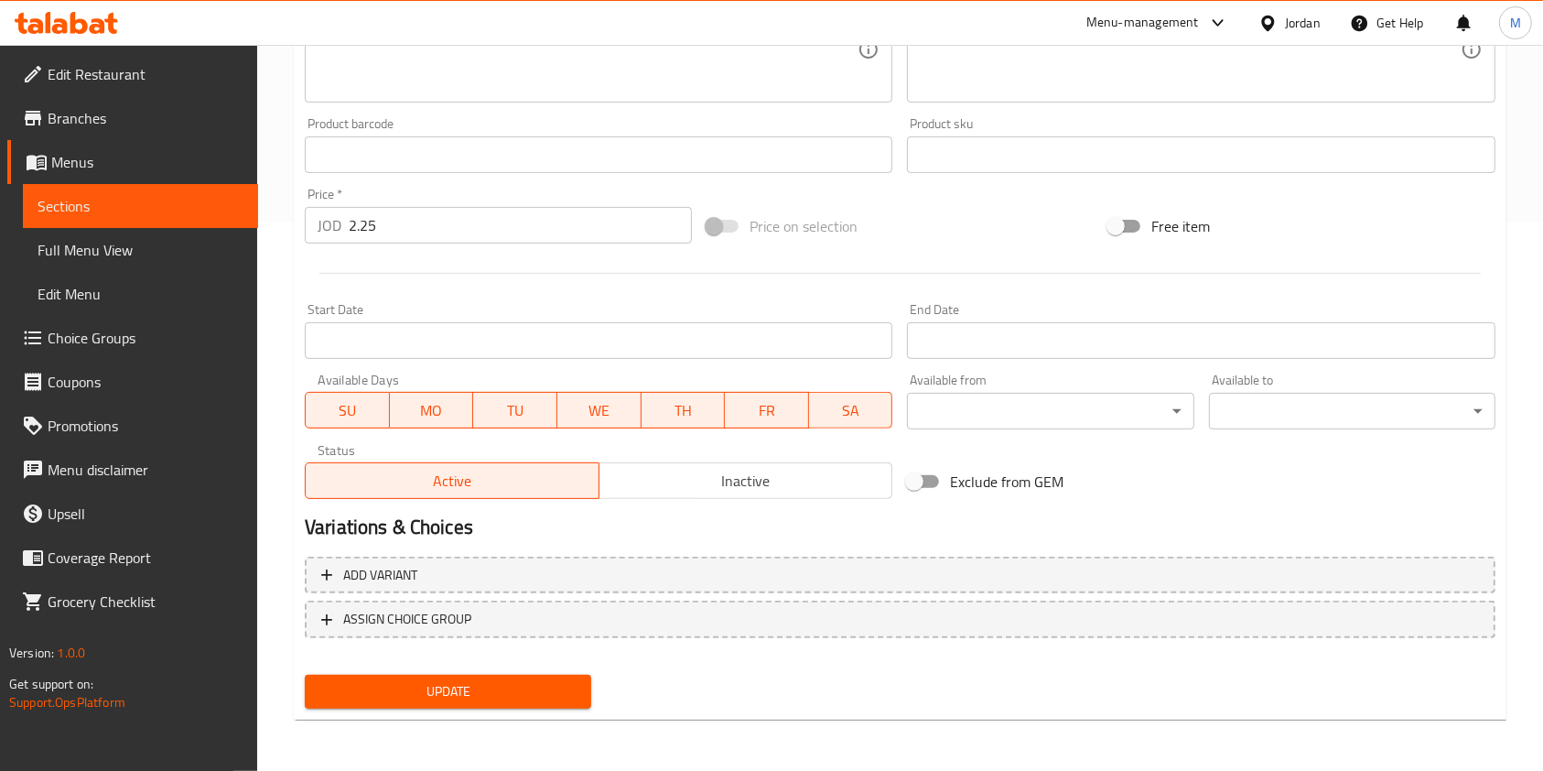
type input "وجبة شاورما دجاج سوبر"
click at [487, 680] on span "Update" at bounding box center [447, 691] width 257 height 23
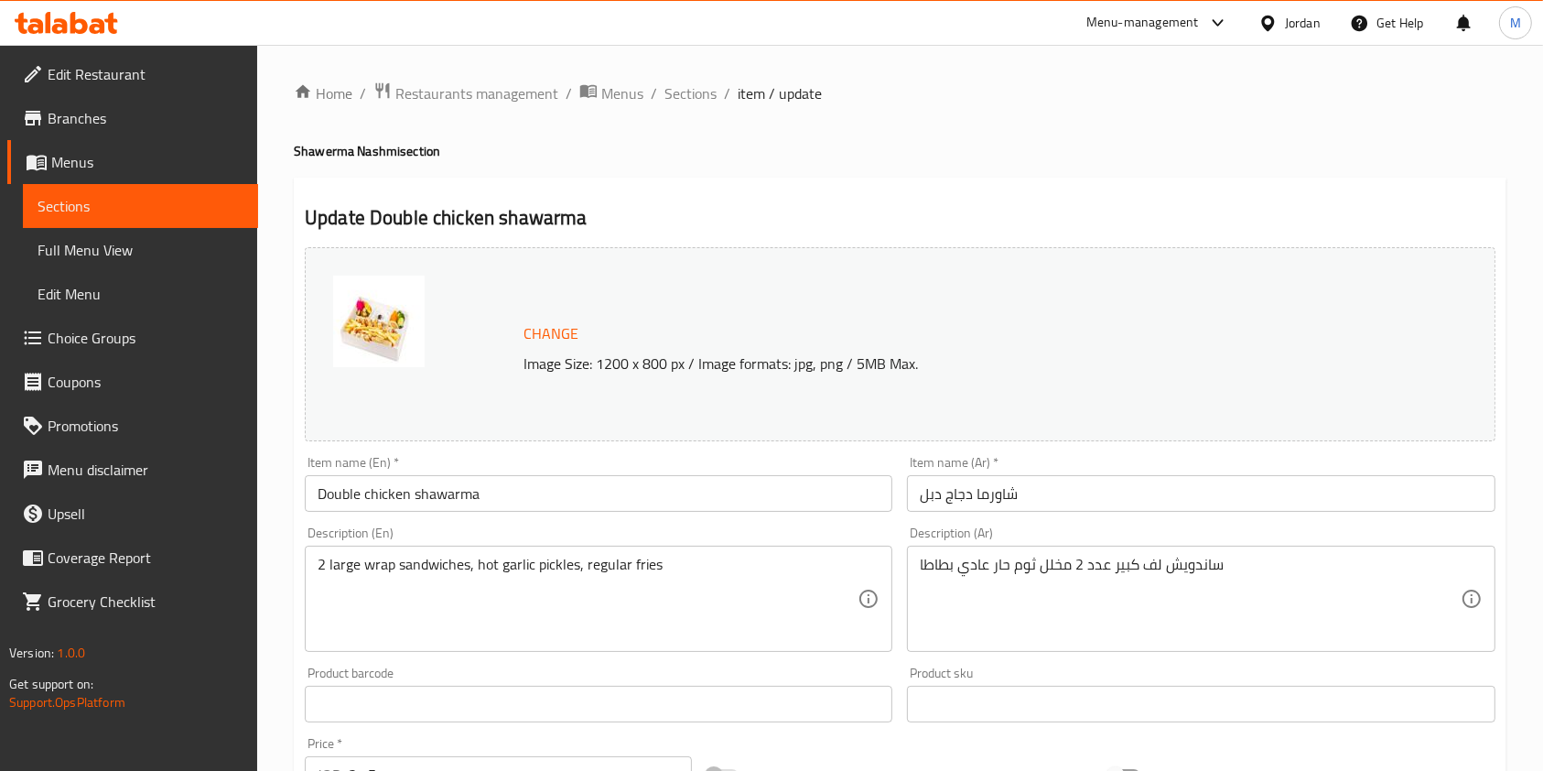
click at [536, 491] on input "Double chicken shawarma" at bounding box center [599, 493] width 588 height 37
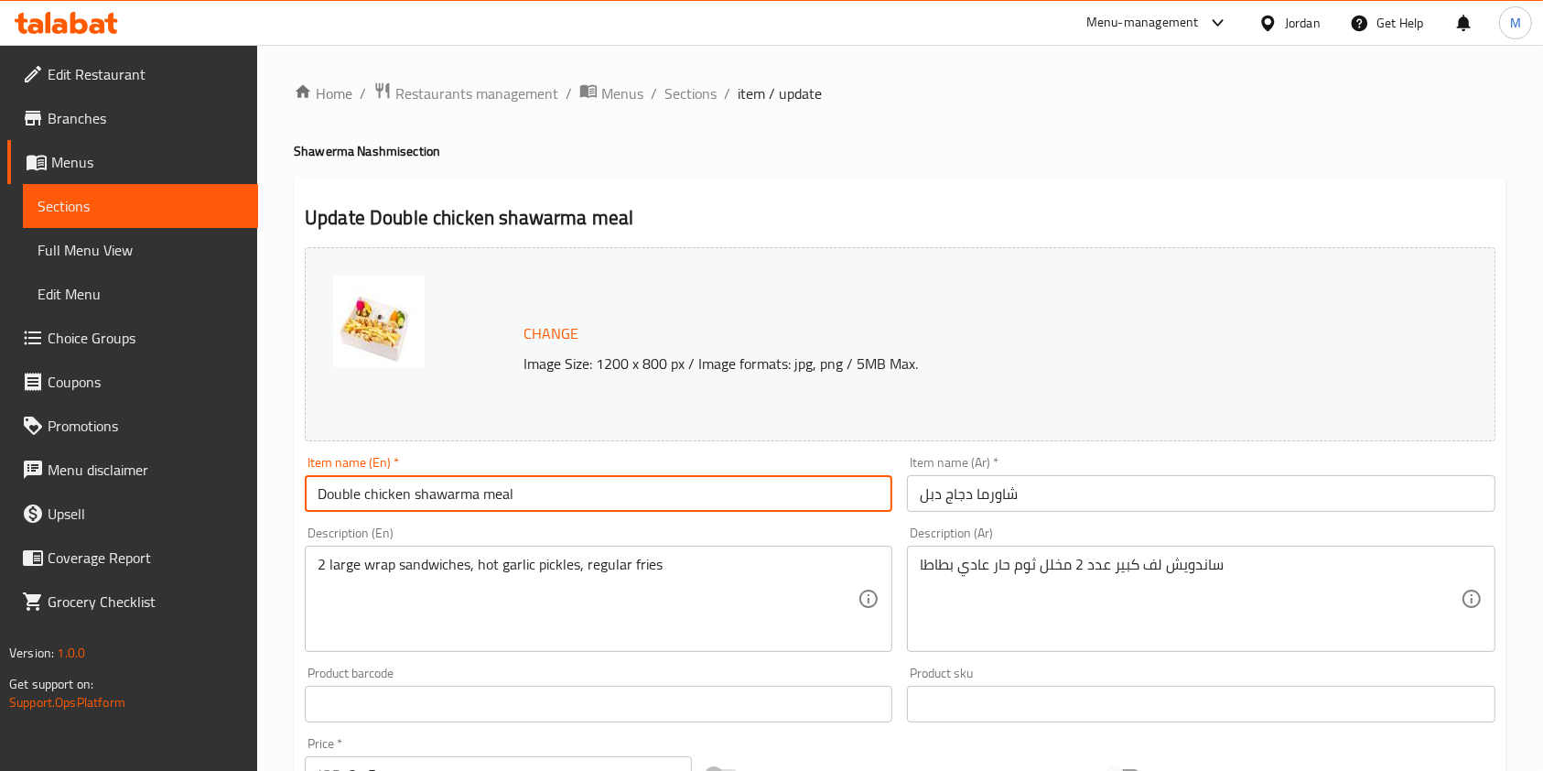
drag, startPoint x: 620, startPoint y: 509, endPoint x: 90, endPoint y: 518, distance: 530.9
click at [90, 518] on div "Edit Restaurant Branches Menus Sections Full Menu View Edit Menu Choice Groups …" at bounding box center [771, 682] width 1543 height 1275
type input "Double chicken shawarma meal"
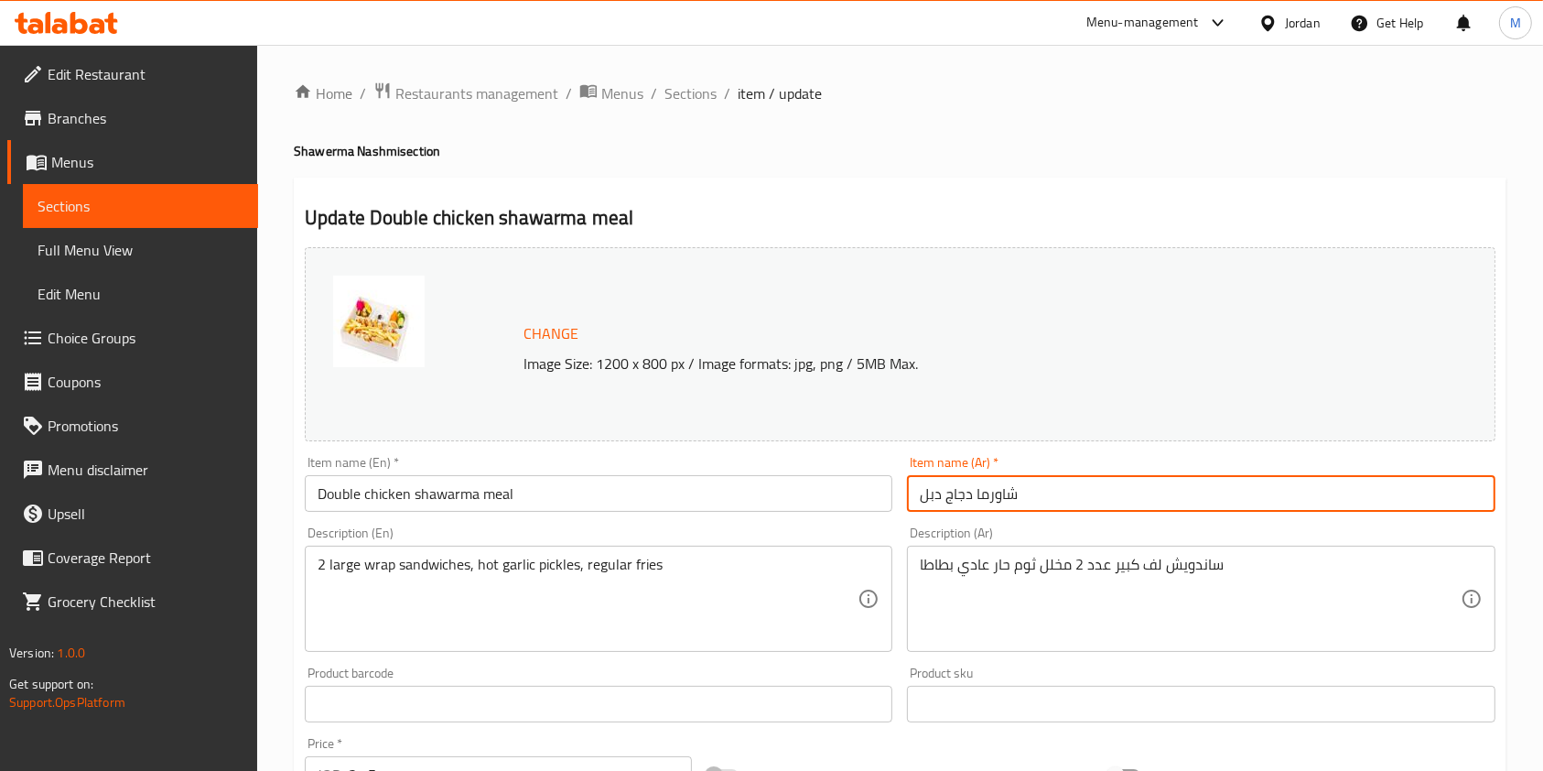
drag, startPoint x: 1078, startPoint y: 492, endPoint x: 708, endPoint y: 501, distance: 369.8
click at [708, 501] on div "Change Image Size: 1200 x 800 px / Image formats: jpg, png / 5MB Max. Item name…" at bounding box center [899, 647] width 1205 height 815
paste input "وجبة شاورما دجاج دبل"
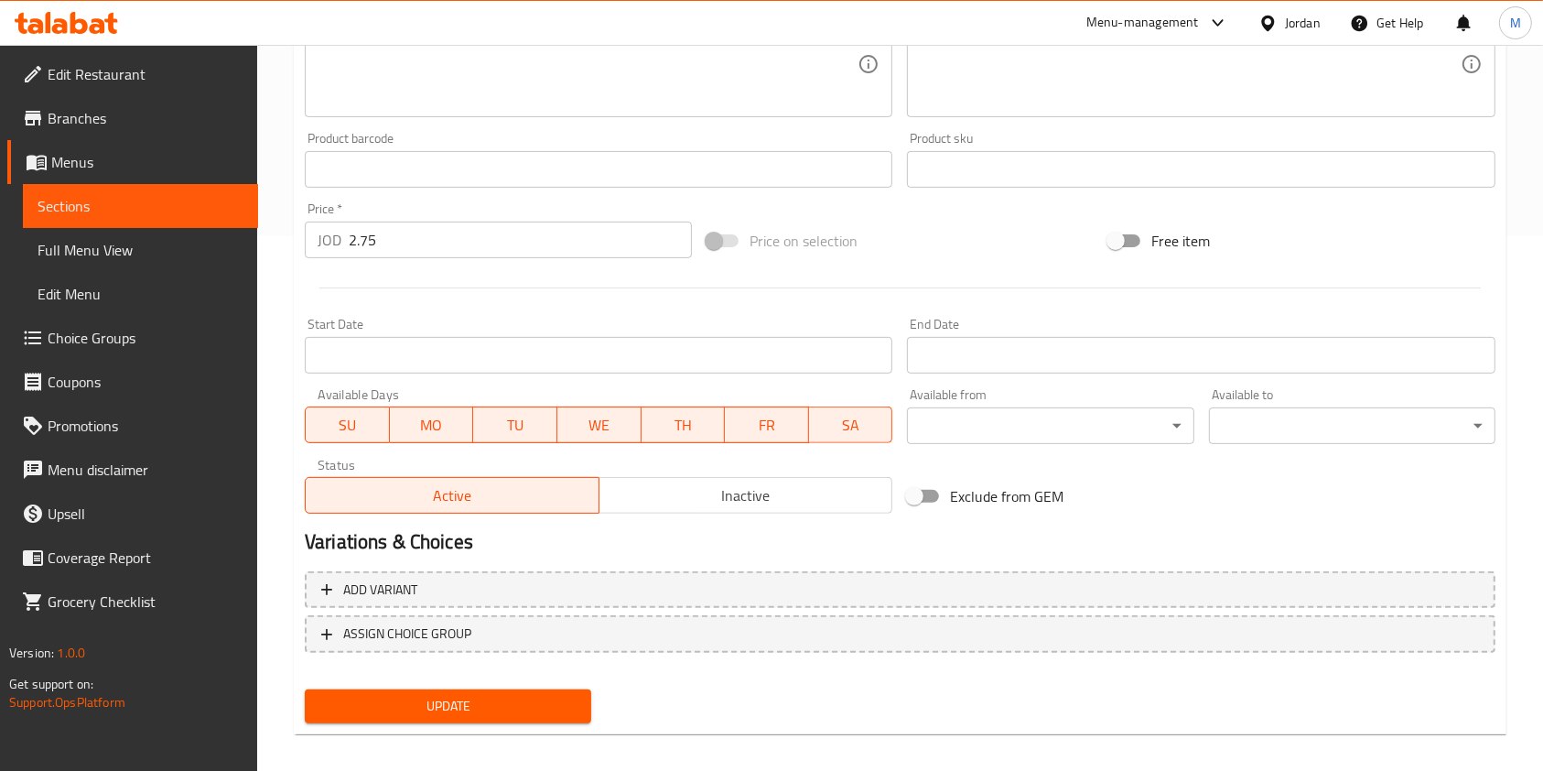
scroll to position [549, 0]
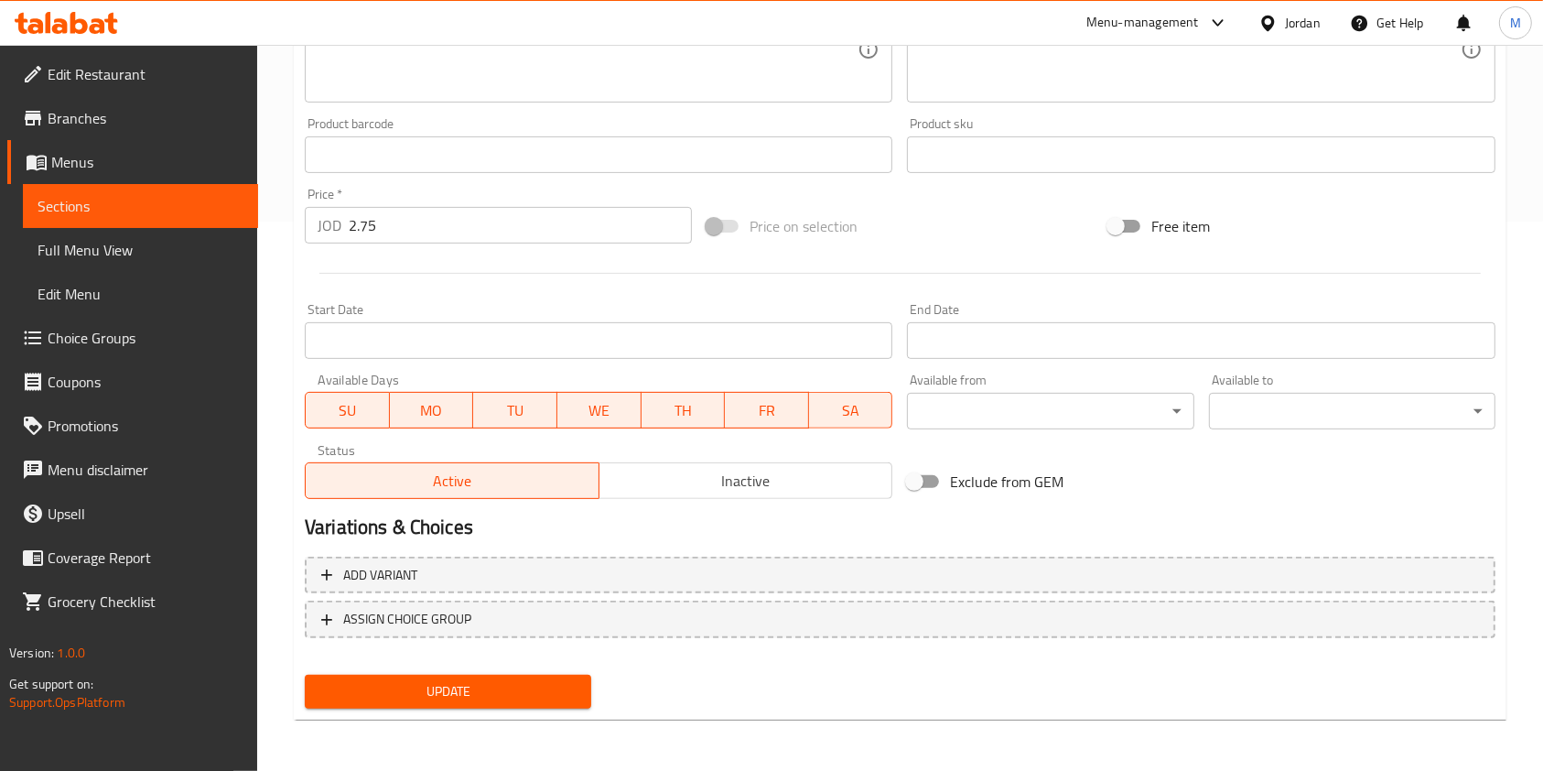
type input "وجبة شاورما دجاج دبل"
click at [502, 696] on span "Update" at bounding box center [447, 691] width 257 height 23
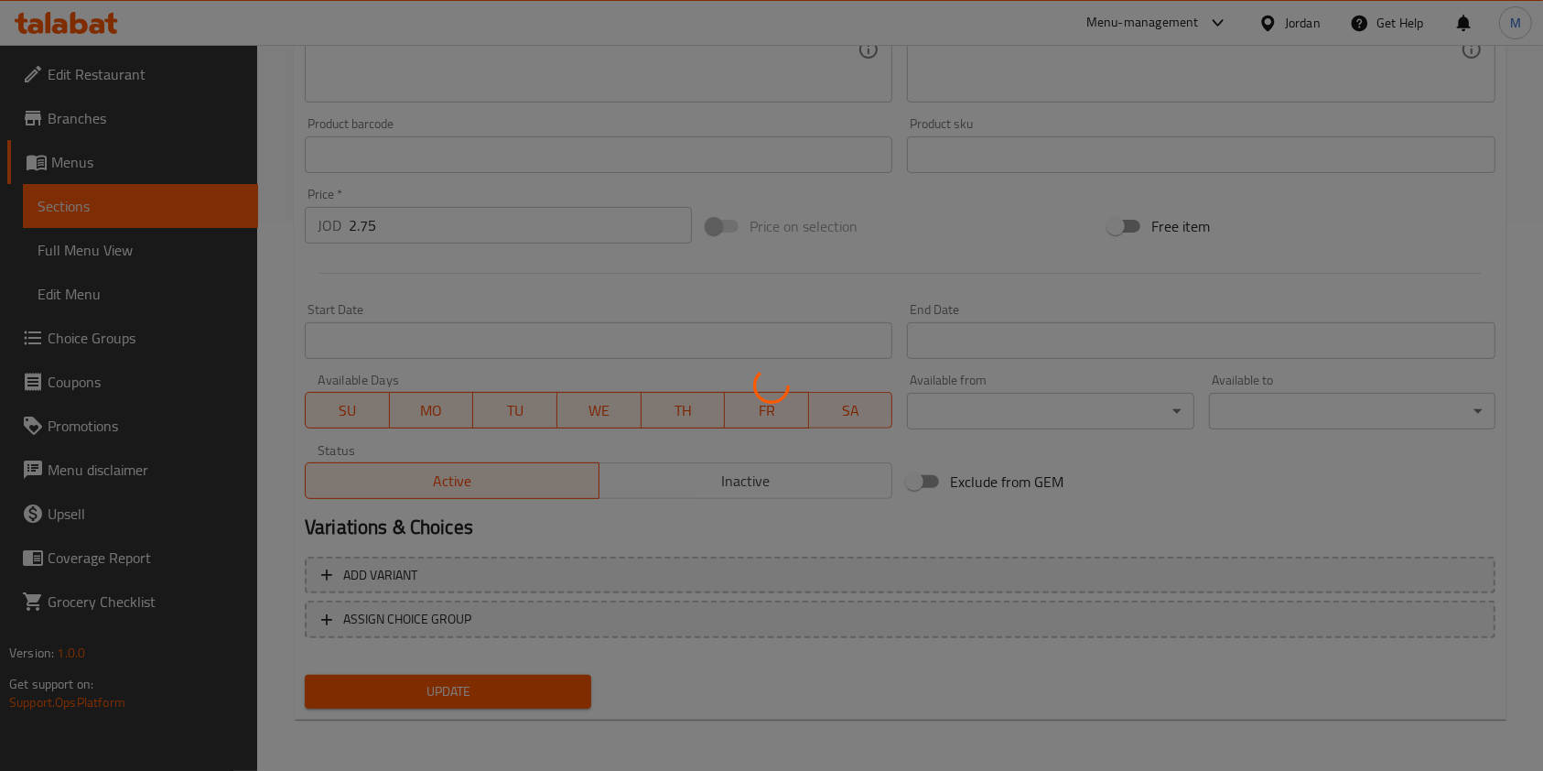
click at [514, 684] on div at bounding box center [771, 385] width 1543 height 771
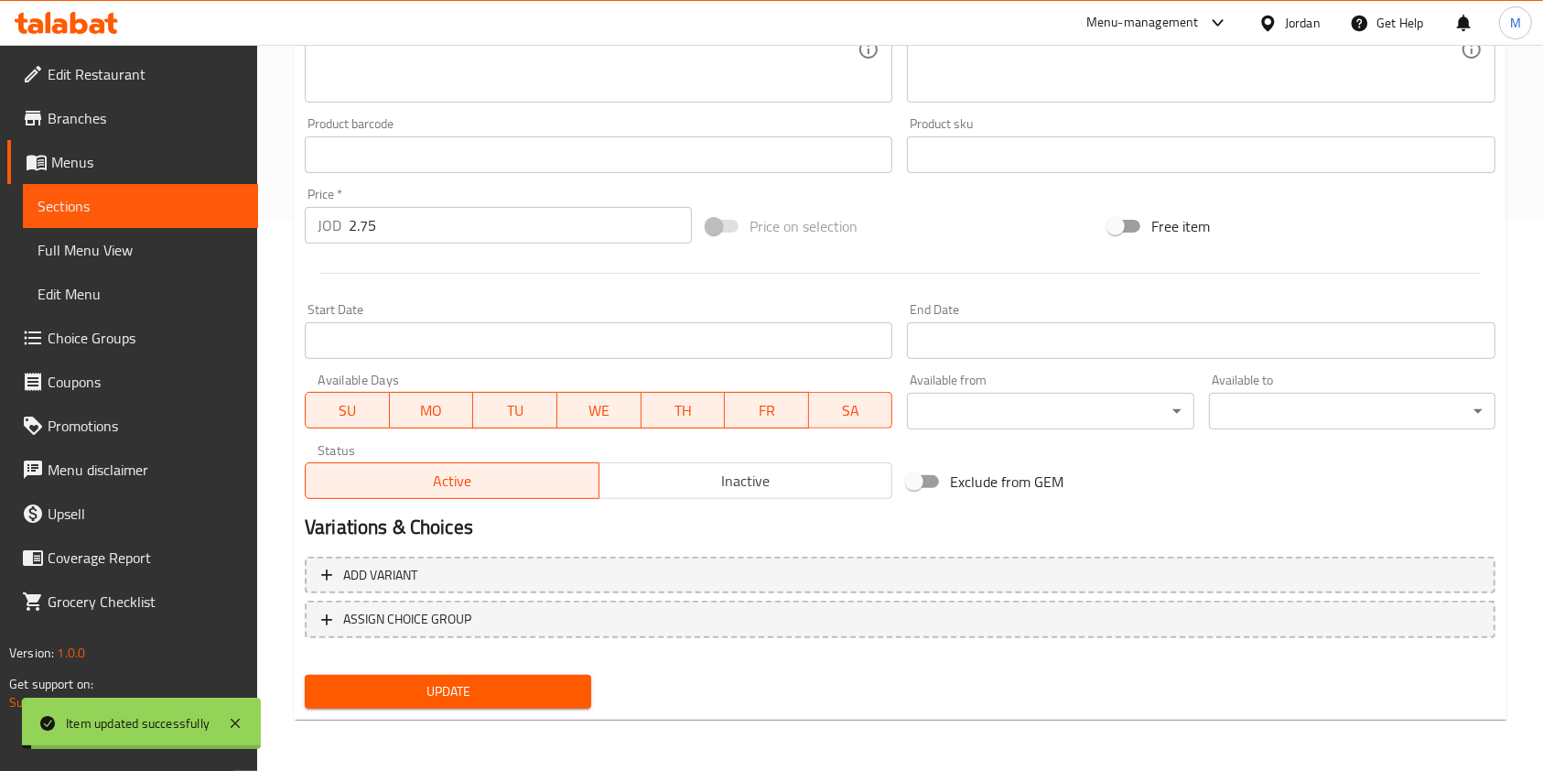
click at [528, 693] on span "Update" at bounding box center [447, 691] width 257 height 23
